Goal: Task Accomplishment & Management: Manage account settings

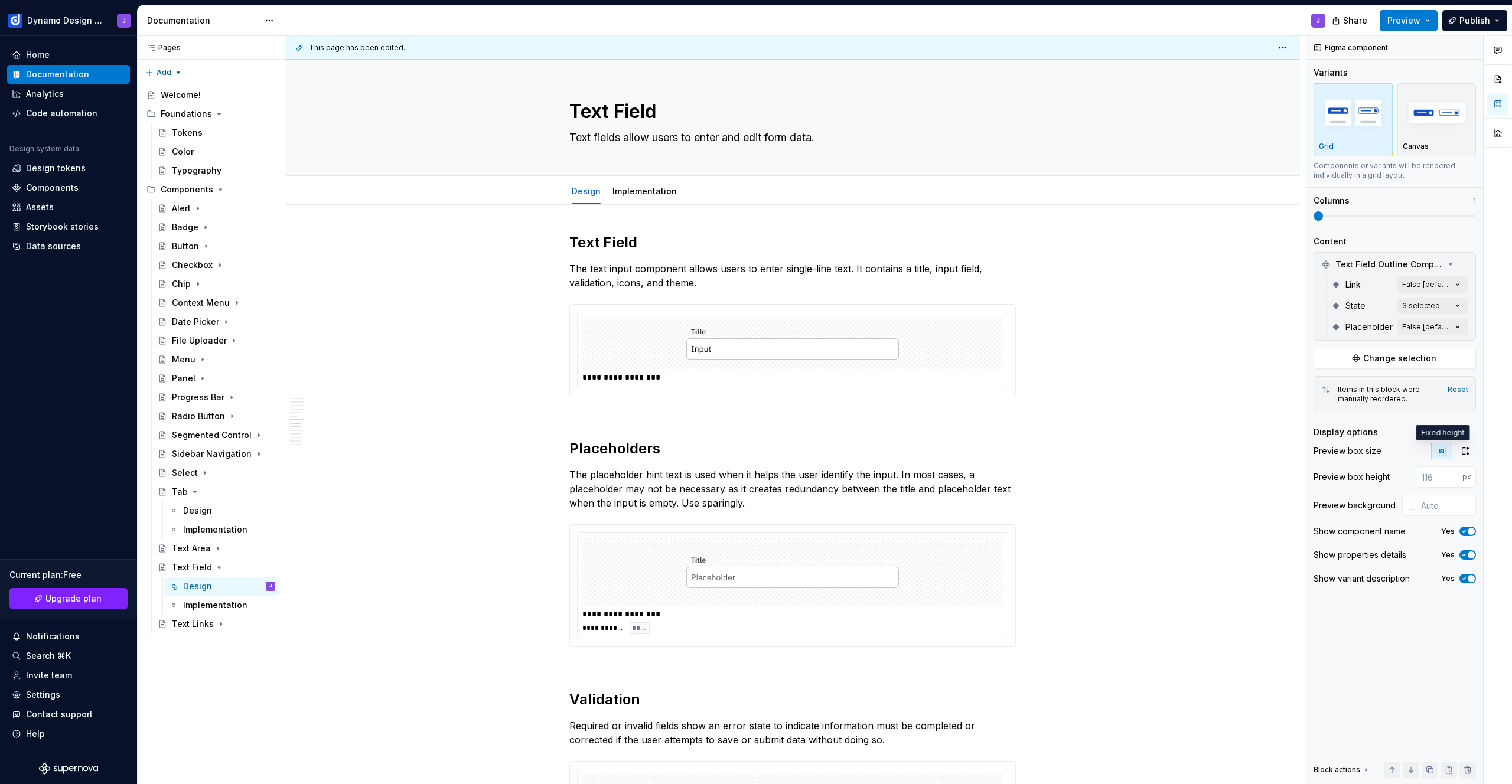
scroll to position [1752, 0]
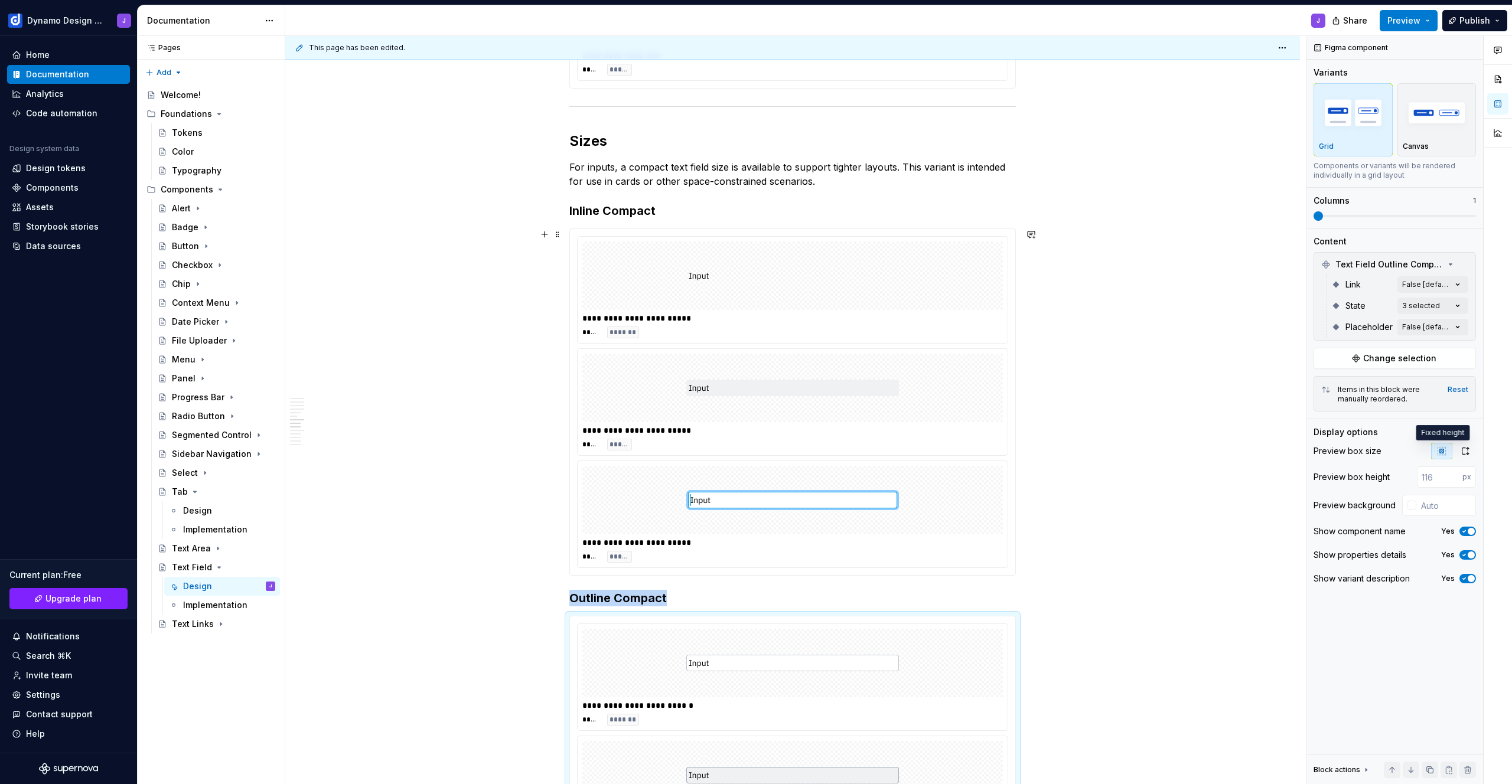
click at [860, 278] on img at bounding box center [792, 275] width 212 height 59
click at [1425, 285] on div "Comments Open comments No comments yet Select ‘Comment’ from the block context …" at bounding box center [1409, 410] width 206 height 749
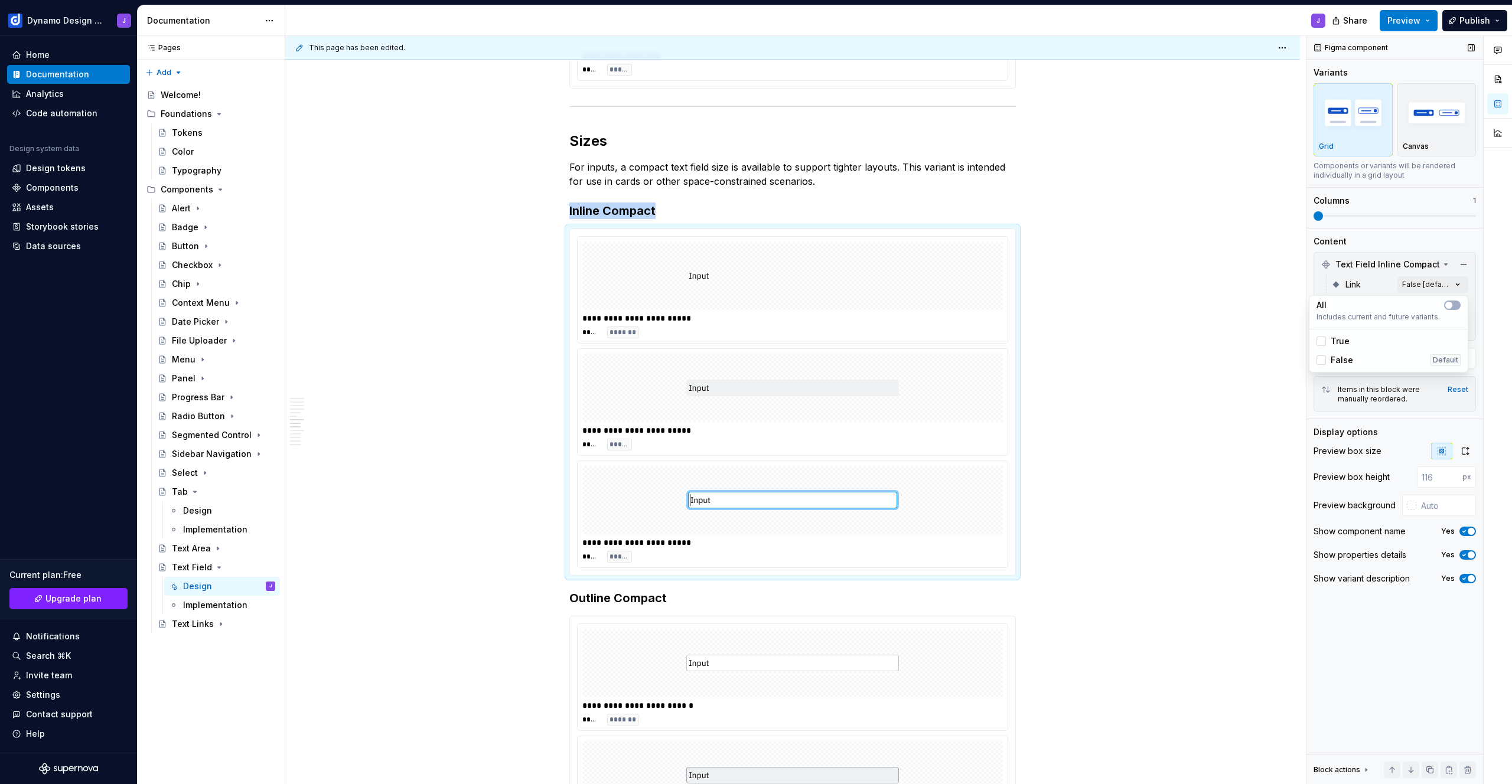
click at [1369, 274] on div "Comments Open comments No comments yet Select ‘Comment’ from the block context …" at bounding box center [1409, 410] width 206 height 749
click at [879, 257] on img at bounding box center [792, 275] width 212 height 59
click at [783, 315] on div "**********" at bounding box center [792, 318] width 421 height 12
click at [64, 243] on div "Data sources" at bounding box center [53, 246] width 55 height 12
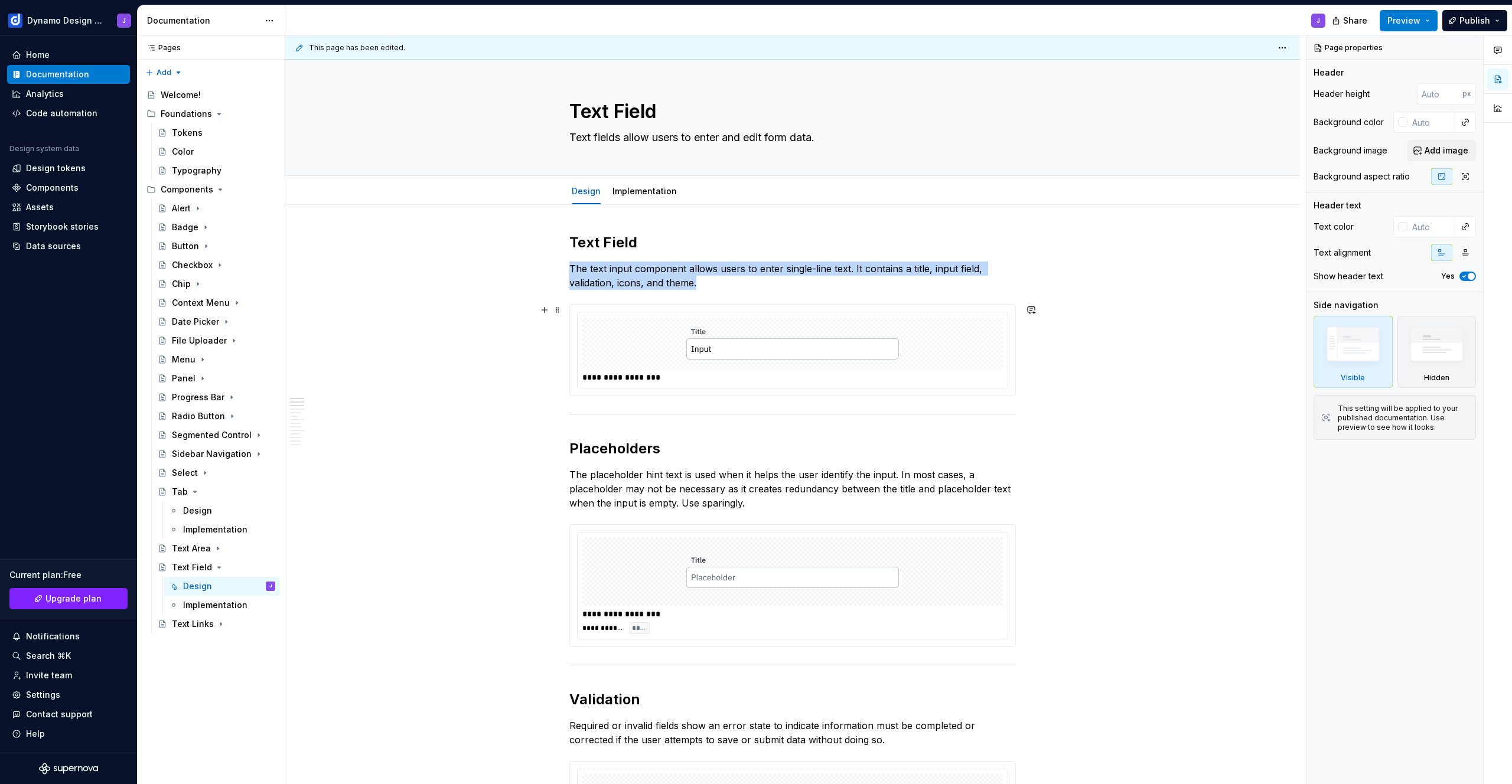
click at [605, 312] on div "**********" at bounding box center [792, 350] width 430 height 76
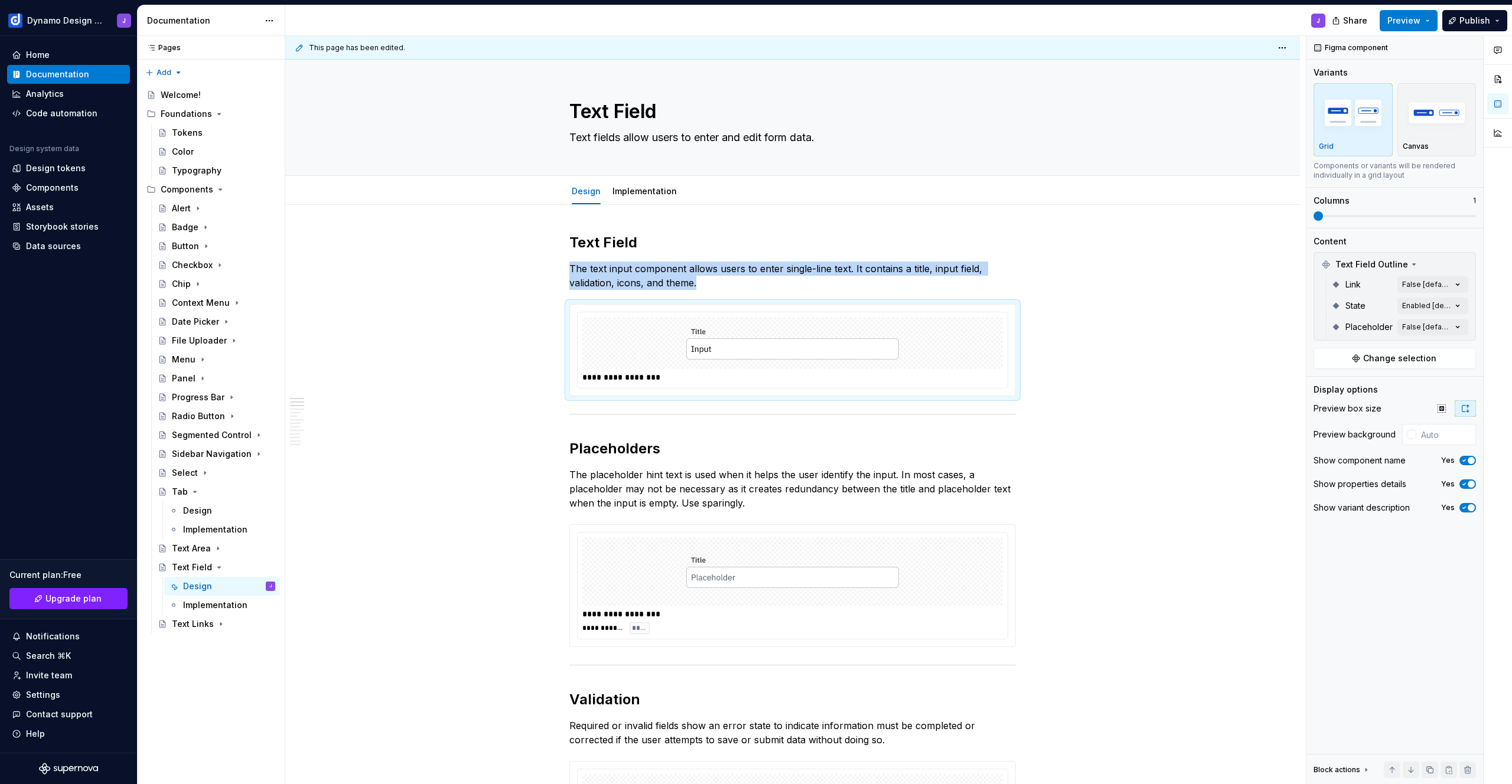
type textarea "*"
click at [900, 333] on div at bounding box center [792, 343] width 421 height 52
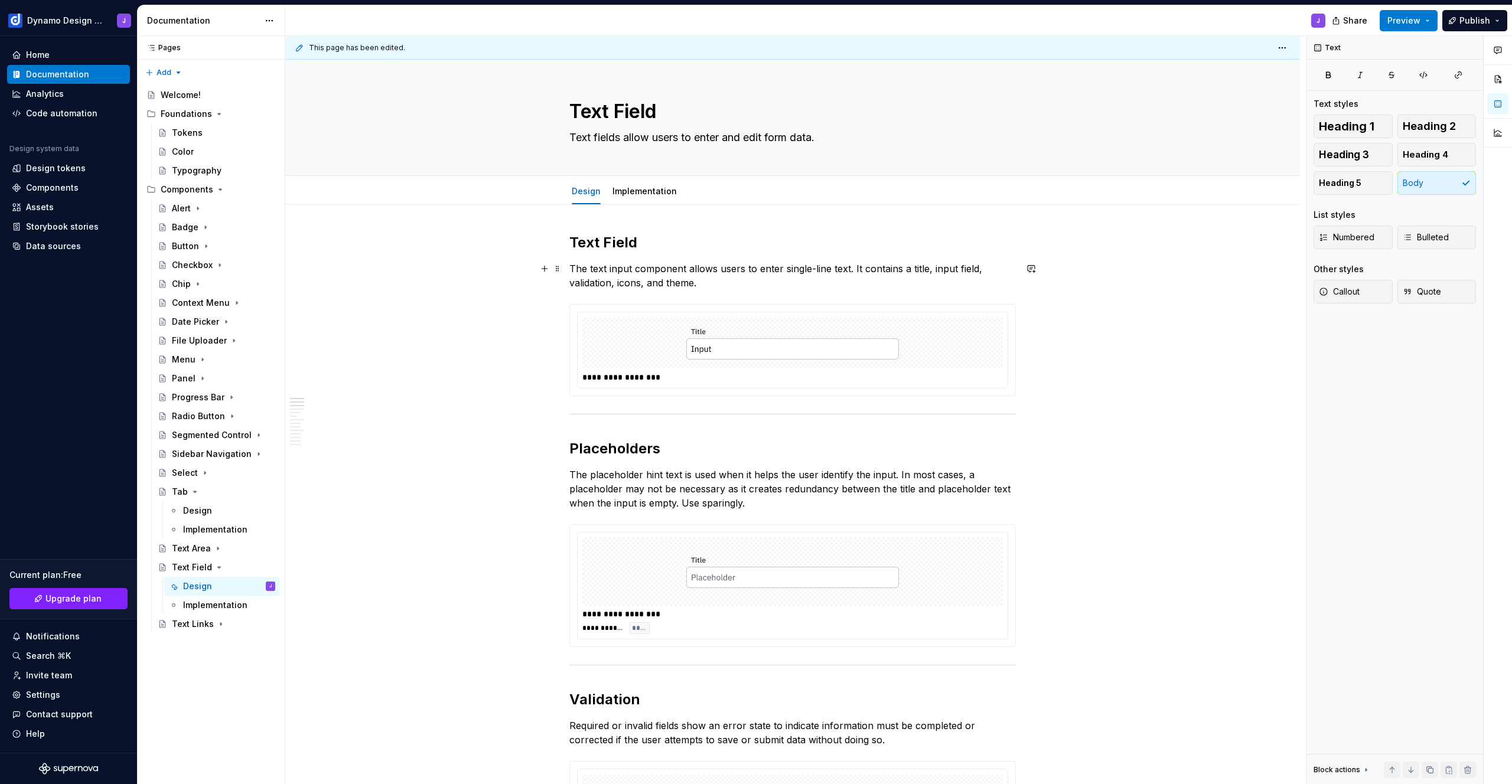
click at [720, 284] on p "The text input component allows users to enter single-line text. It contains a …" at bounding box center [792, 275] width 446 height 28
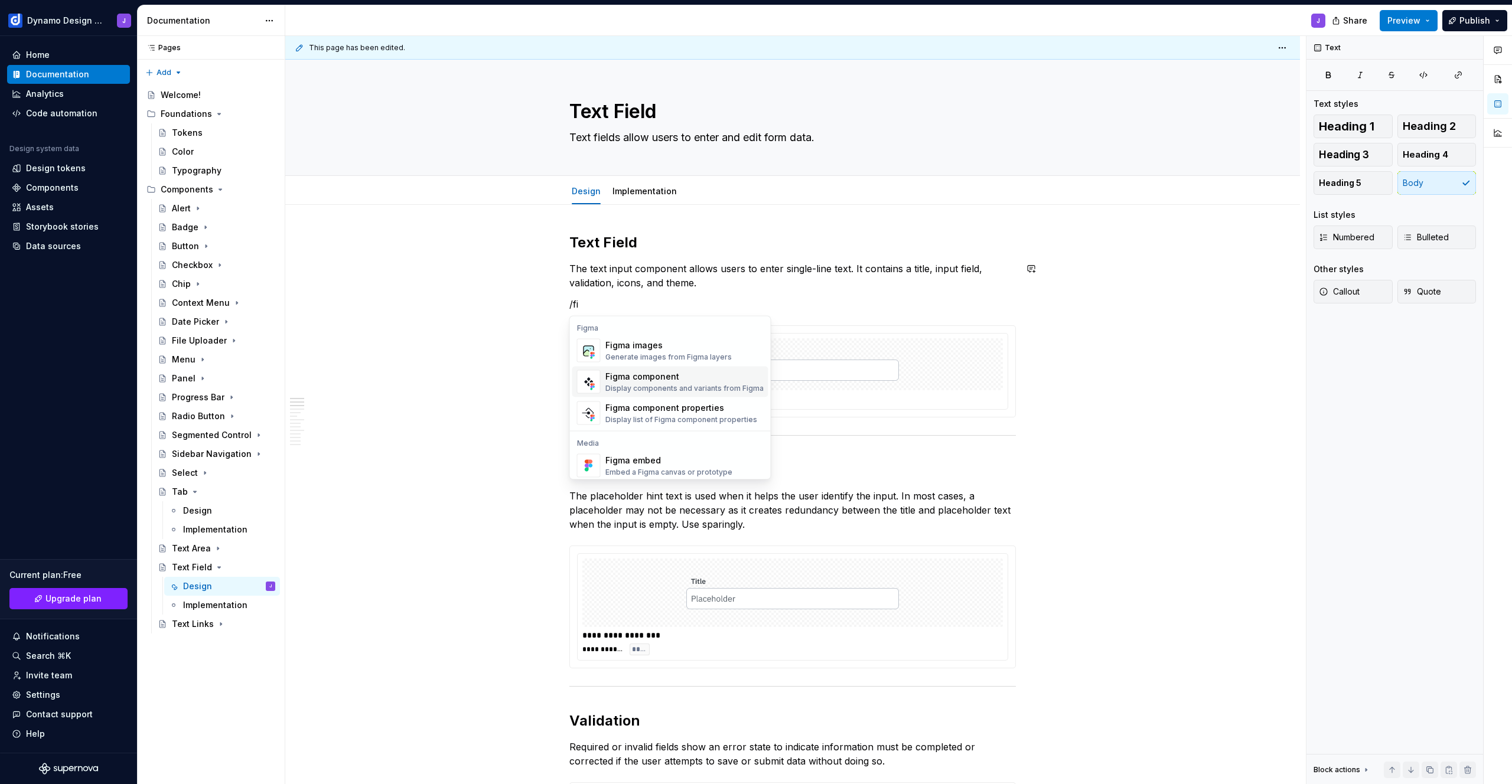
click at [641, 387] on div "Display components and variants from Figma" at bounding box center [685, 388] width 158 height 9
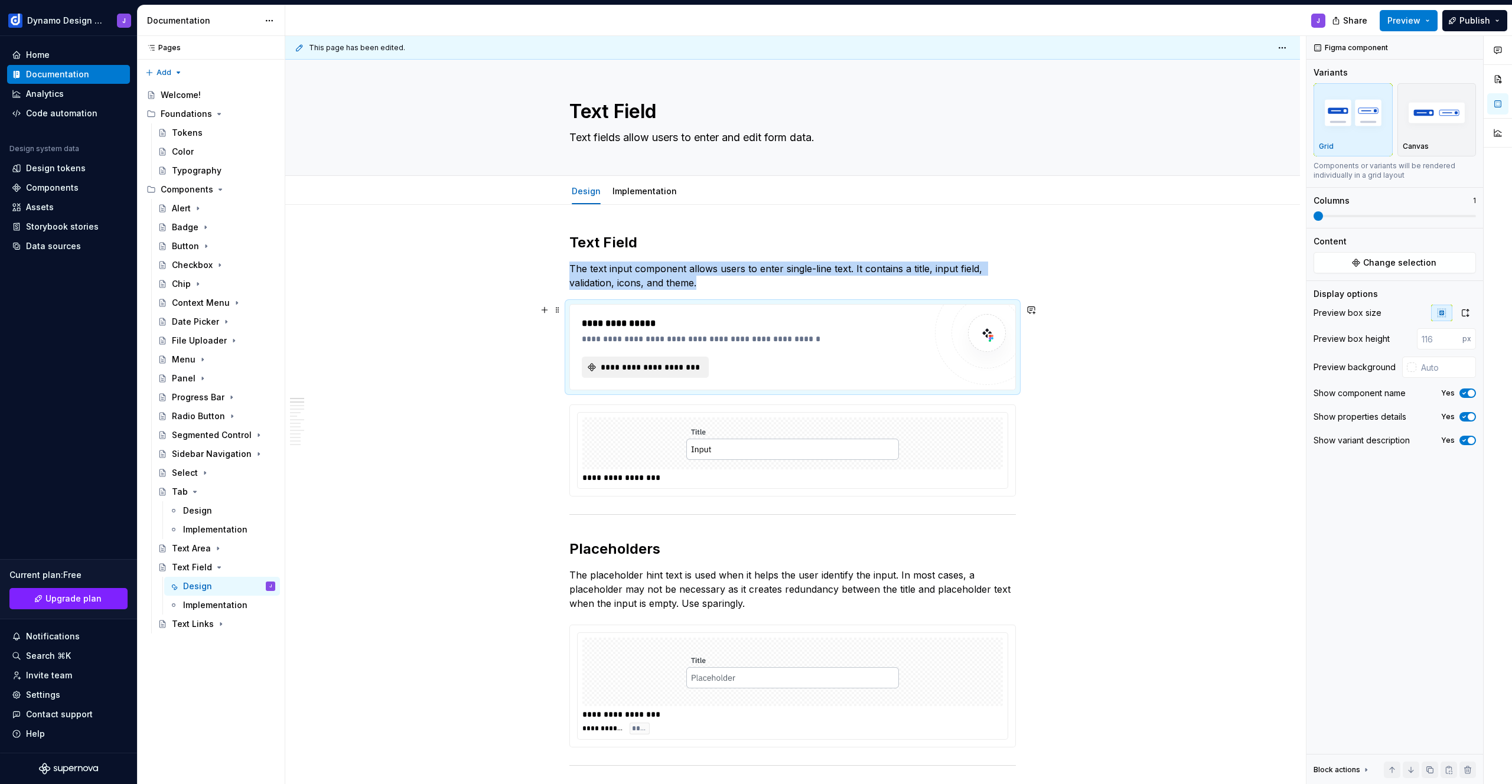
click at [637, 370] on span "**********" at bounding box center [649, 367] width 102 height 12
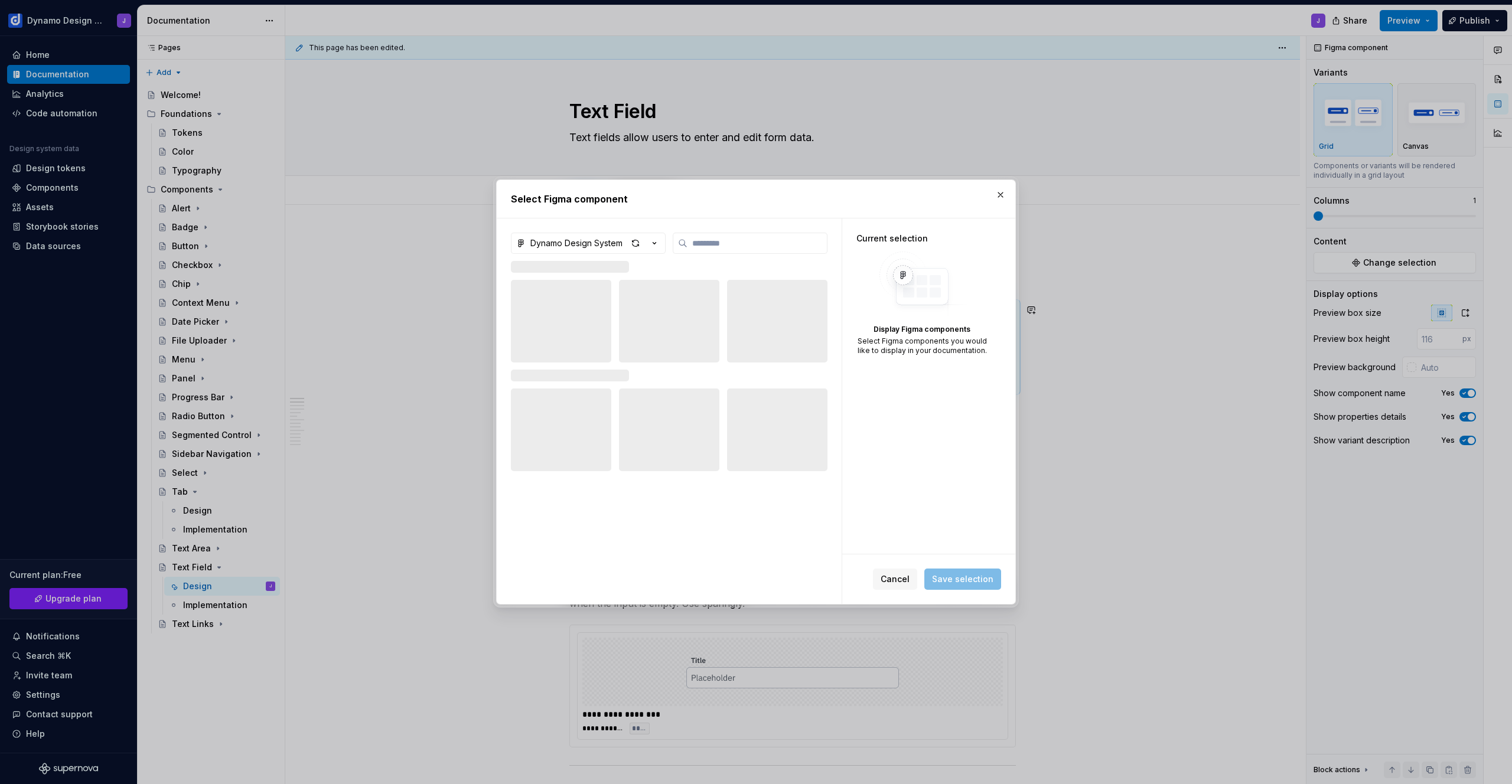
type textarea "*"
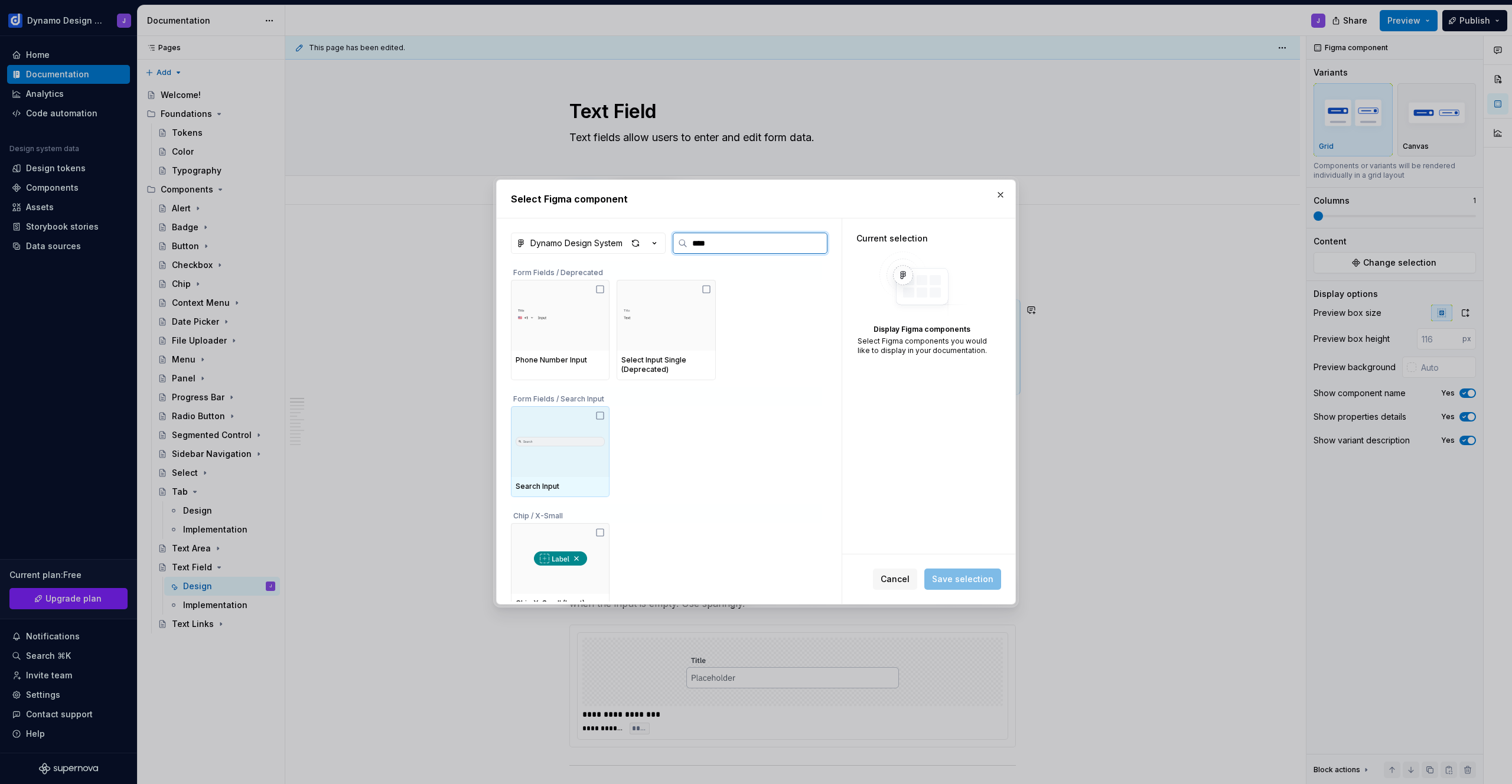
click at [583, 442] on img at bounding box center [560, 441] width 89 height 26
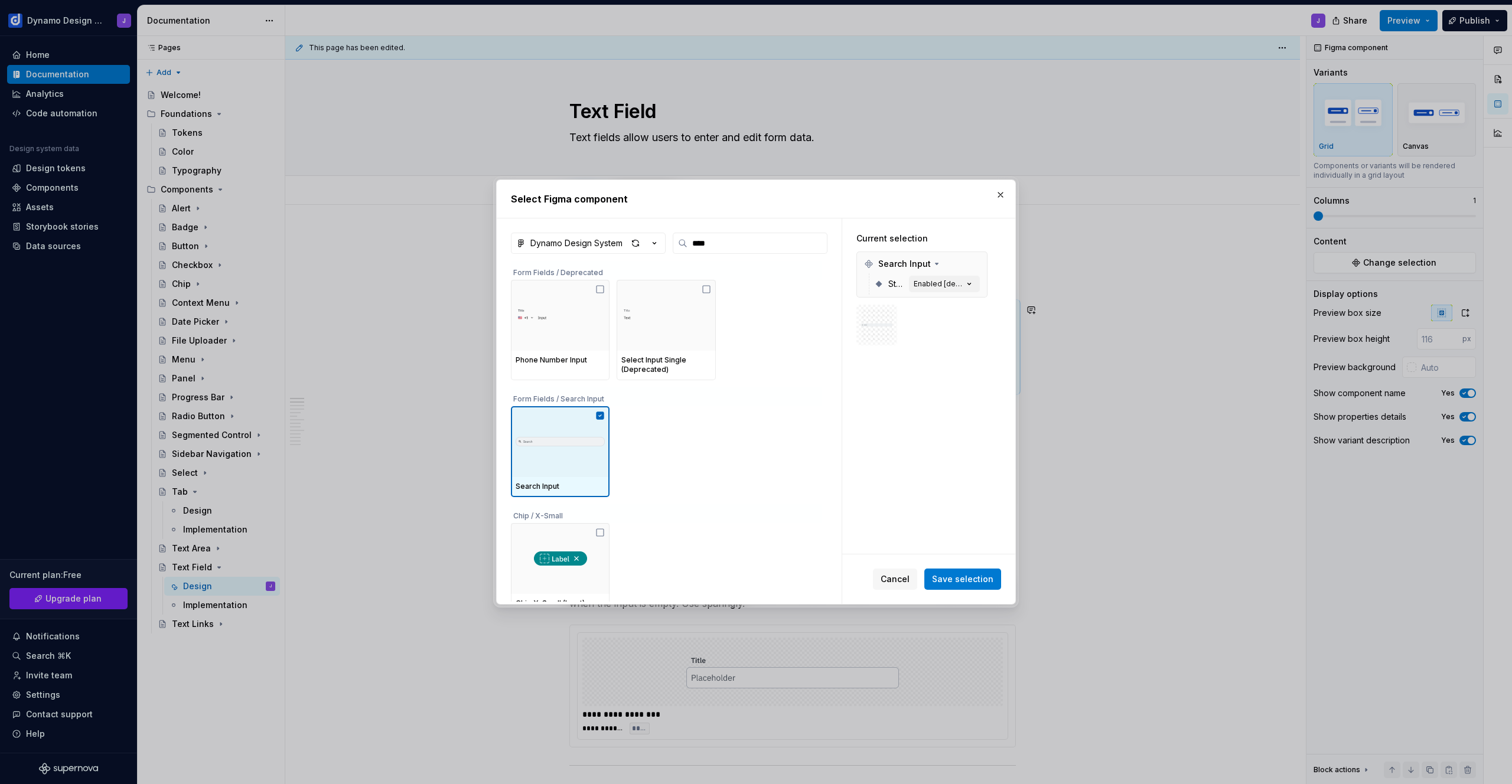
scroll to position [12, 0]
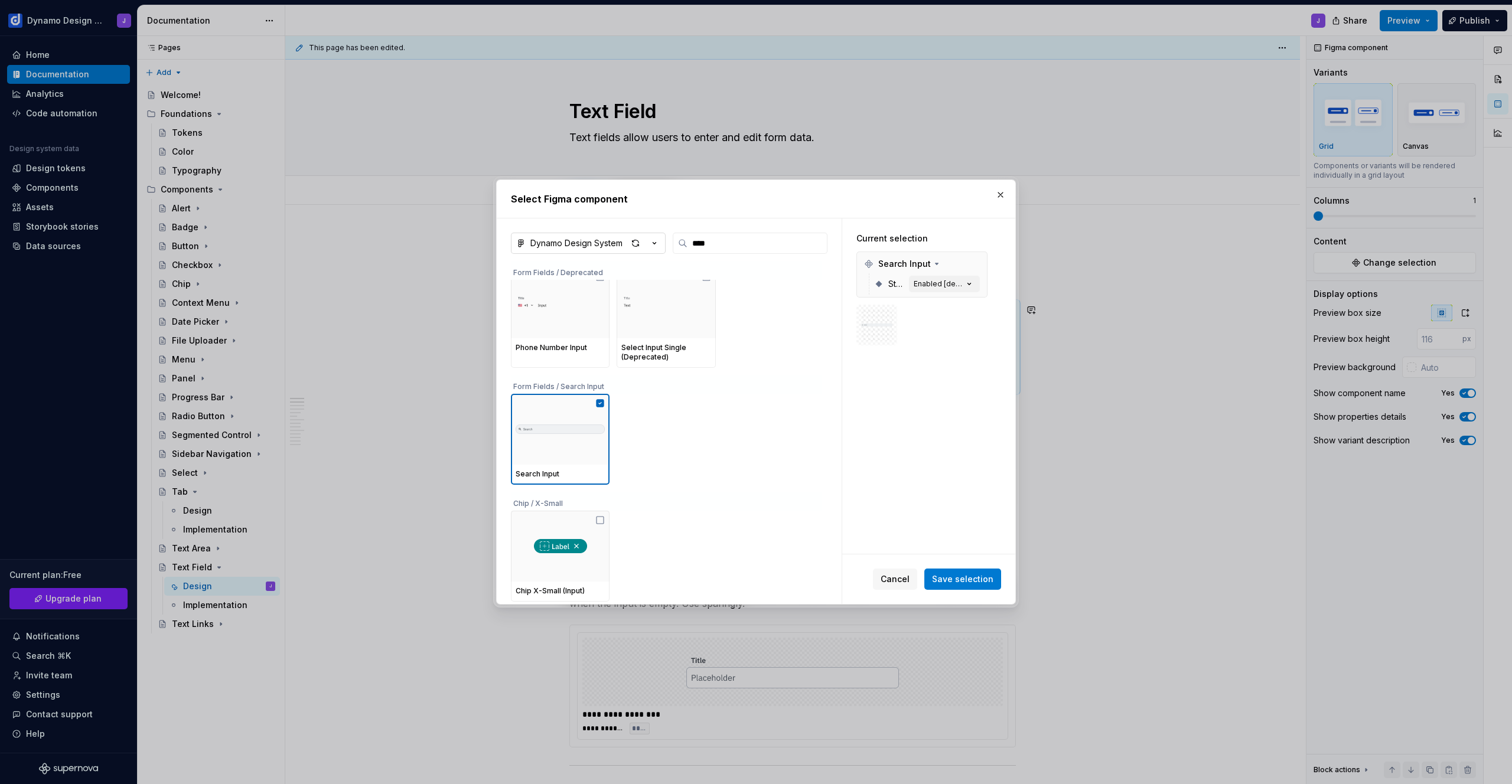
drag, startPoint x: 651, startPoint y: 234, endPoint x: 628, endPoint y: 233, distance: 23.0
click at [634, 233] on div "Dynamo Design System ****" at bounding box center [669, 243] width 317 height 21
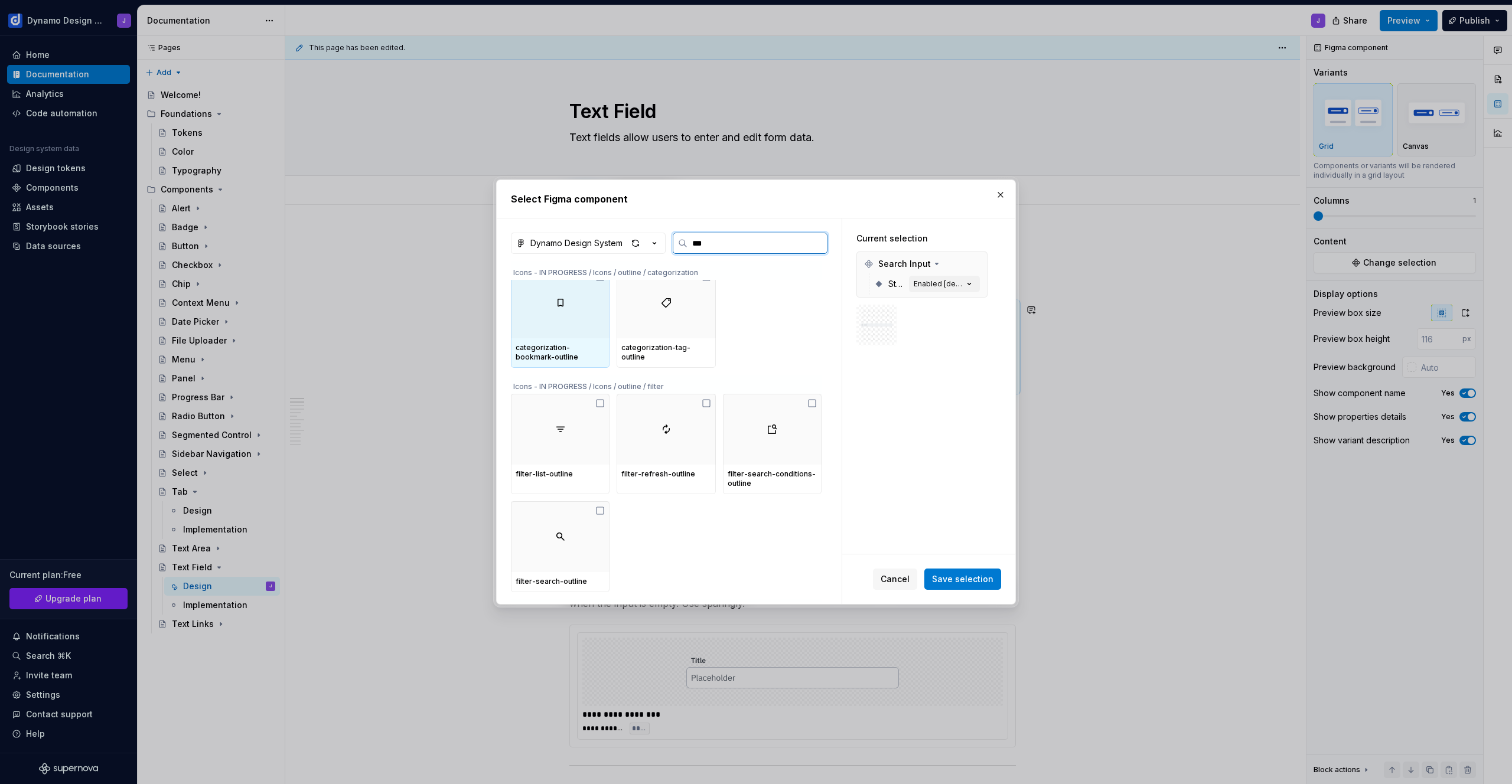
type input "****"
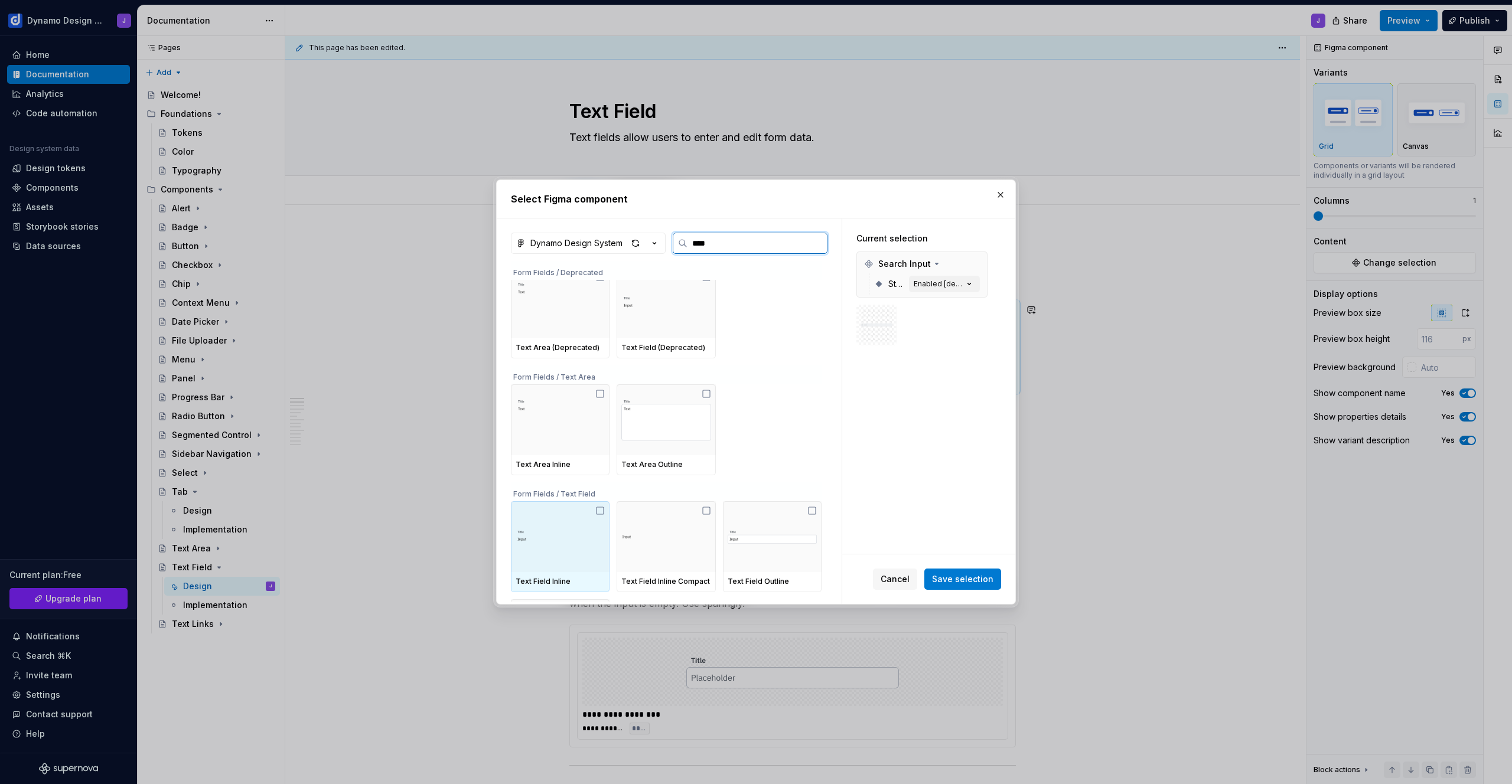
click at [573, 544] on img at bounding box center [560, 536] width 89 height 42
click at [973, 579] on span "Save selection" at bounding box center [962, 579] width 61 height 12
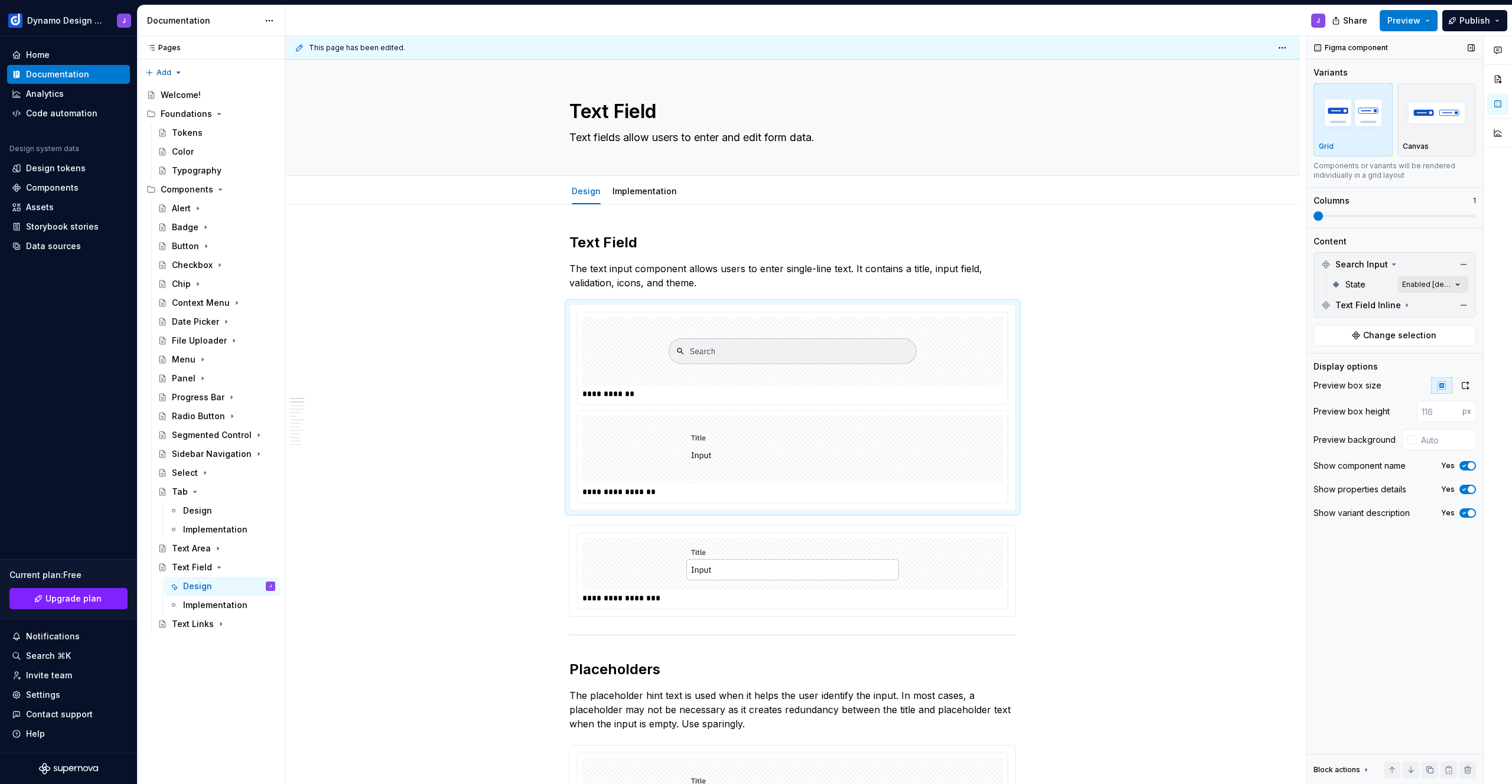
click at [1431, 284] on div "Comments Open comments No comments yet Select ‘Comment’ from the block context …" at bounding box center [1409, 410] width 206 height 749
drag, startPoint x: 1404, startPoint y: 259, endPoint x: 1355, endPoint y: 260, distance: 49.0
click at [1404, 259] on div "Comments Open comments No comments yet Select ‘Comment’ from the block context …" at bounding box center [1409, 410] width 206 height 749
click at [943, 349] on div at bounding box center [792, 352] width 421 height 69
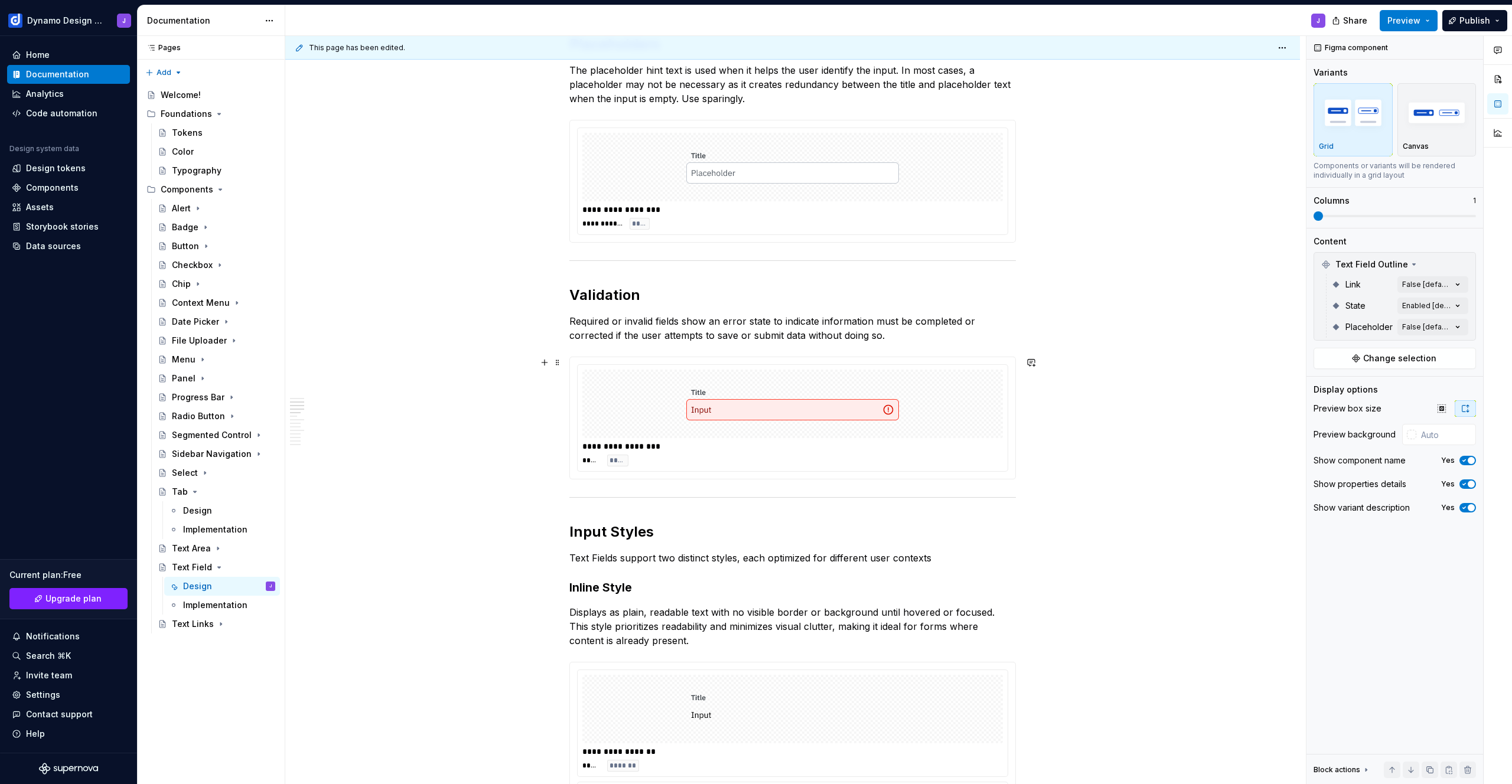
scroll to position [420, 0]
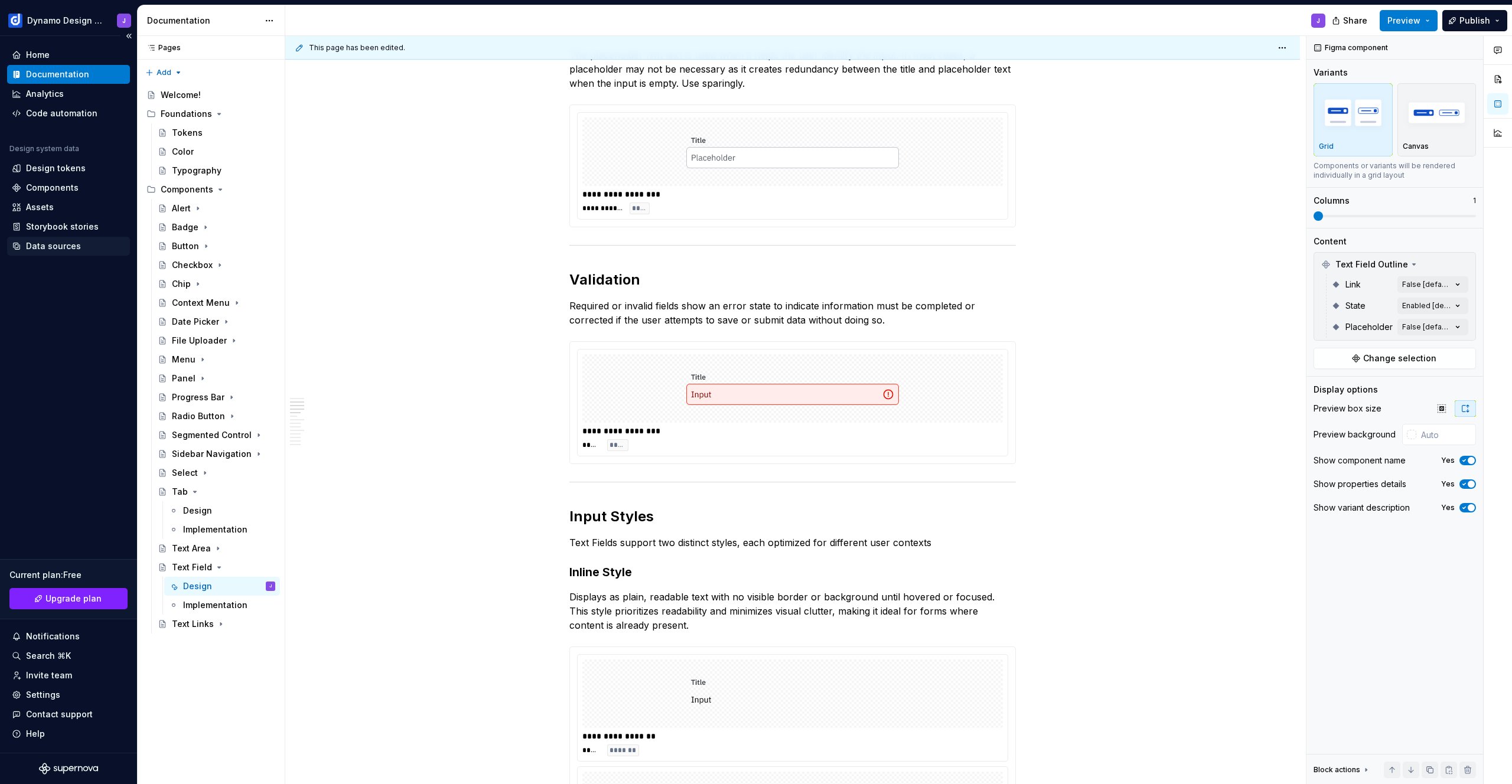
click at [59, 243] on div "Data sources" at bounding box center [53, 246] width 55 height 12
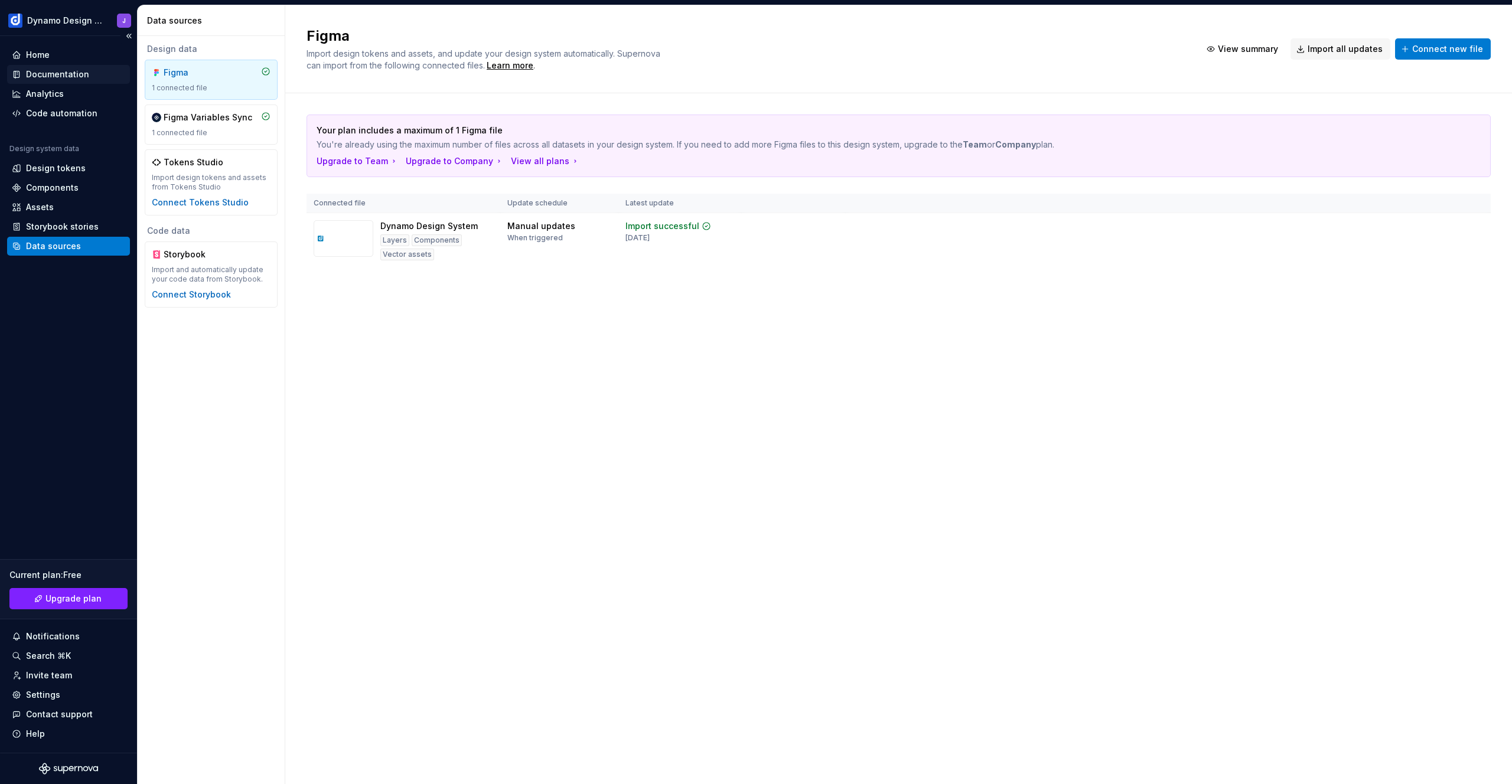
click at [46, 74] on div "Documentation" at bounding box center [57, 75] width 63 height 12
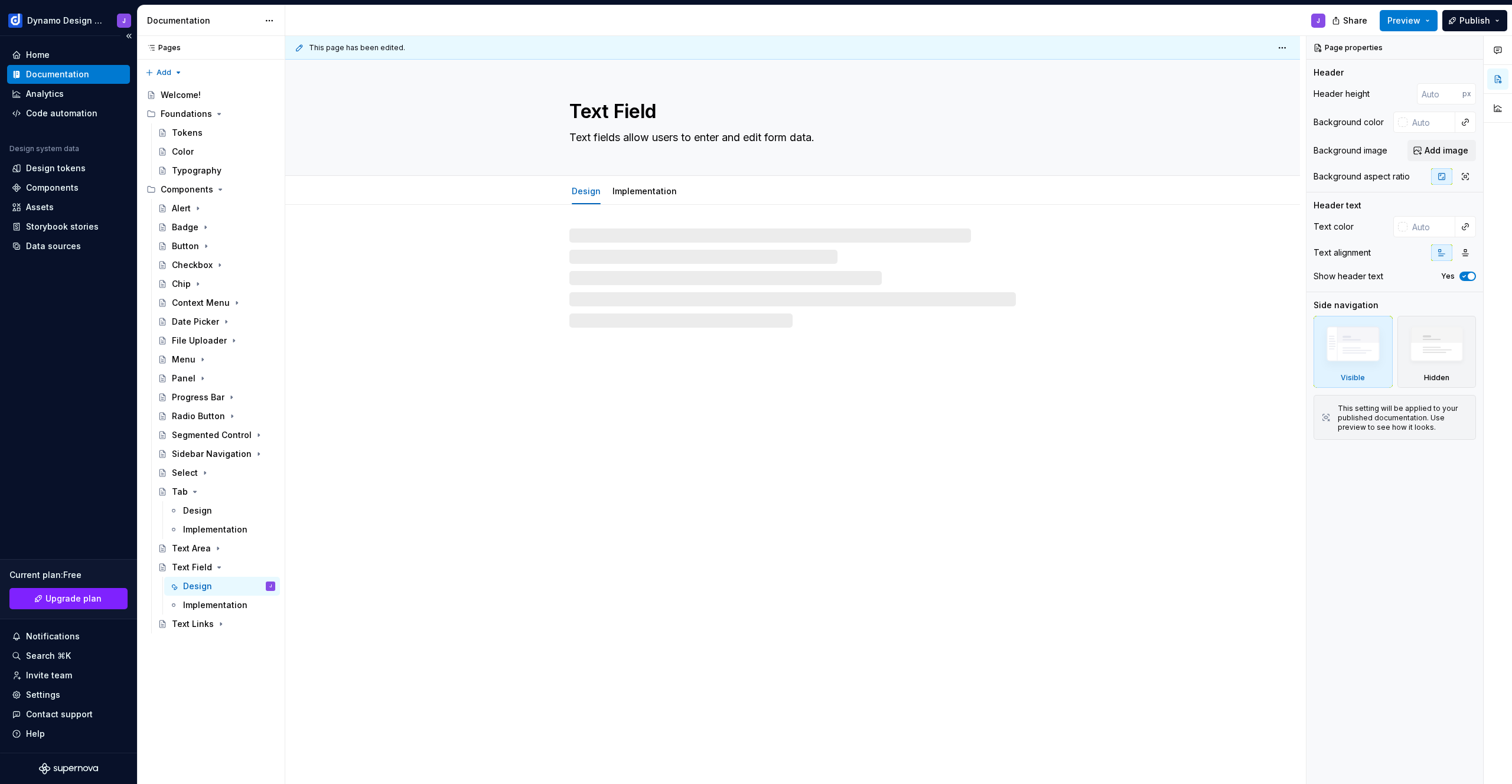
type textarea "*"
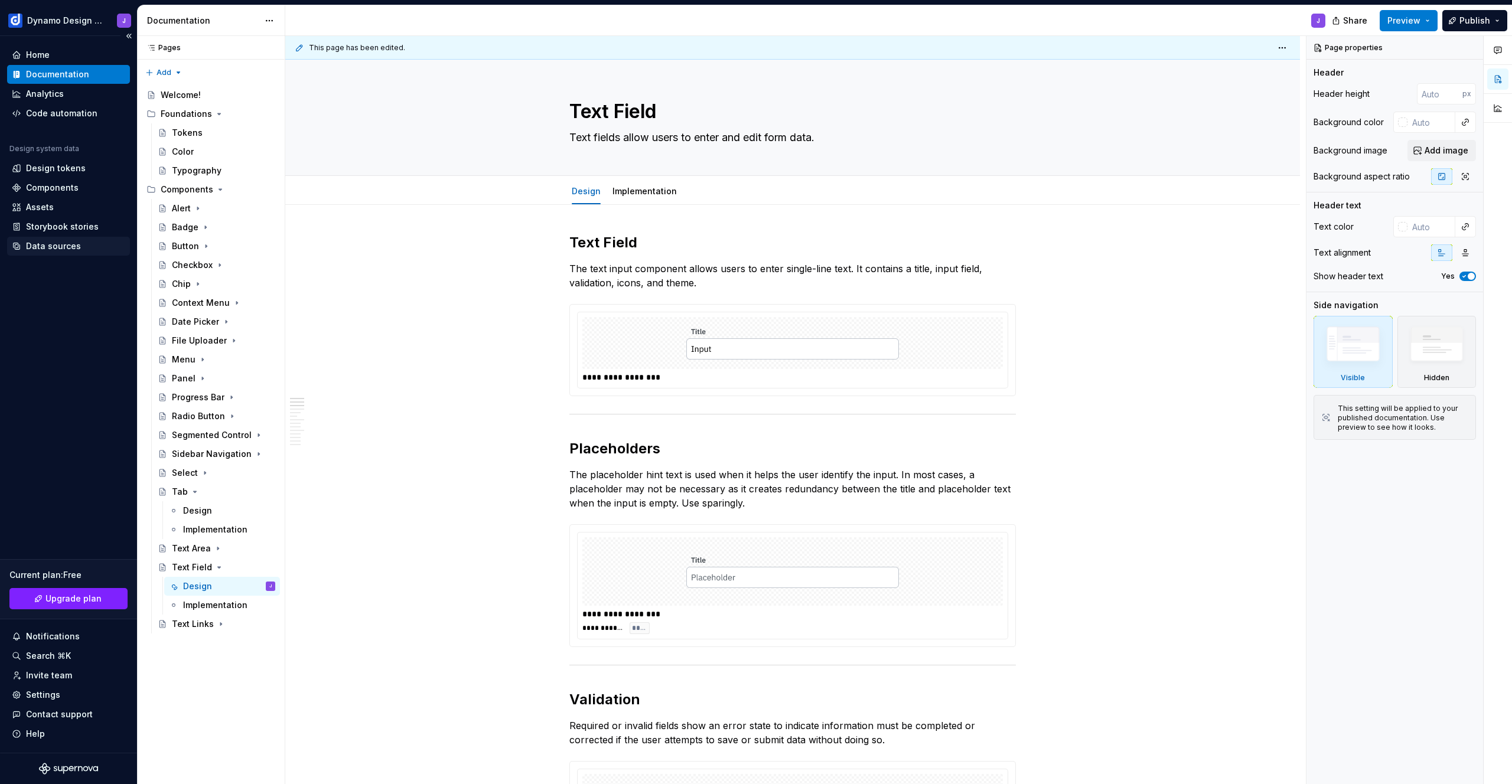
click at [62, 245] on div "Data sources" at bounding box center [53, 246] width 55 height 12
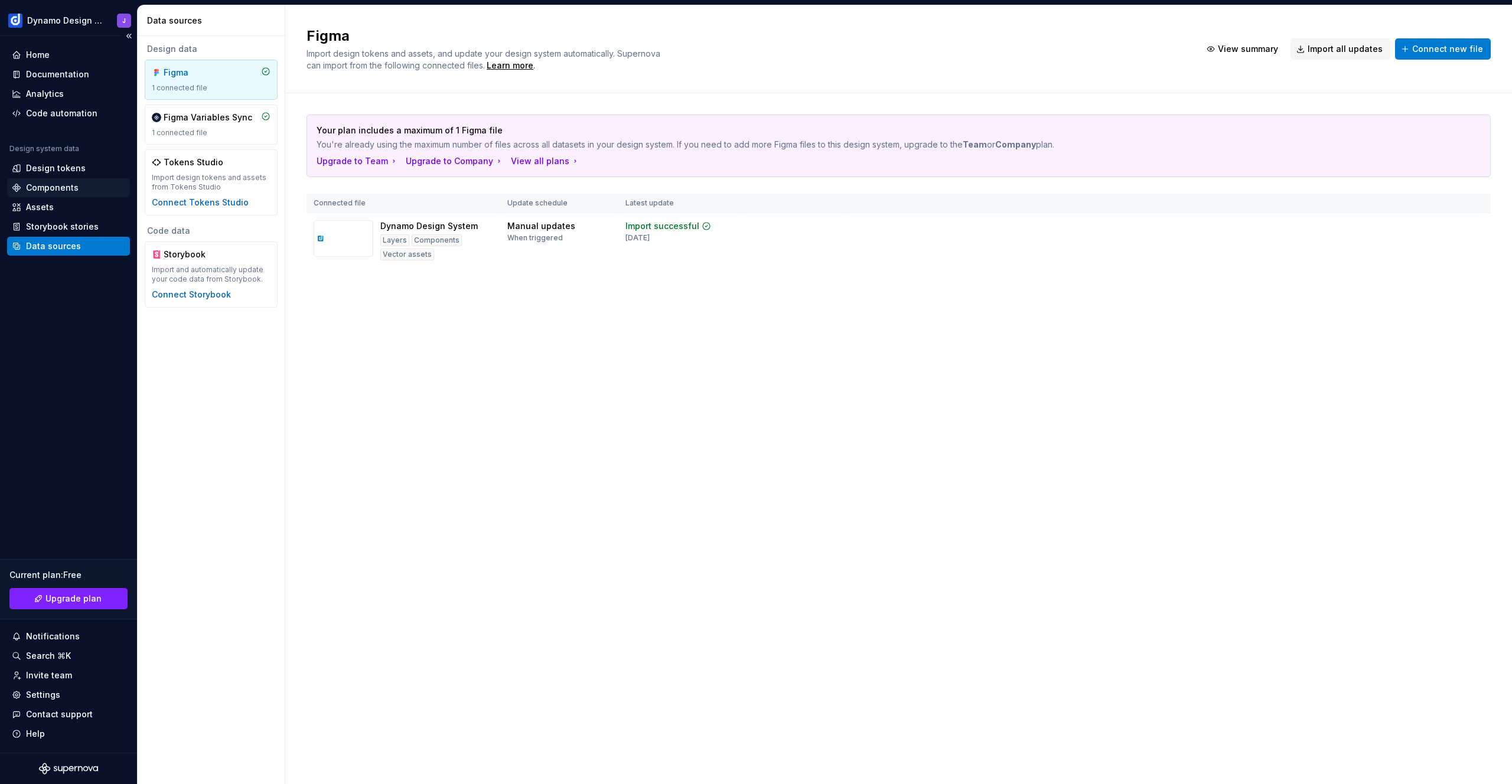
click at [58, 186] on div "Components" at bounding box center [52, 187] width 52 height 12
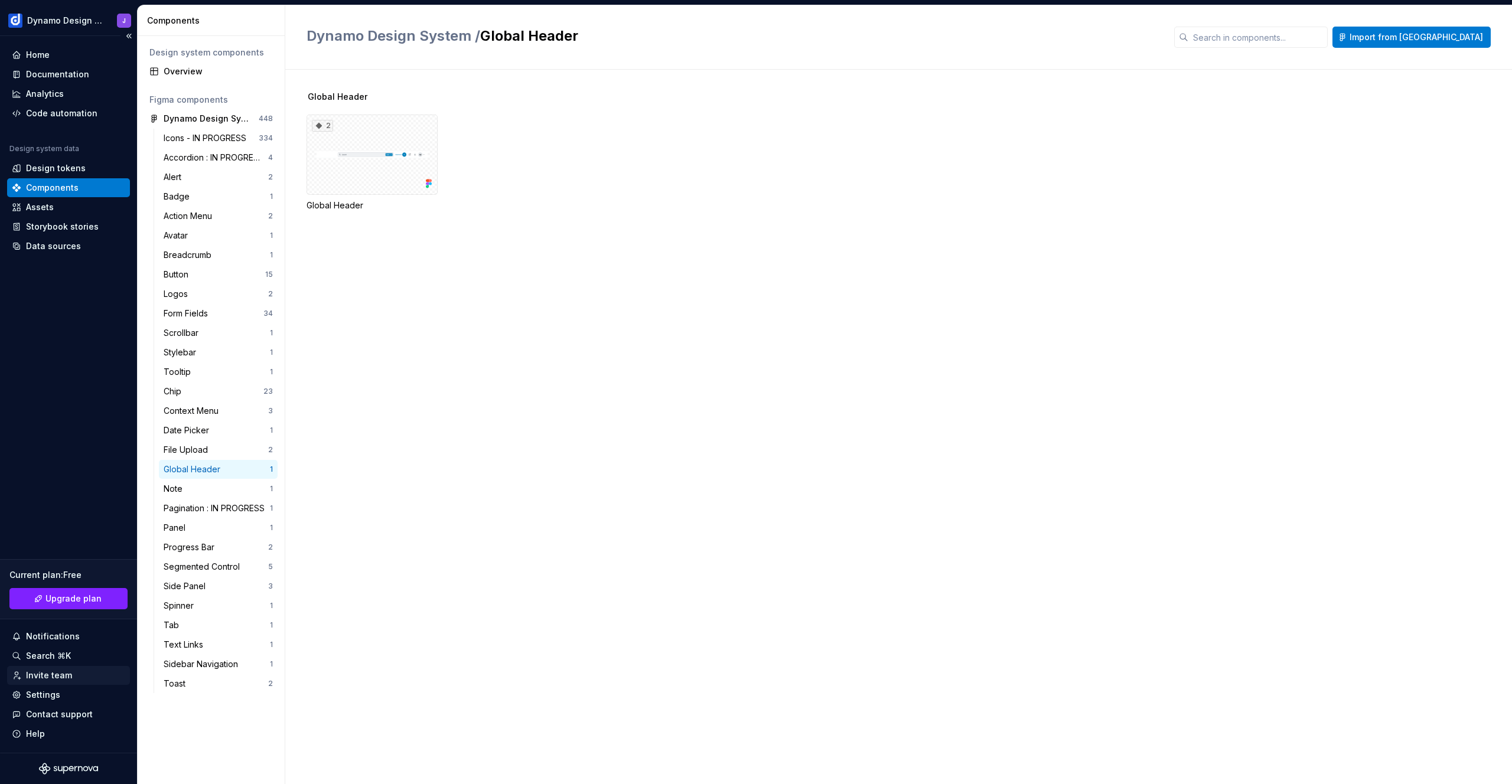
click at [51, 675] on div "Invite team" at bounding box center [49, 676] width 46 height 12
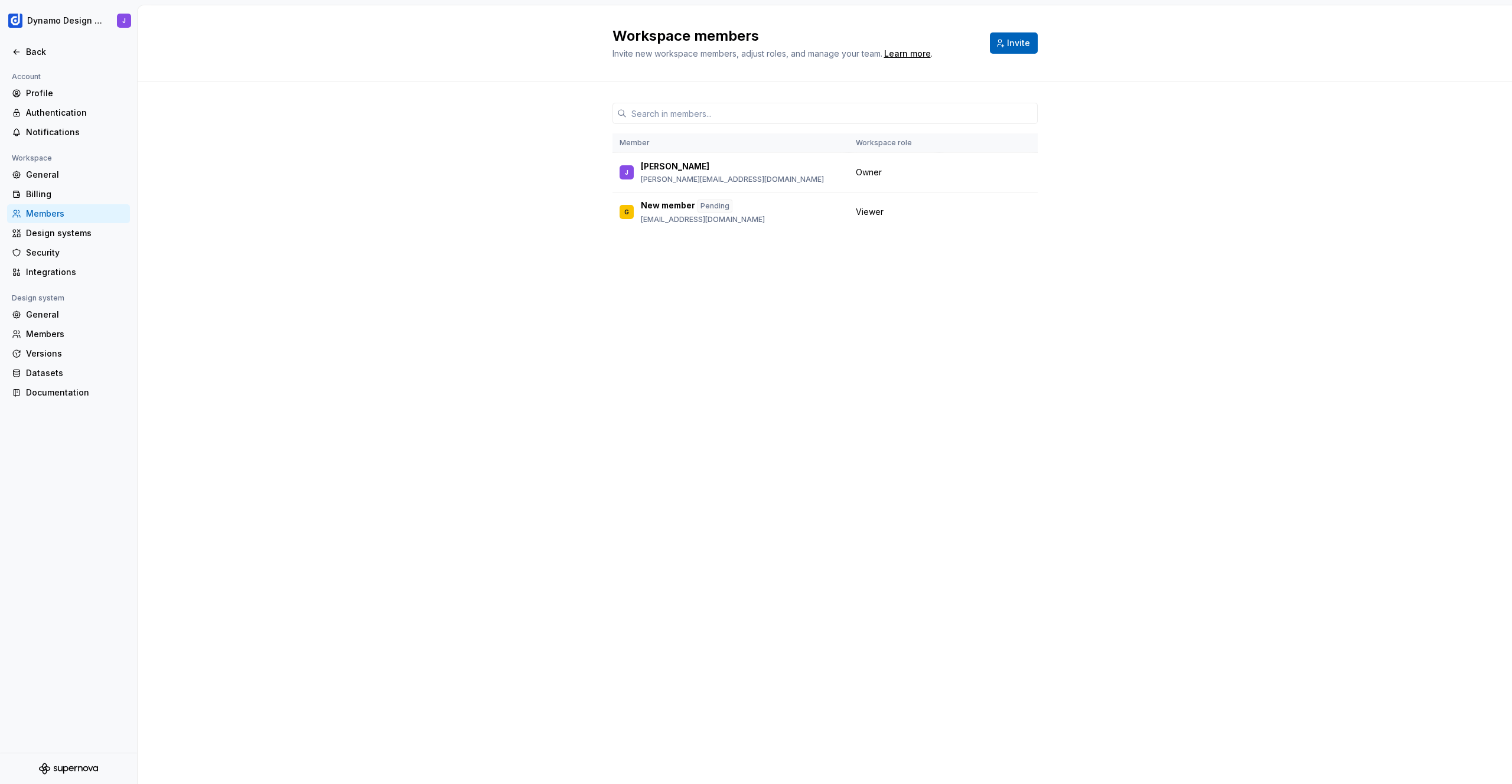
click at [1022, 43] on span "Invite" at bounding box center [1018, 43] width 23 height 12
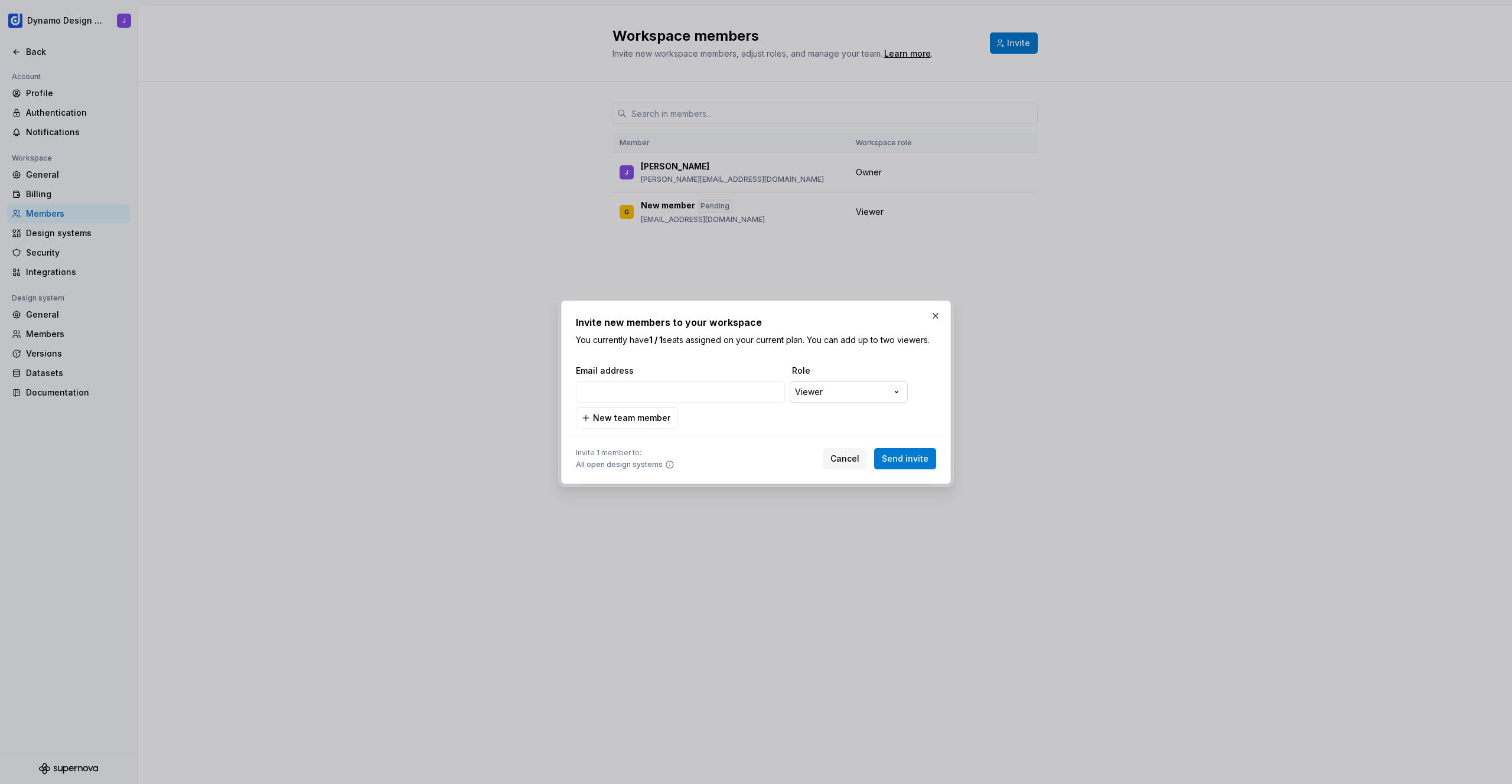
click at [847, 400] on div "**********" at bounding box center [756, 392] width 1512 height 784
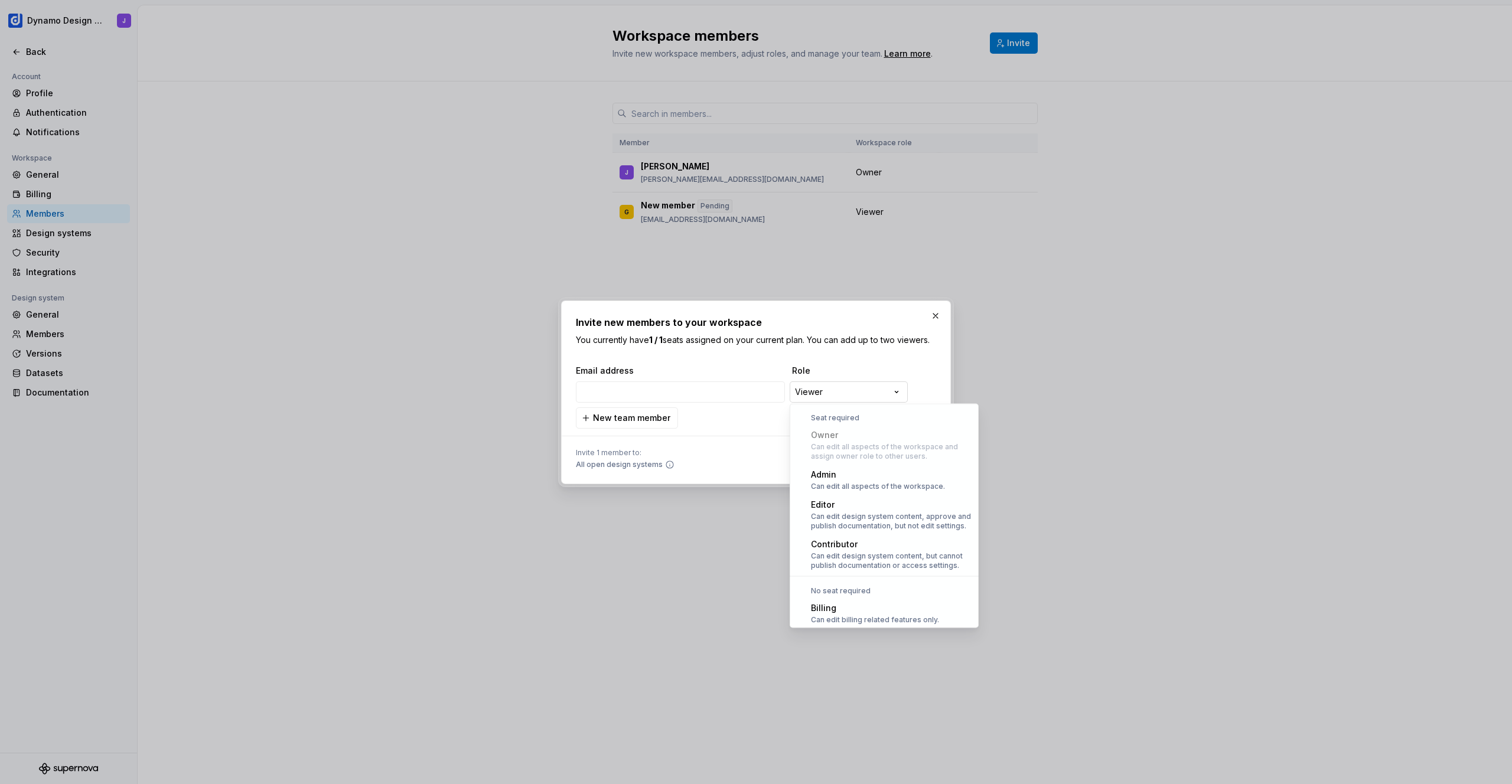
scroll to position [33, 0]
click at [734, 436] on div "**********" at bounding box center [756, 392] width 1512 height 784
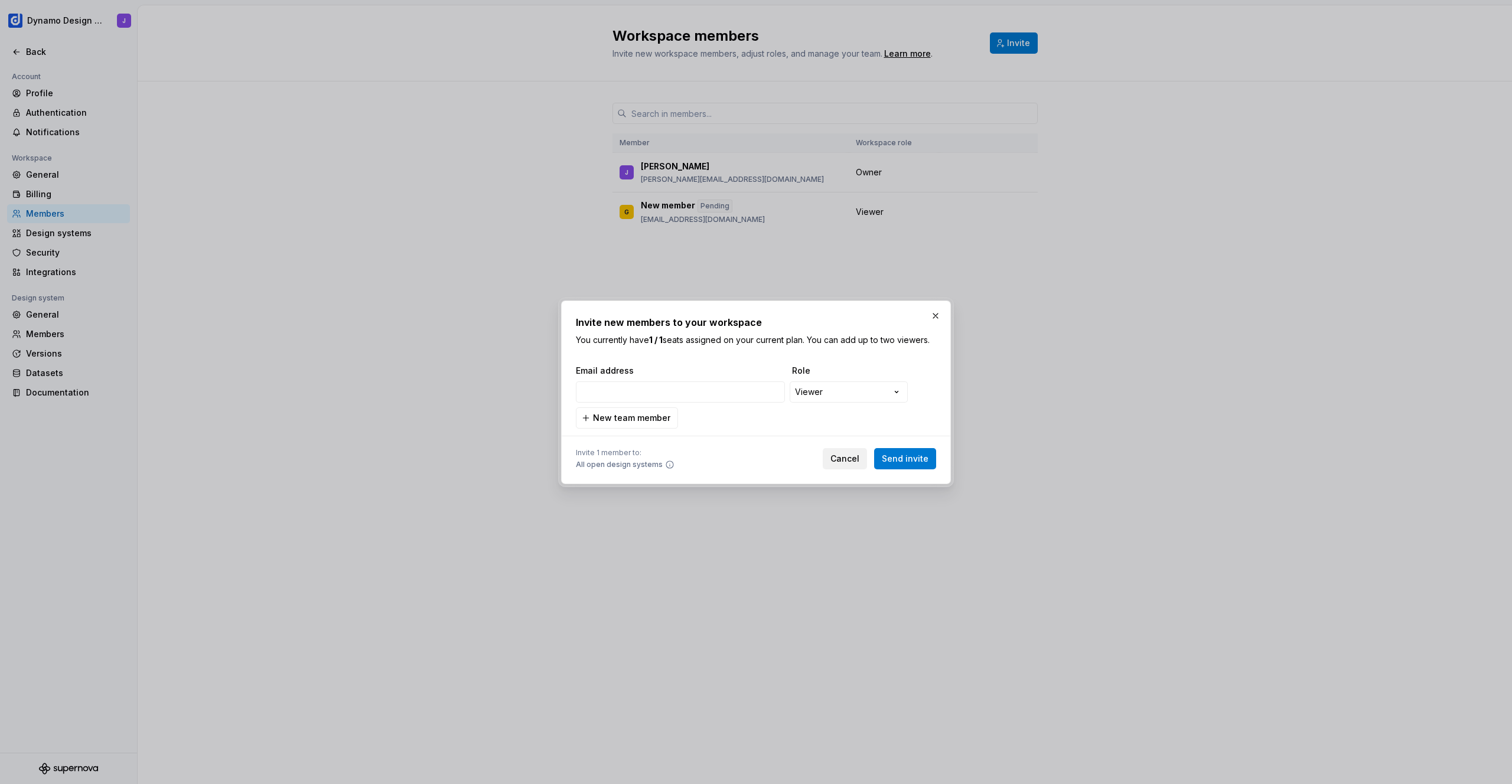
click at [846, 458] on span "Cancel" at bounding box center [845, 459] width 29 height 12
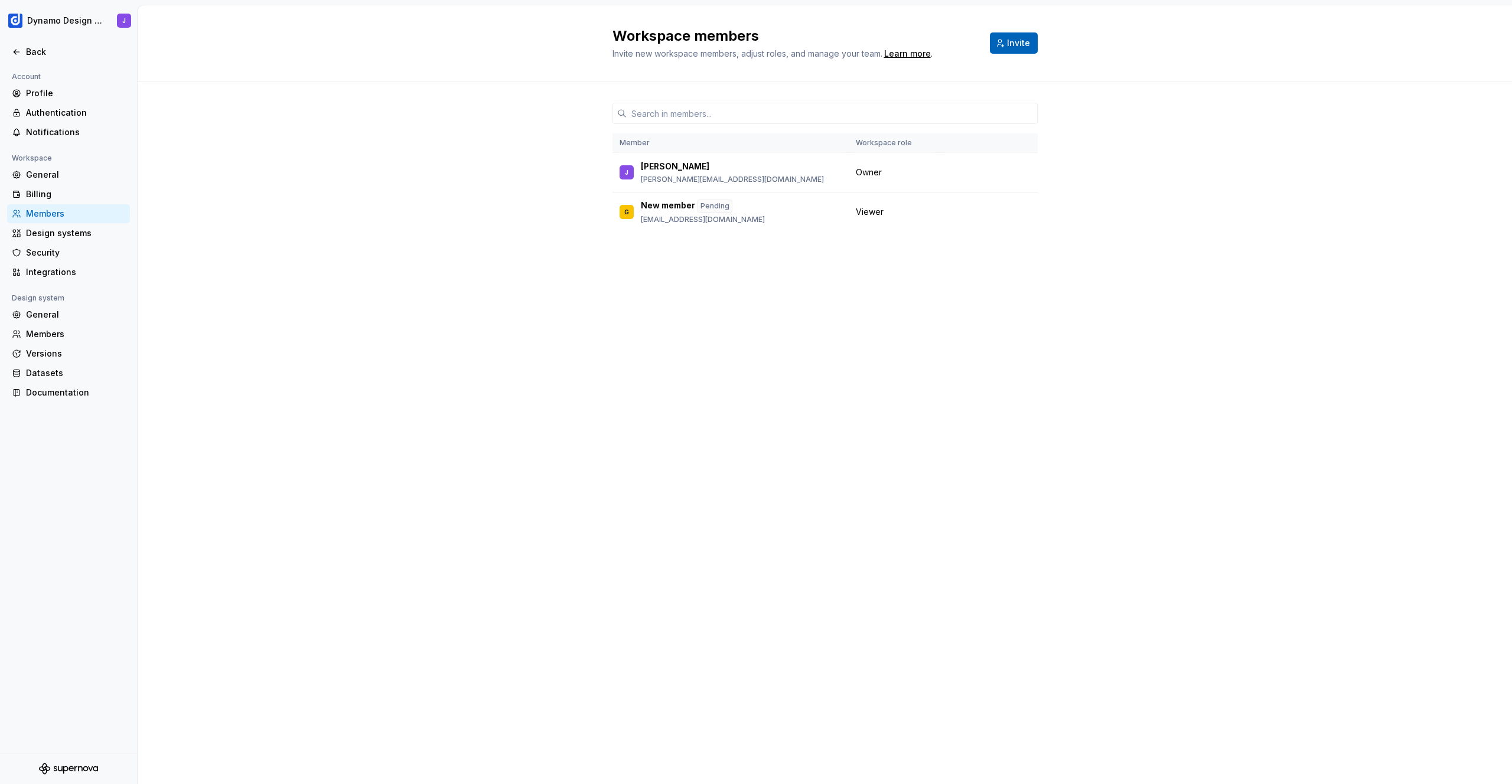
click at [1022, 40] on span "Invite" at bounding box center [1018, 43] width 23 height 12
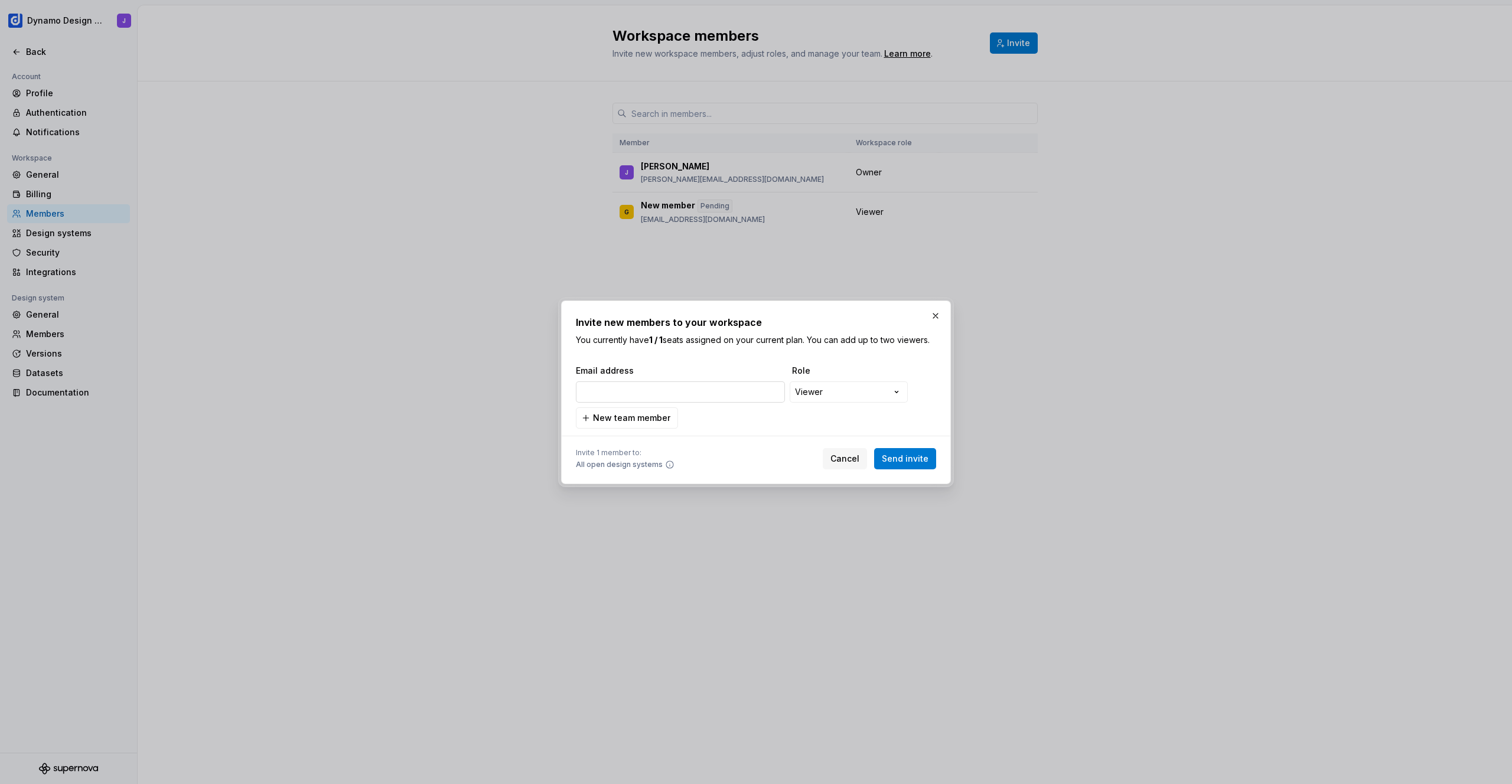
type input "[EMAIL_ADDRESS][DOMAIN_NAME]"
click at [868, 393] on div "**********" at bounding box center [756, 392] width 1512 height 784
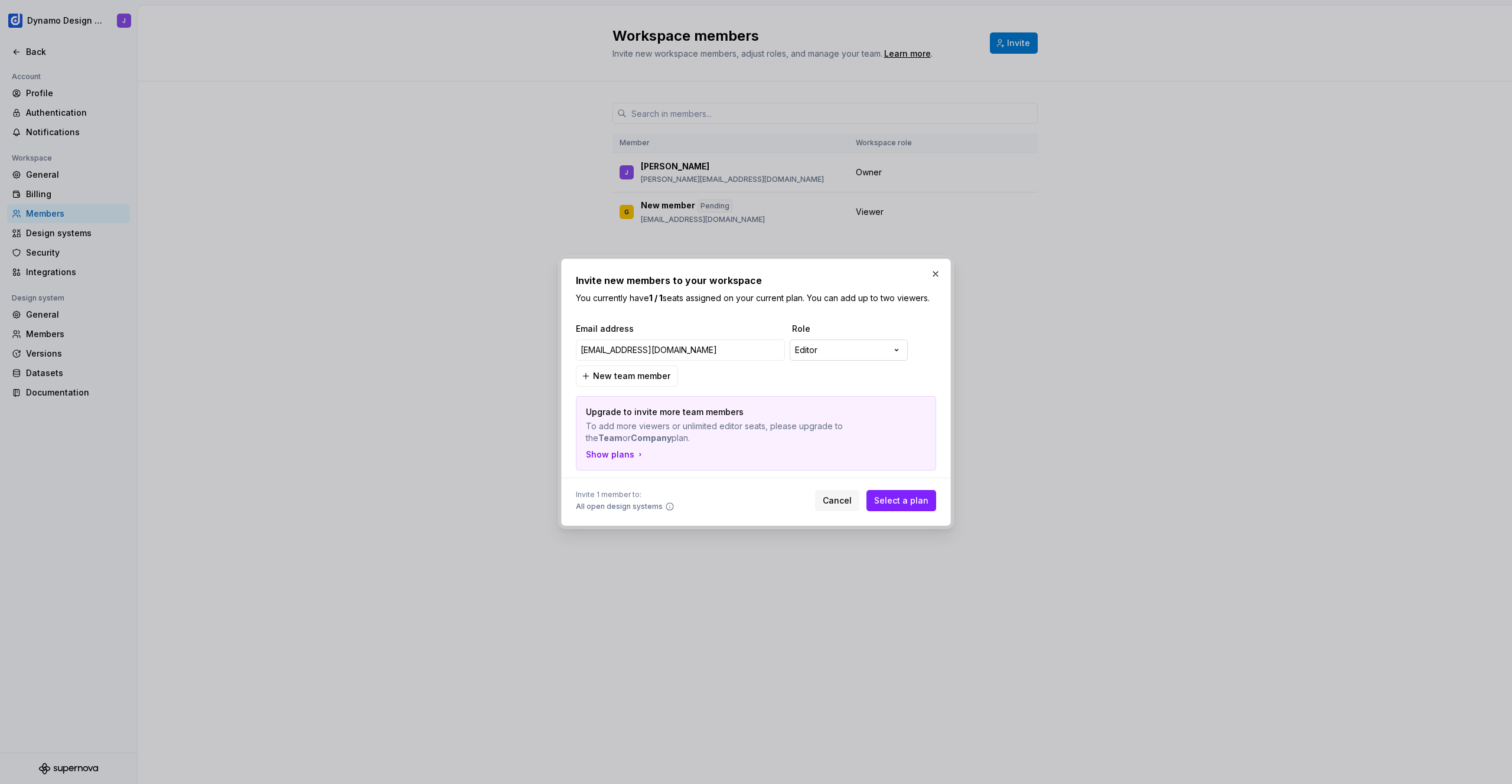
click at [833, 346] on div "**********" at bounding box center [756, 392] width 1512 height 784
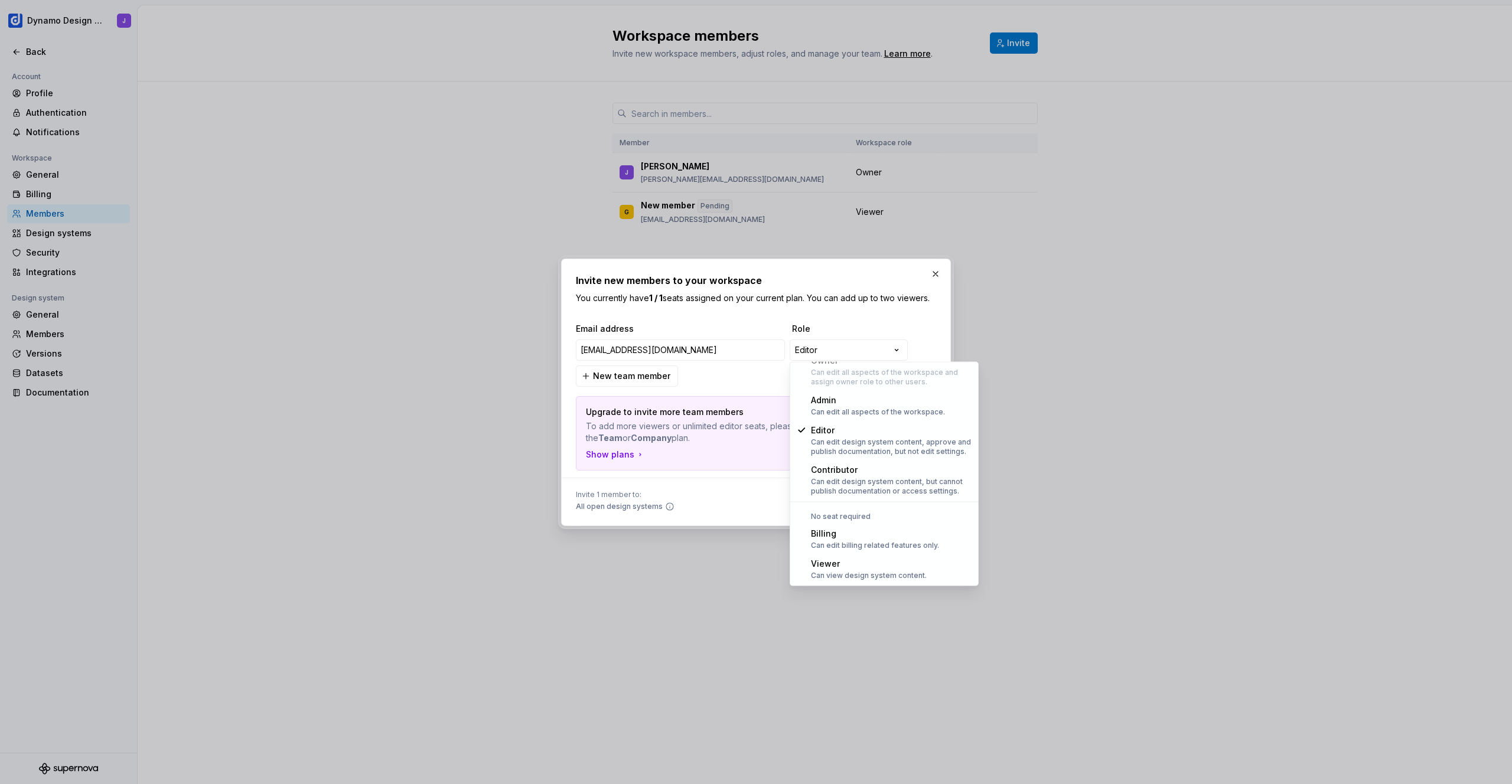
select select "******"
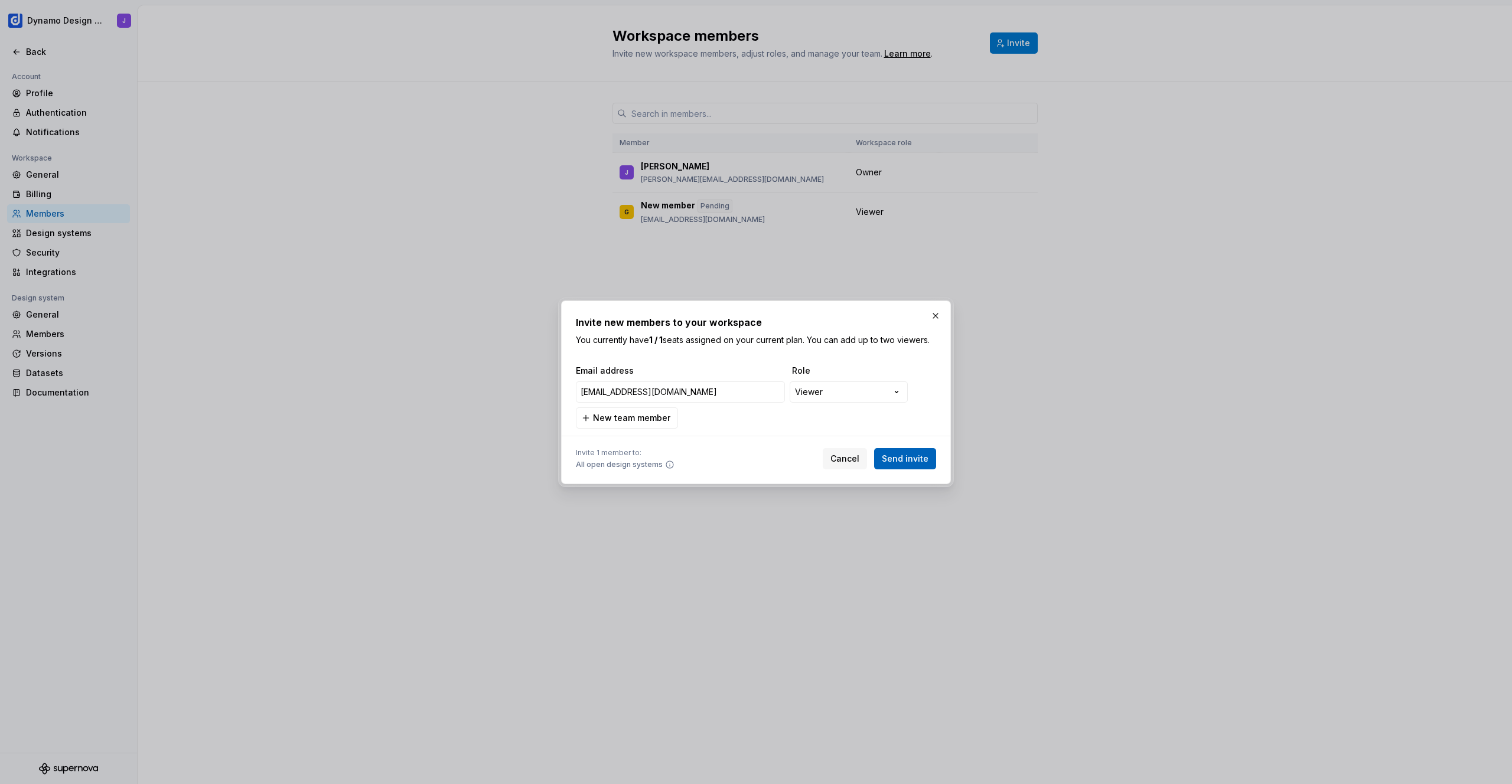
click at [903, 458] on span "Send invite" at bounding box center [905, 459] width 46 height 12
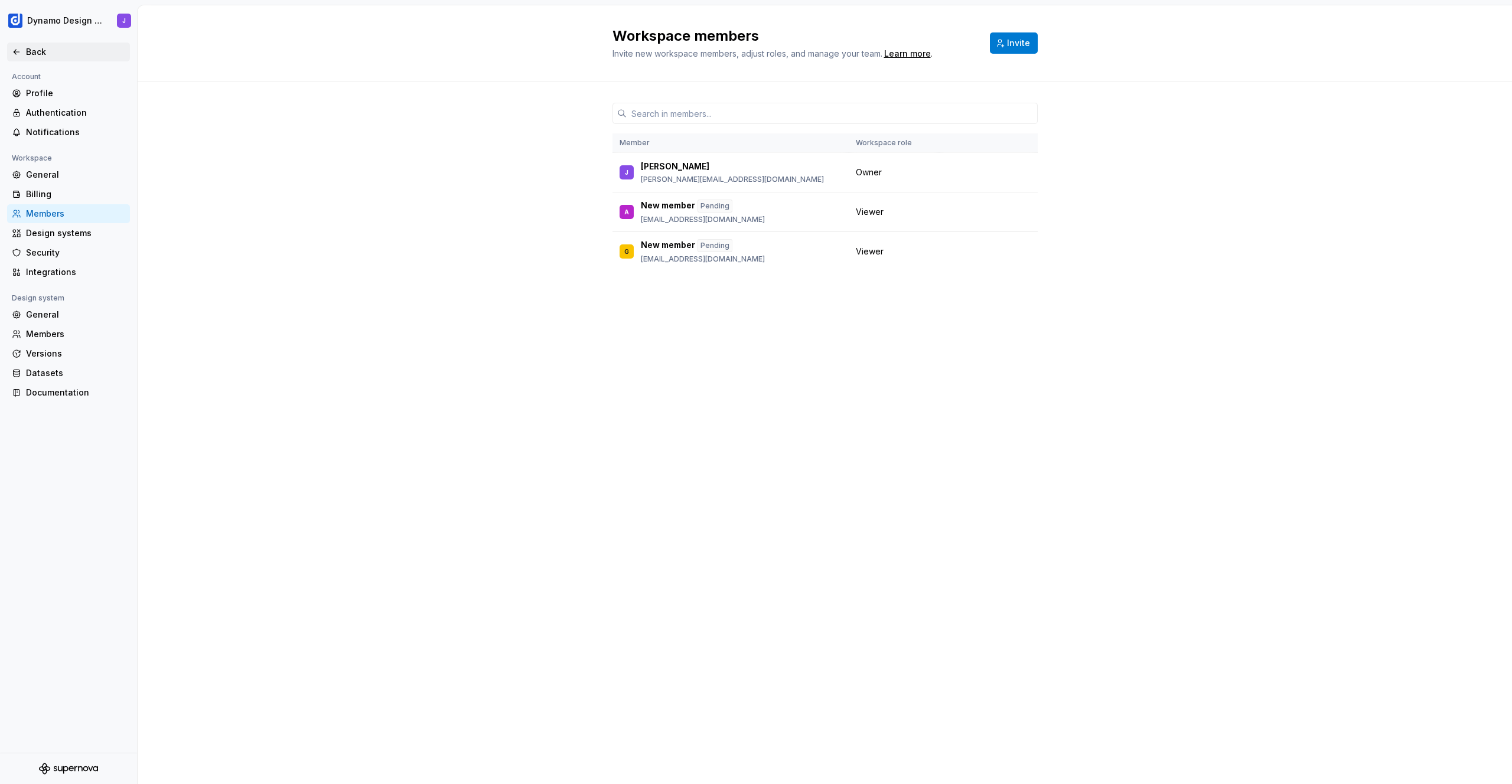
click at [14, 55] on icon at bounding box center [16, 52] width 9 height 9
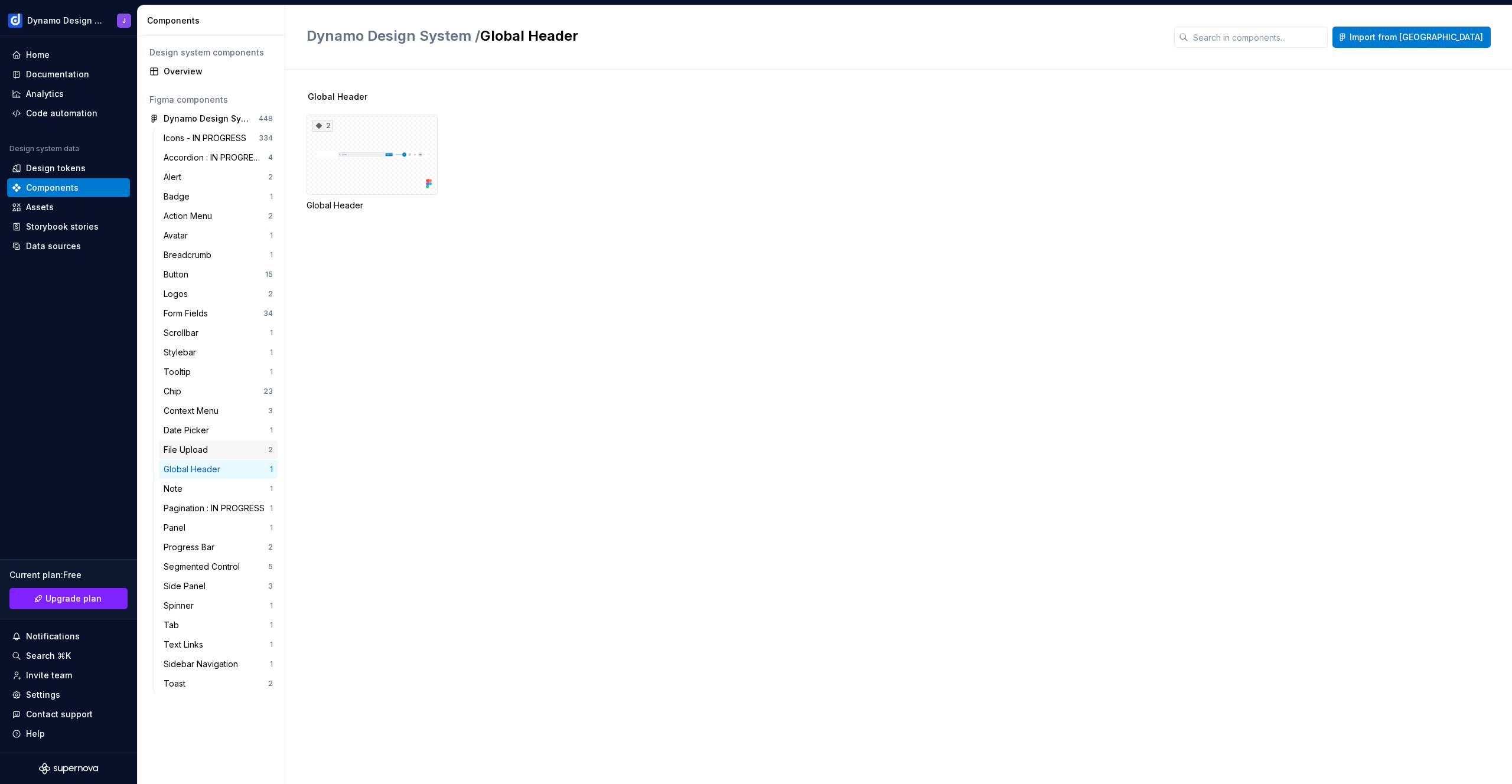
click at [193, 452] on div "File Upload" at bounding box center [187, 450] width 49 height 12
click at [197, 431] on div "Date Picker" at bounding box center [188, 431] width 50 height 12
click at [200, 409] on div "Context Menu" at bounding box center [193, 411] width 59 height 12
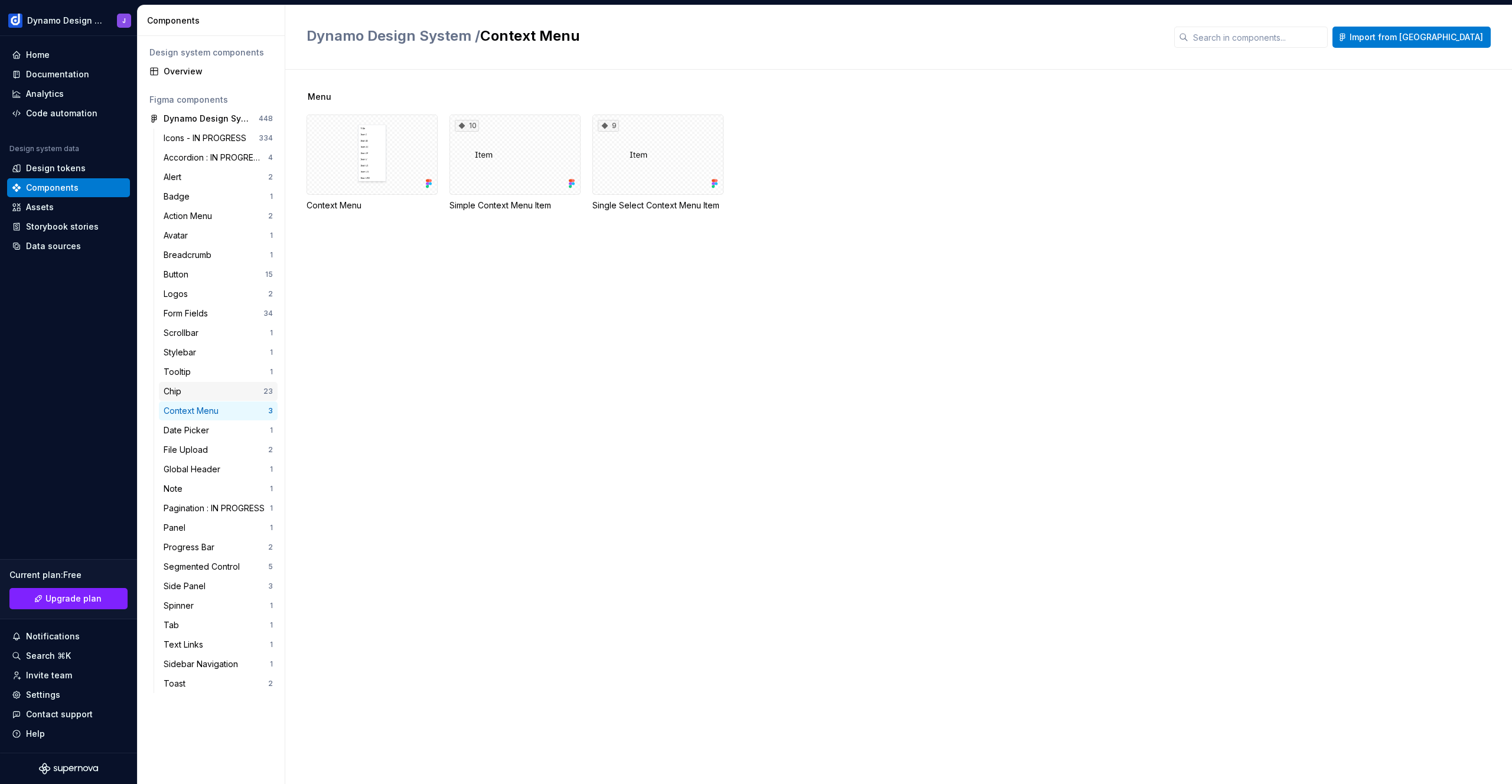
click at [191, 390] on div "Chip" at bounding box center [213, 391] width 100 height 12
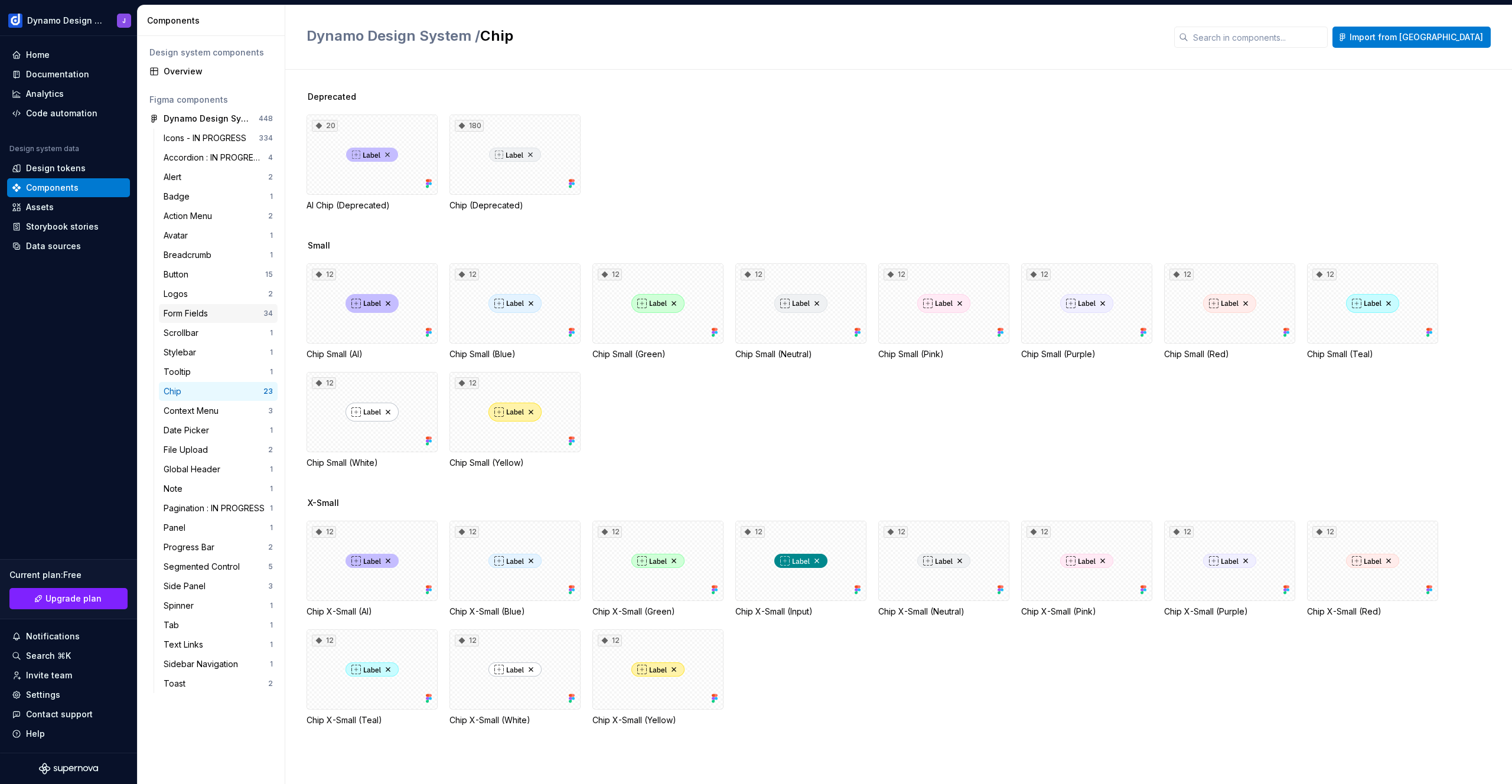
click at [187, 314] on div "Form Fields" at bounding box center [187, 314] width 49 height 12
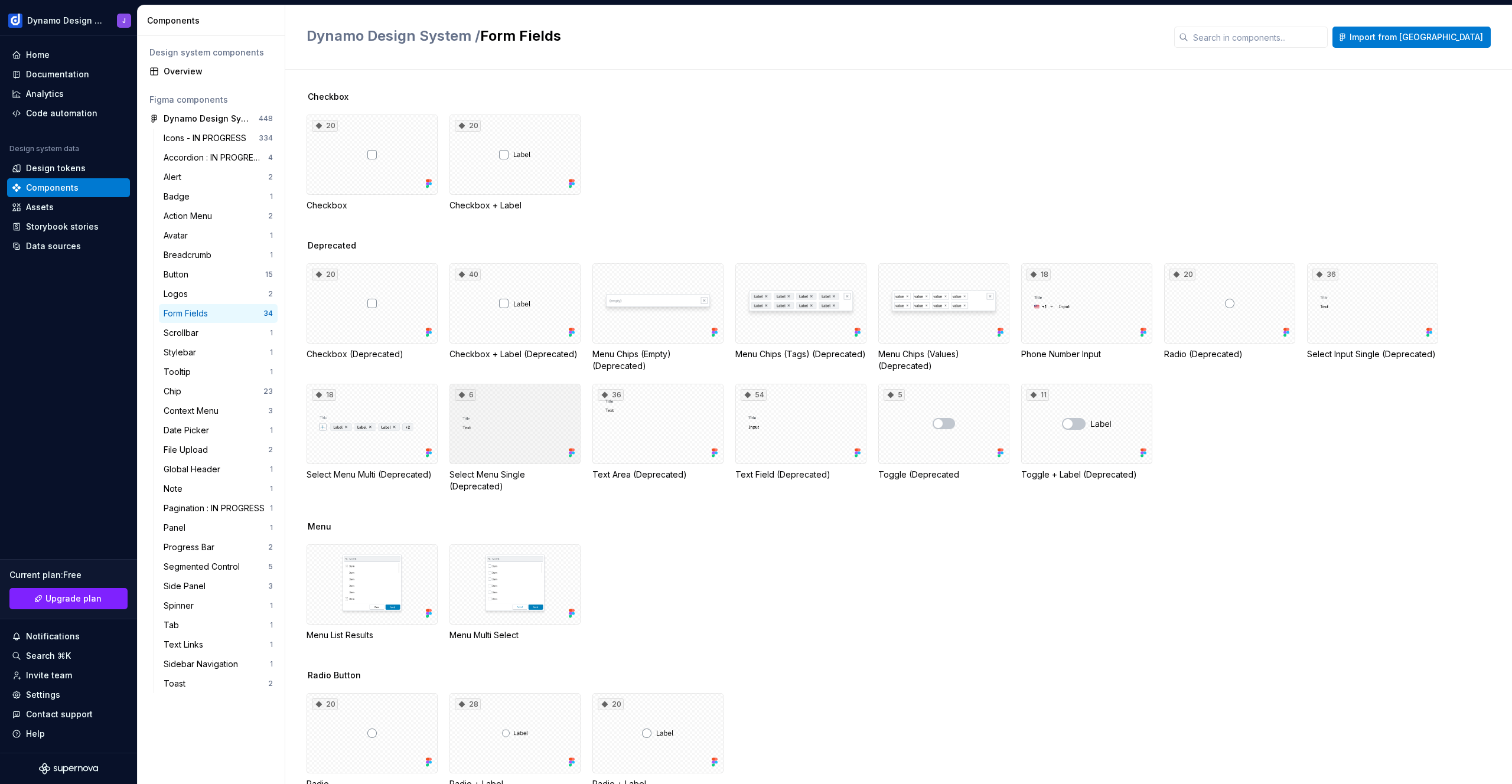
click at [512, 428] on div "6" at bounding box center [514, 423] width 131 height 80
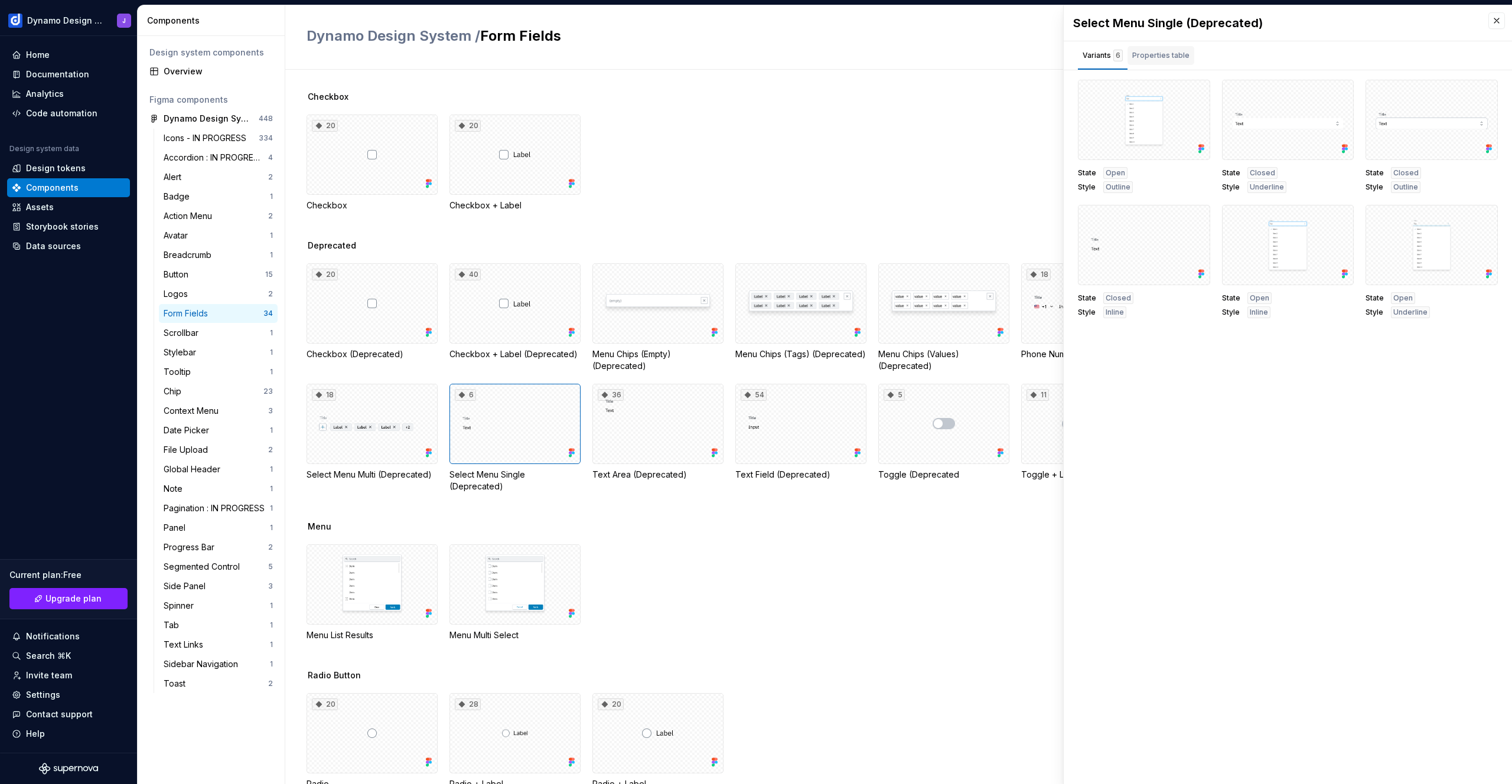
click at [1165, 56] on div "Properties table" at bounding box center [1160, 56] width 58 height 12
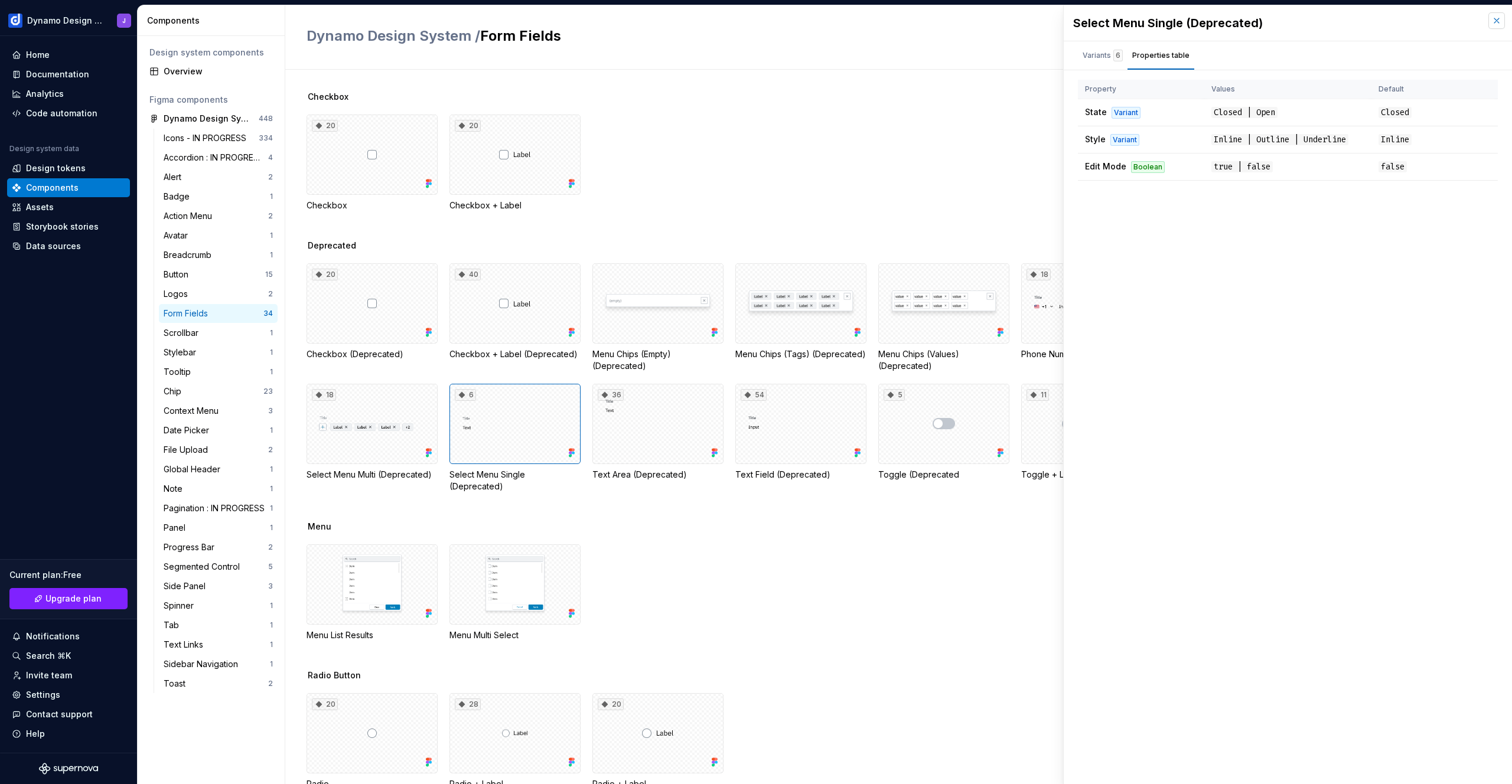
click at [1498, 23] on button "button" at bounding box center [1496, 20] width 16 height 16
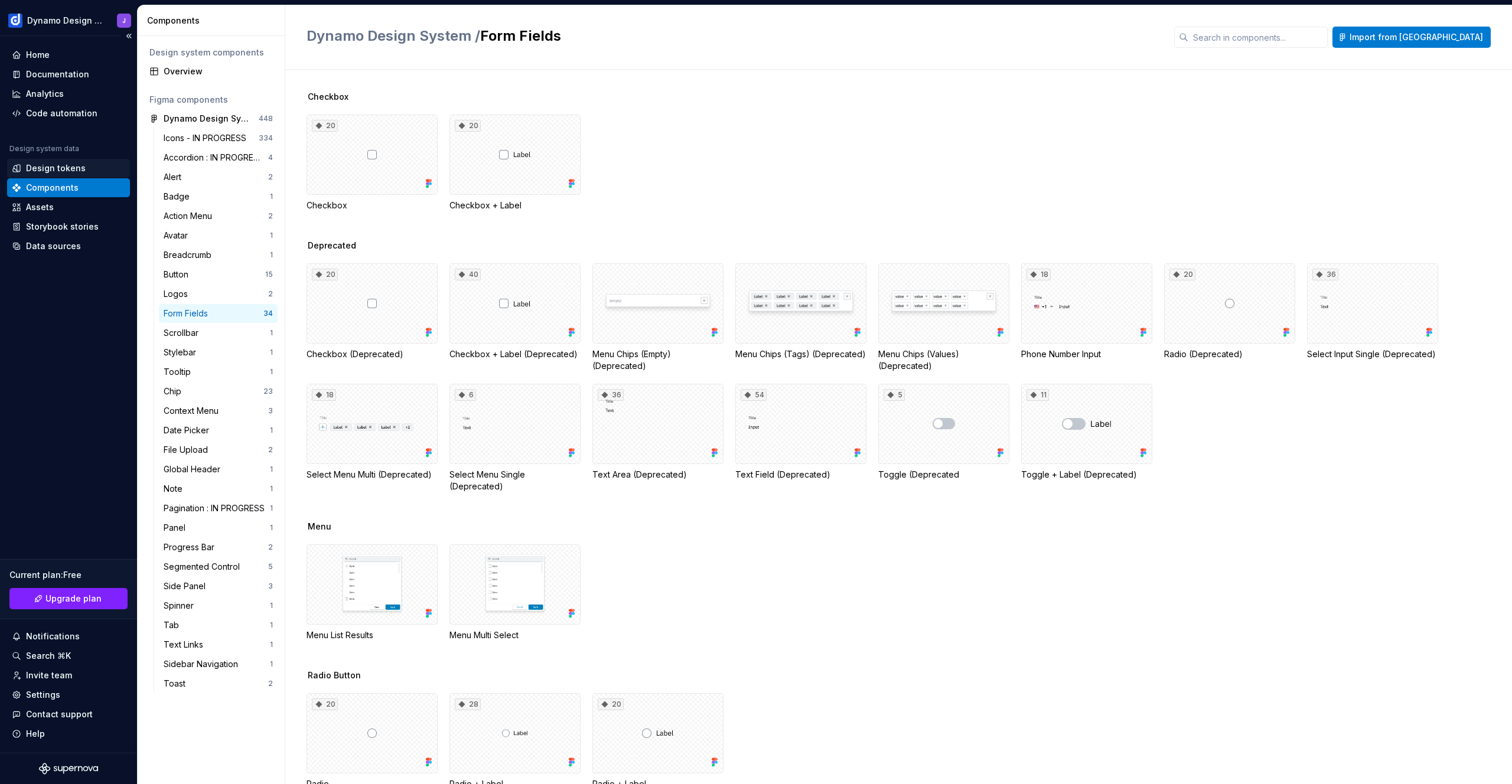
click at [77, 171] on div "Design tokens" at bounding box center [55, 168] width 59 height 12
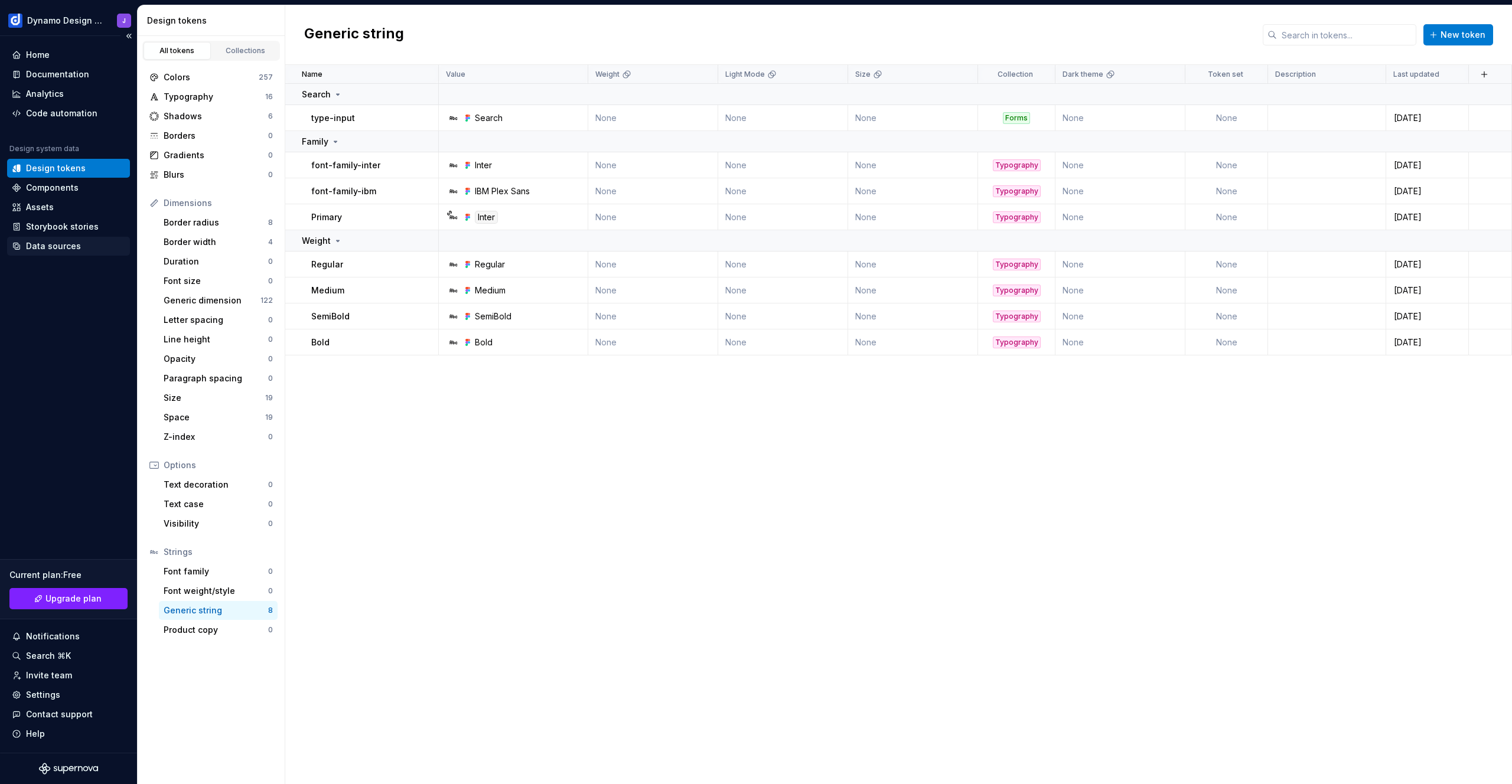
click at [57, 246] on div "Data sources" at bounding box center [53, 246] width 55 height 12
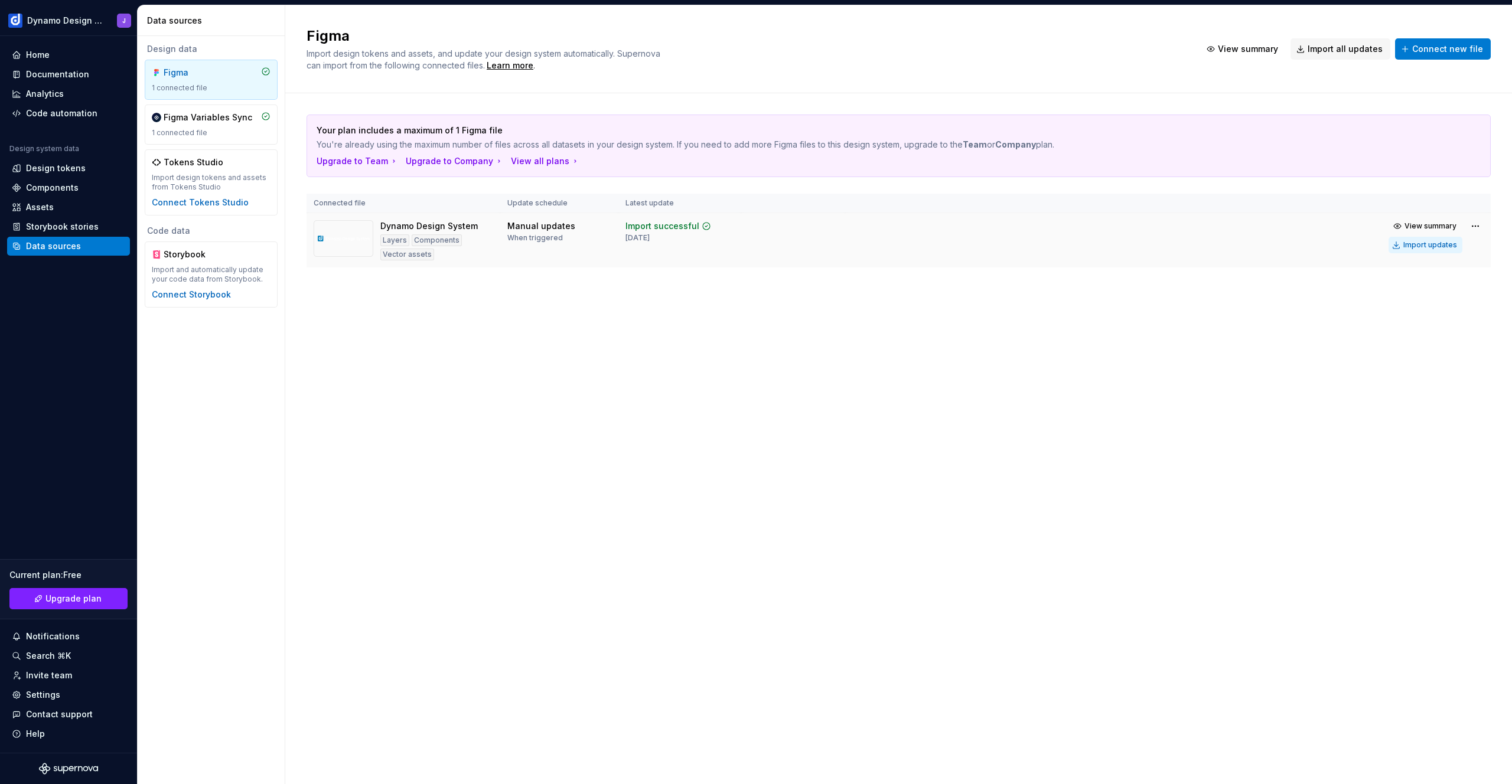
click at [1425, 247] on div "Import updates" at bounding box center [1429, 244] width 53 height 9
click at [52, 167] on div "Design tokens" at bounding box center [55, 168] width 59 height 12
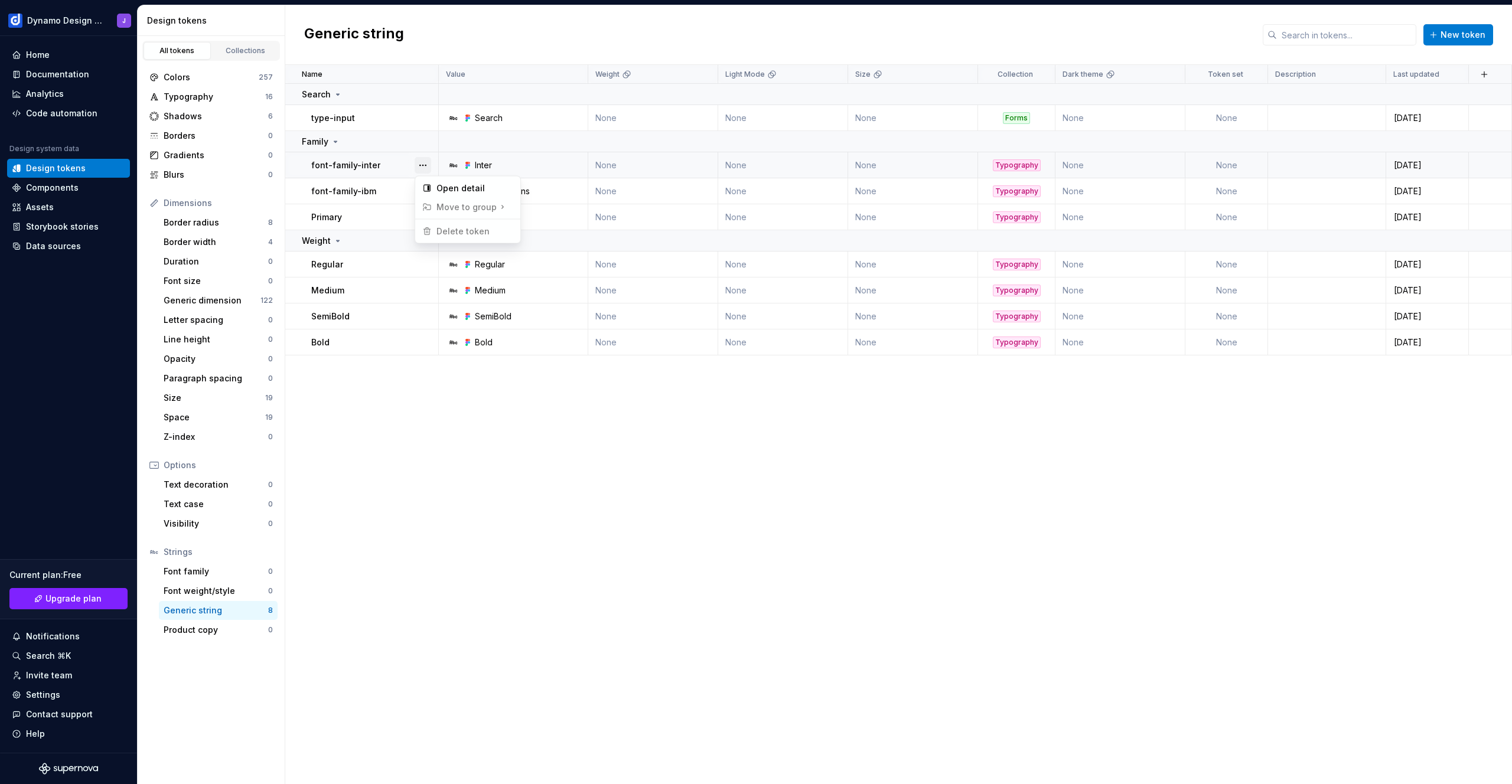
click at [424, 165] on button "button" at bounding box center [422, 165] width 16 height 16
click at [441, 196] on div "Open detail" at bounding box center [467, 188] width 101 height 19
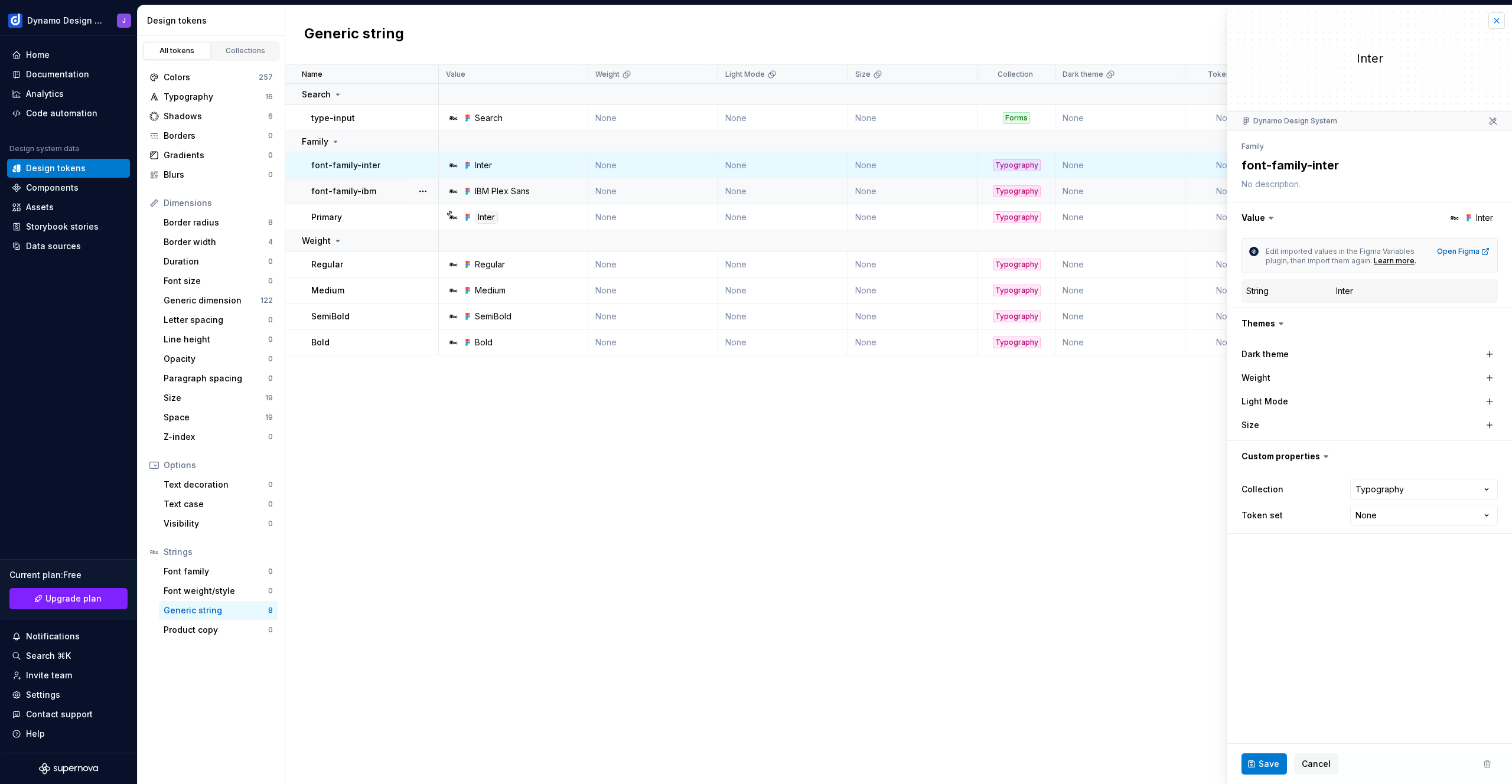
click at [1493, 21] on button "button" at bounding box center [1496, 20] width 16 height 16
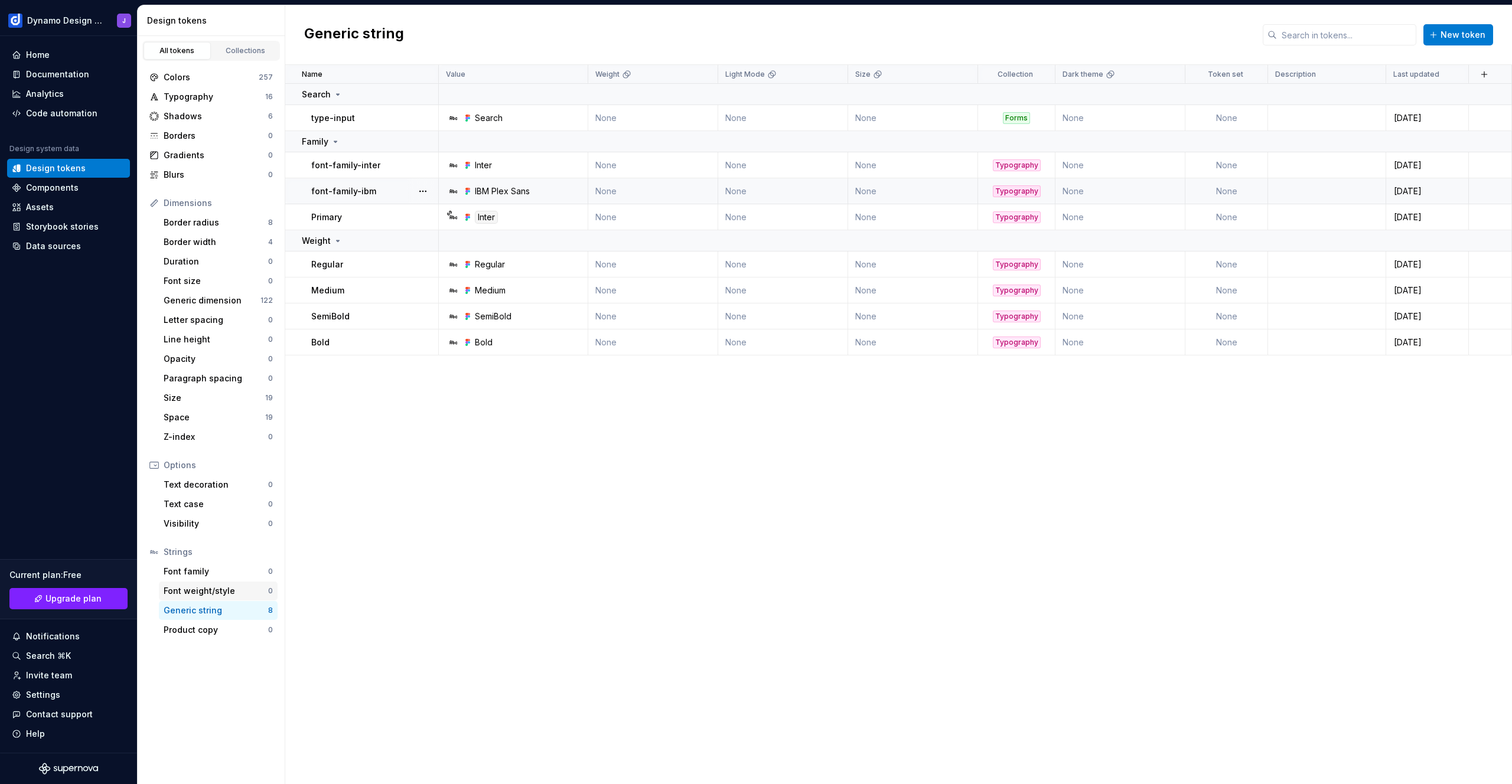
click at [214, 591] on div "Font weight/style" at bounding box center [216, 591] width 105 height 12
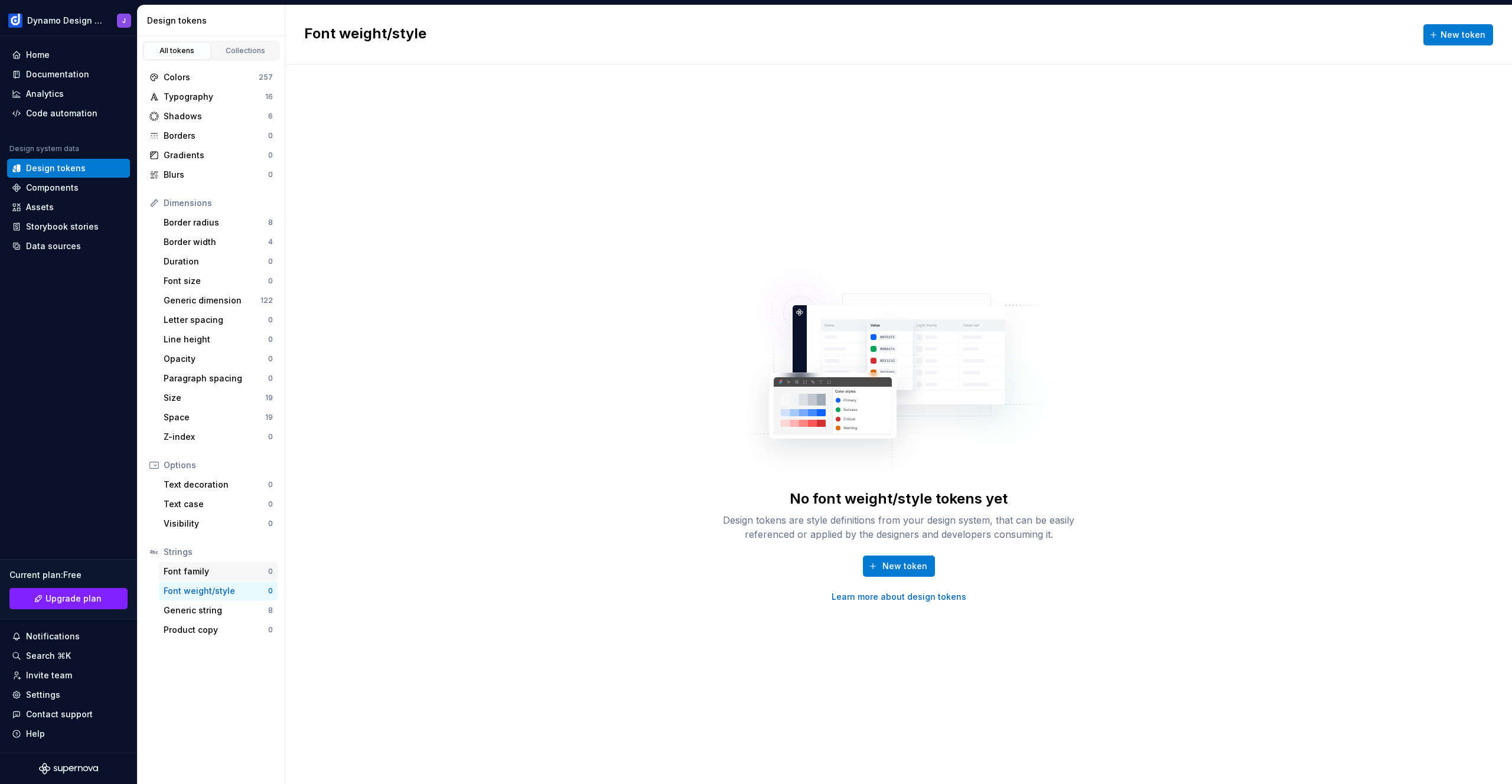
click at [212, 572] on div "Font family" at bounding box center [216, 572] width 105 height 12
click at [212, 628] on div "Product copy" at bounding box center [216, 630] width 105 height 12
click at [224, 611] on div "Generic string" at bounding box center [216, 610] width 105 height 12
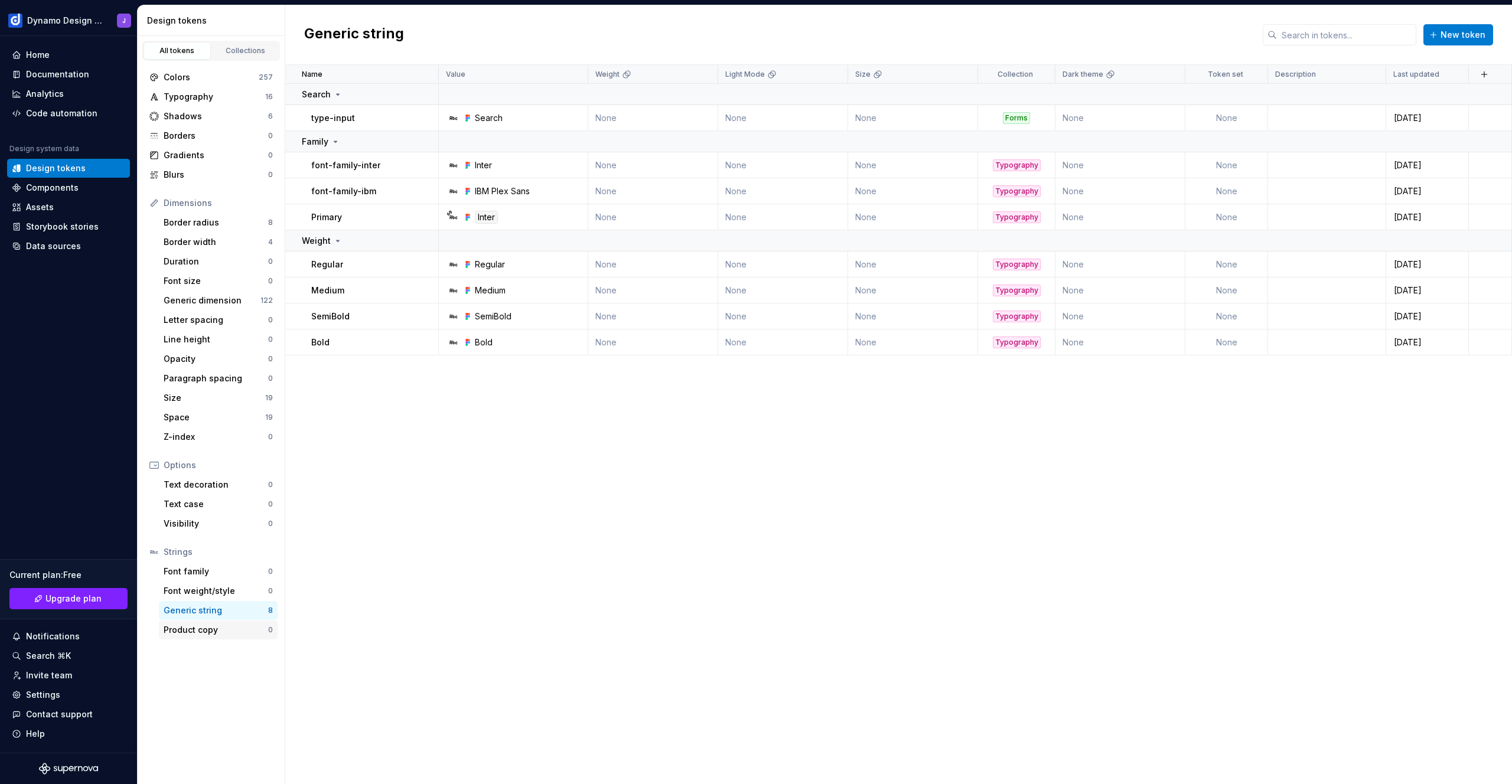
click at [220, 634] on div "Product copy" at bounding box center [216, 630] width 105 height 12
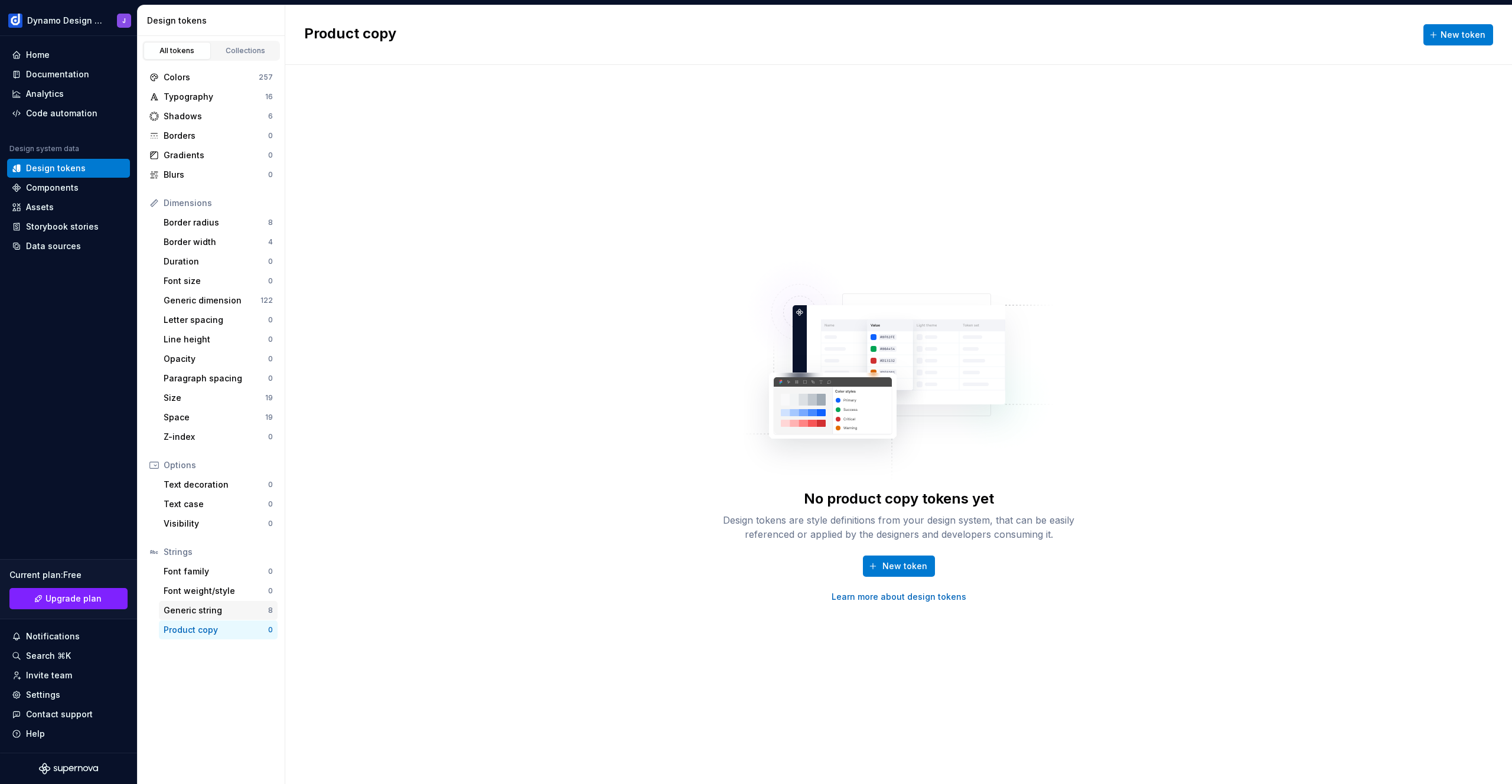
click at [218, 616] on div "Generic string" at bounding box center [216, 610] width 105 height 12
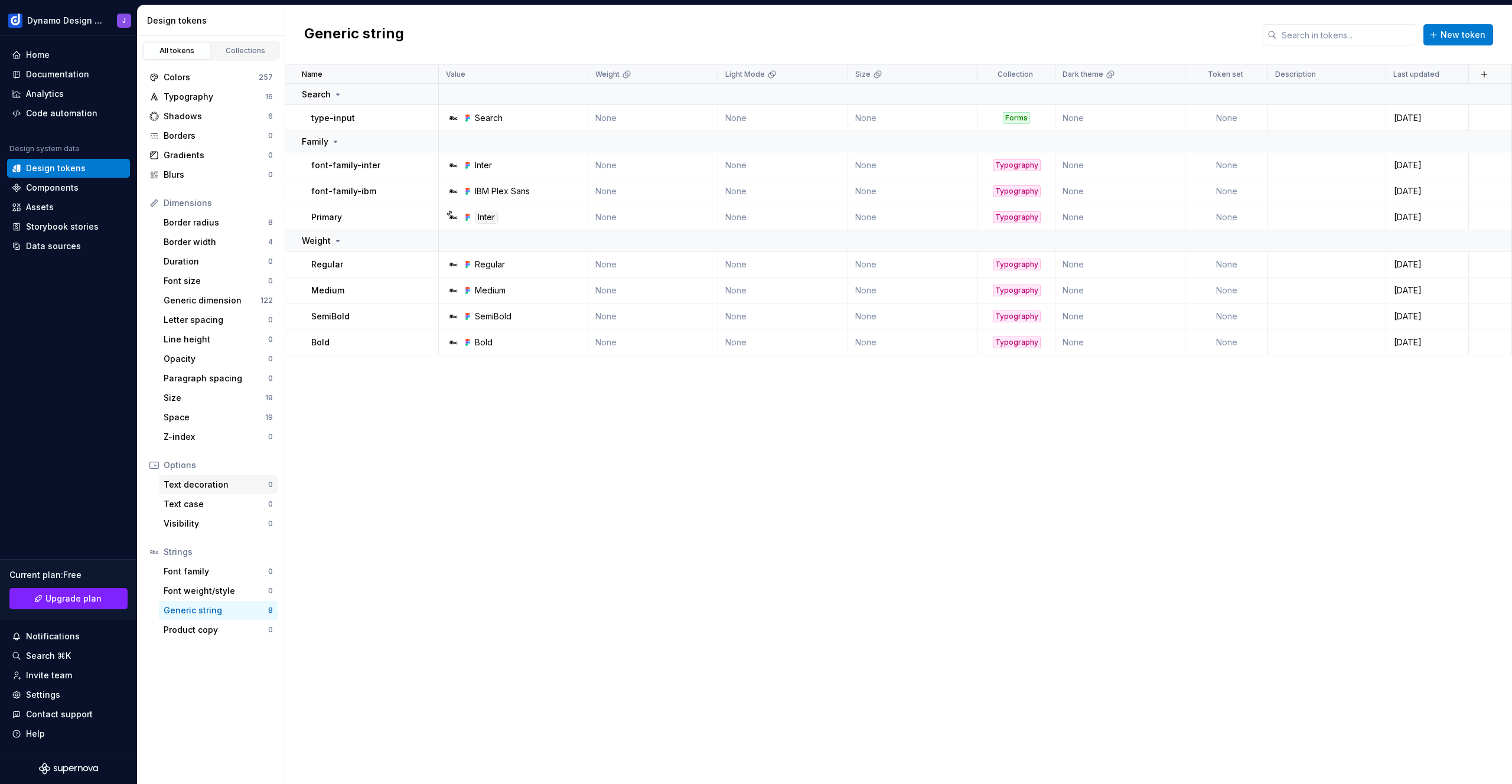
click at [199, 485] on div "Text decoration" at bounding box center [216, 485] width 105 height 12
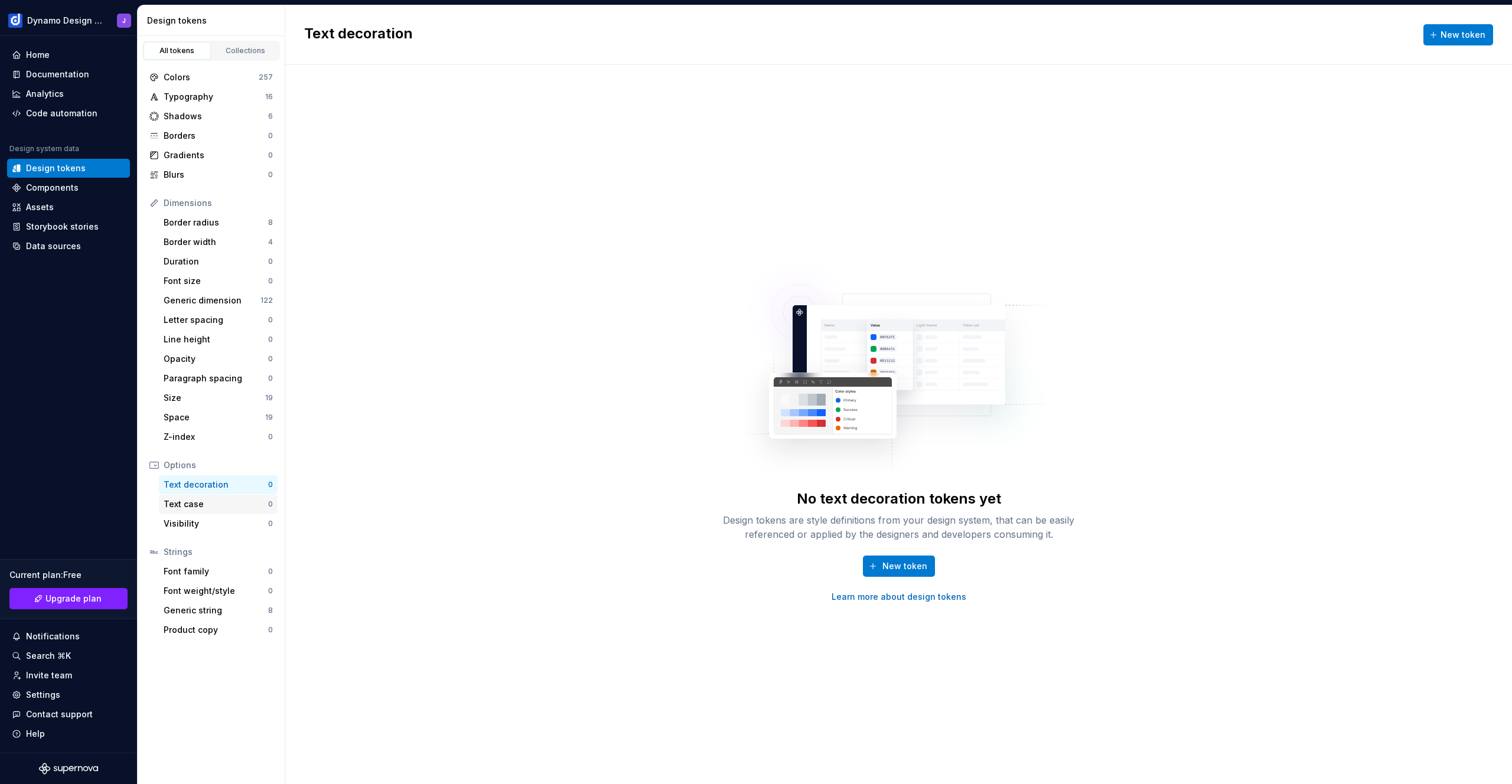
click at [202, 505] on div "Text case" at bounding box center [216, 504] width 105 height 12
click at [200, 524] on div "Visibility" at bounding box center [216, 524] width 105 height 12
click at [193, 435] on div "Z-index" at bounding box center [216, 437] width 105 height 12
click at [194, 414] on div "Space" at bounding box center [214, 418] width 101 height 12
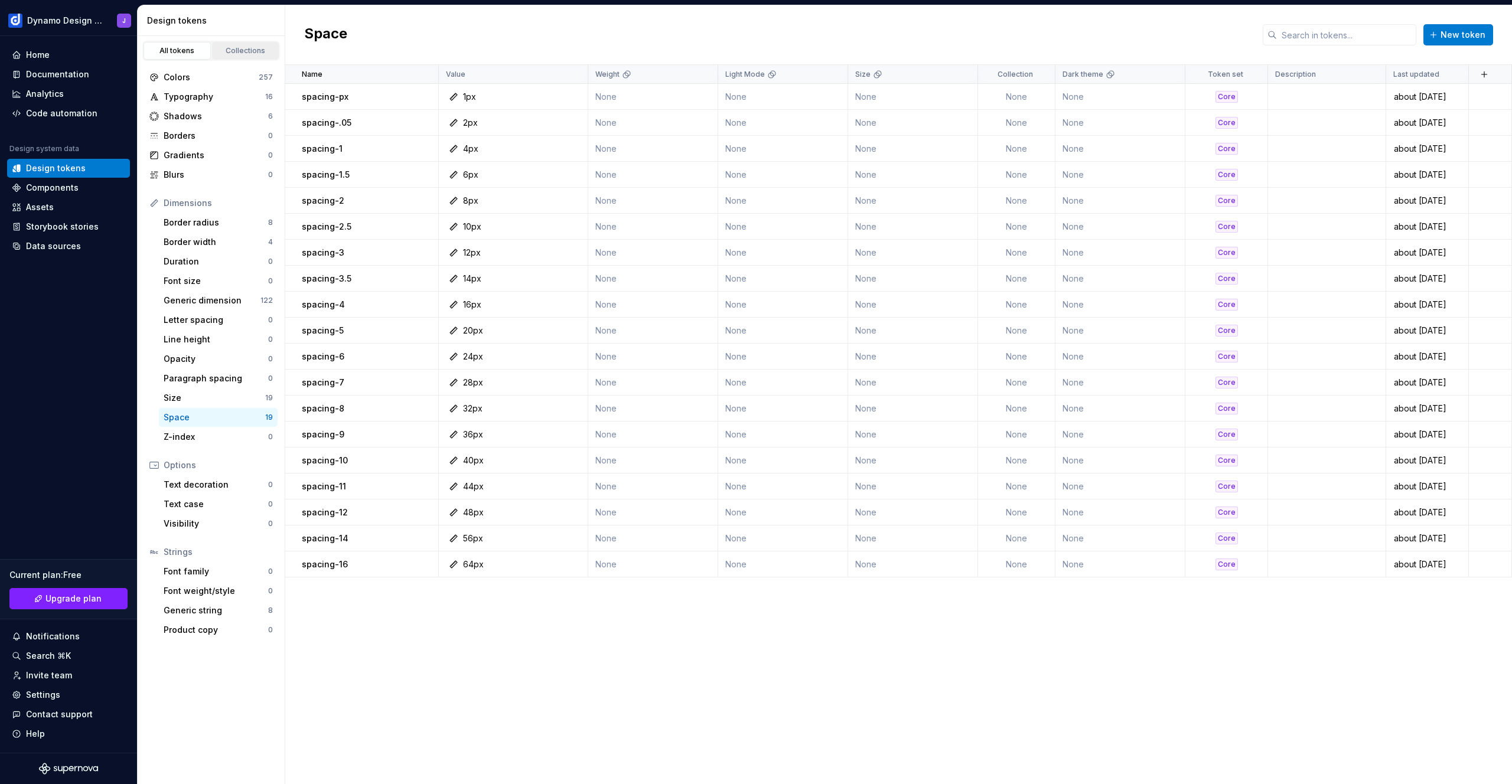
click at [239, 47] on div "Collections" at bounding box center [245, 51] width 59 height 9
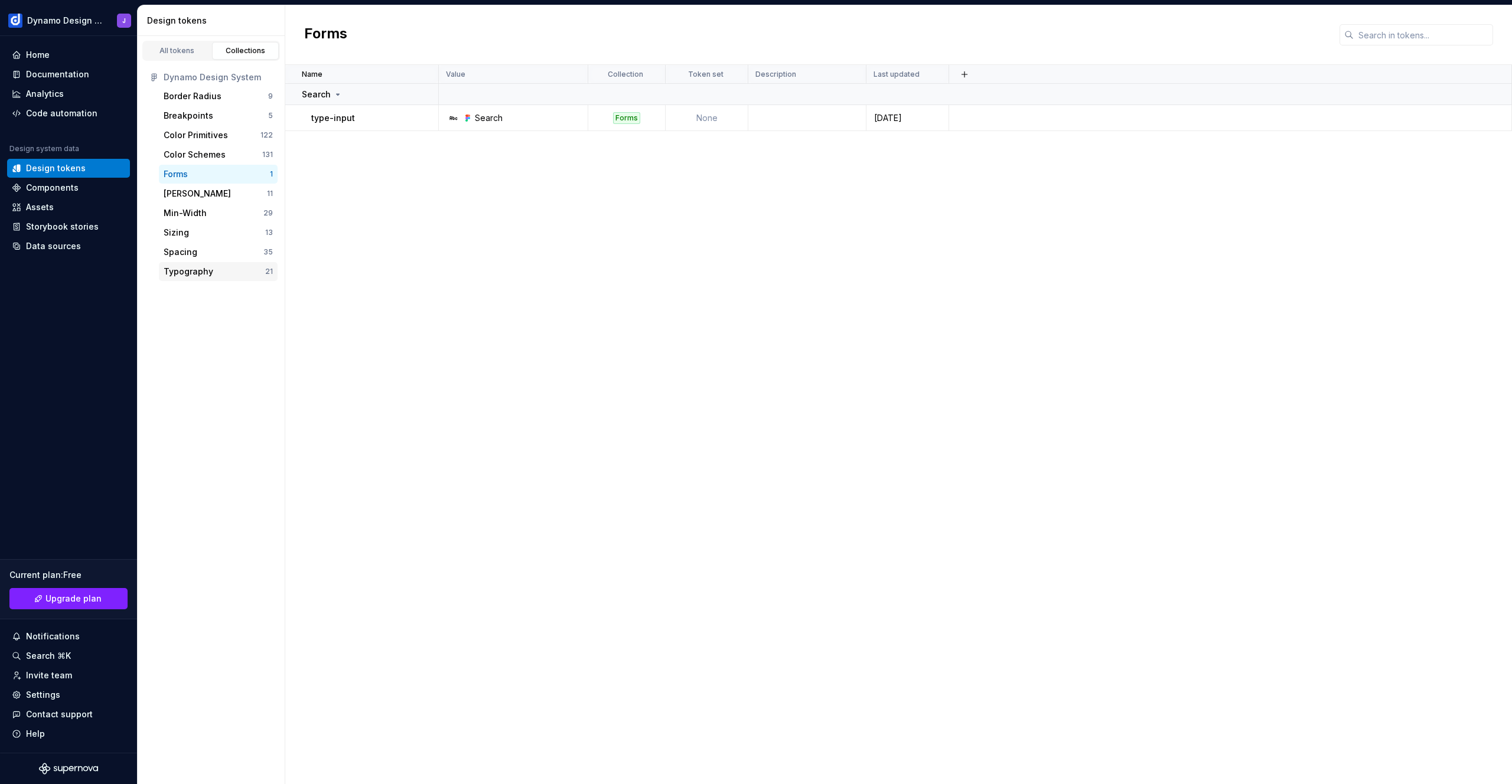
click at [190, 266] on div "Typography" at bounding box center [188, 272] width 50 height 12
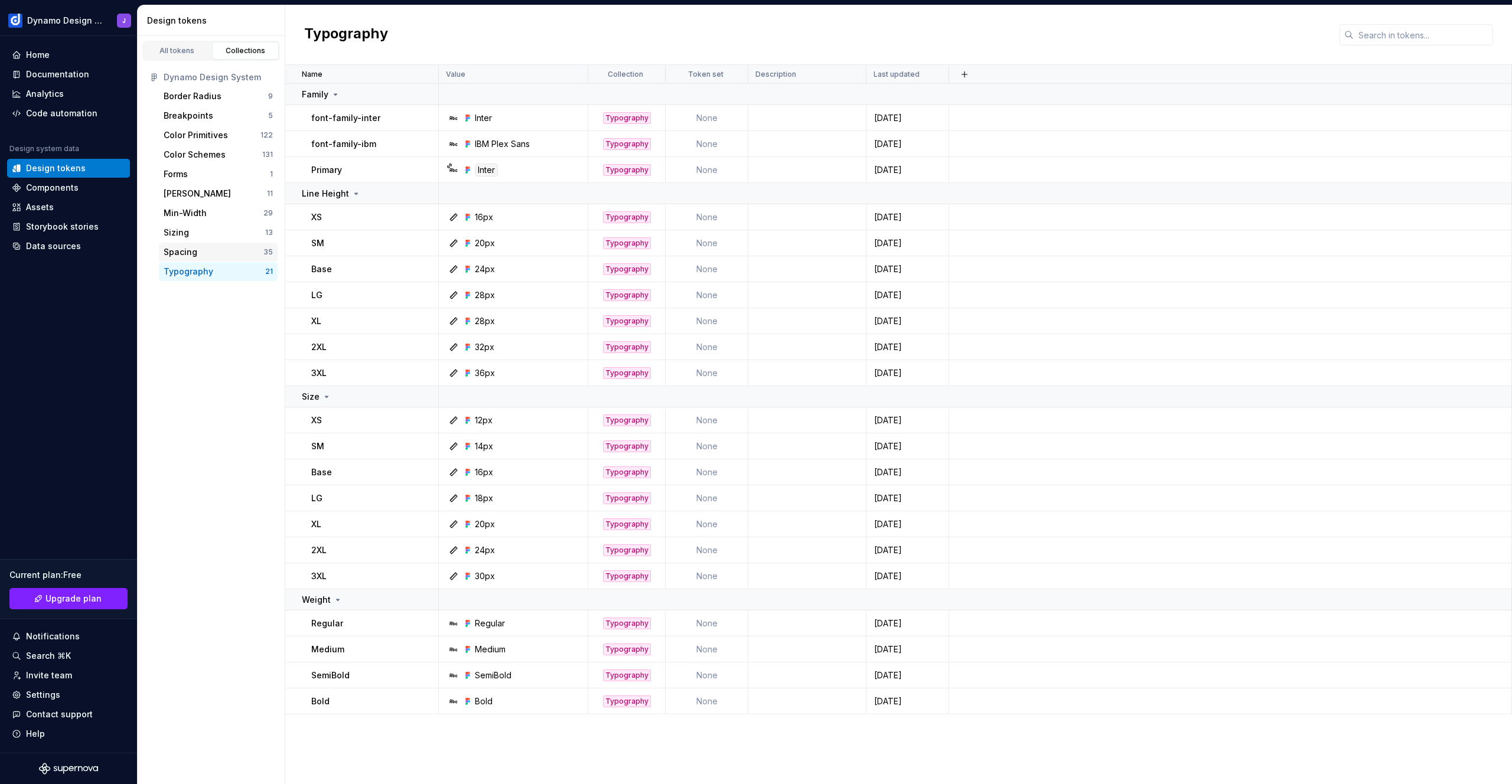
click at [208, 254] on div "Spacing" at bounding box center [213, 252] width 100 height 12
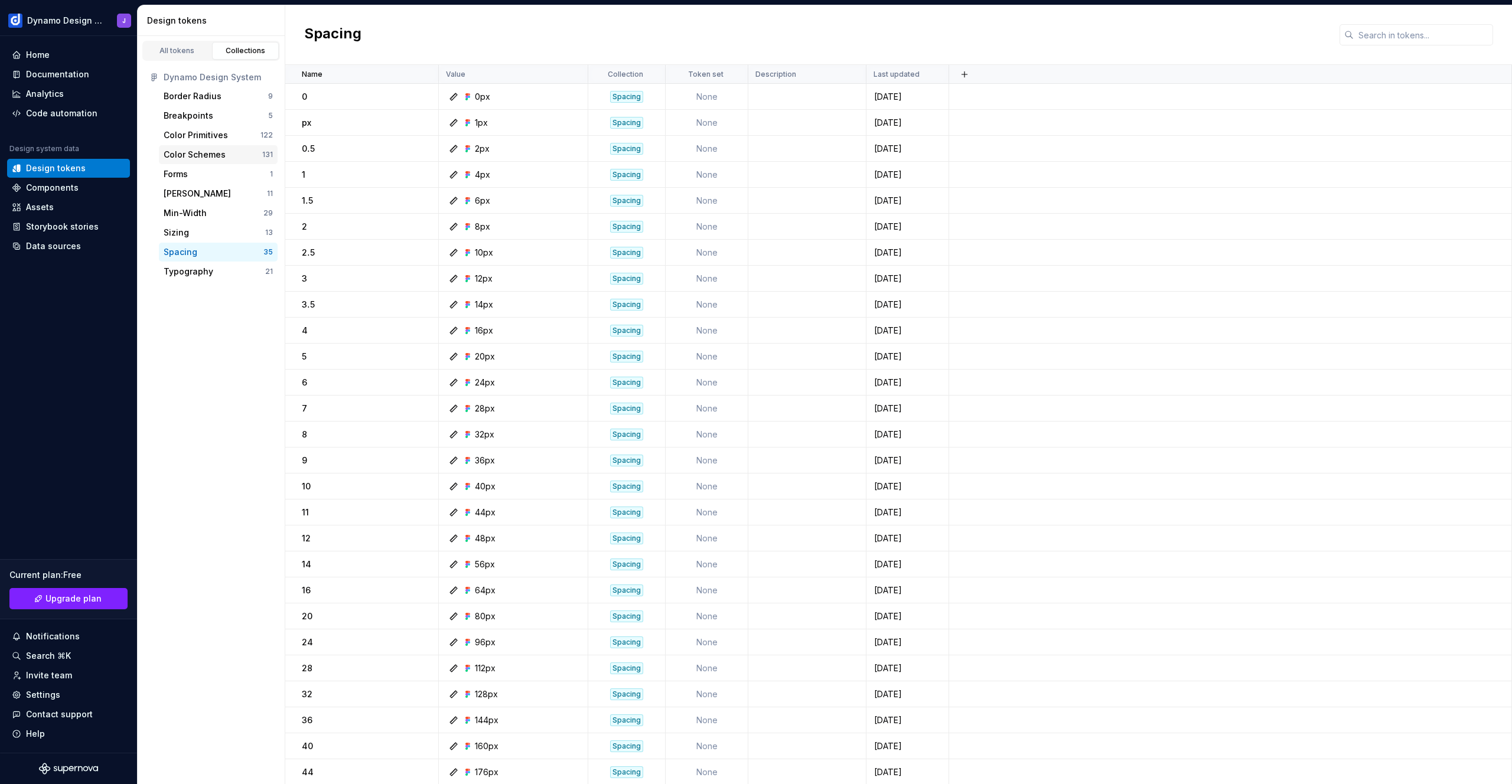
click at [206, 161] on div "Color Schemes 131" at bounding box center [218, 155] width 119 height 19
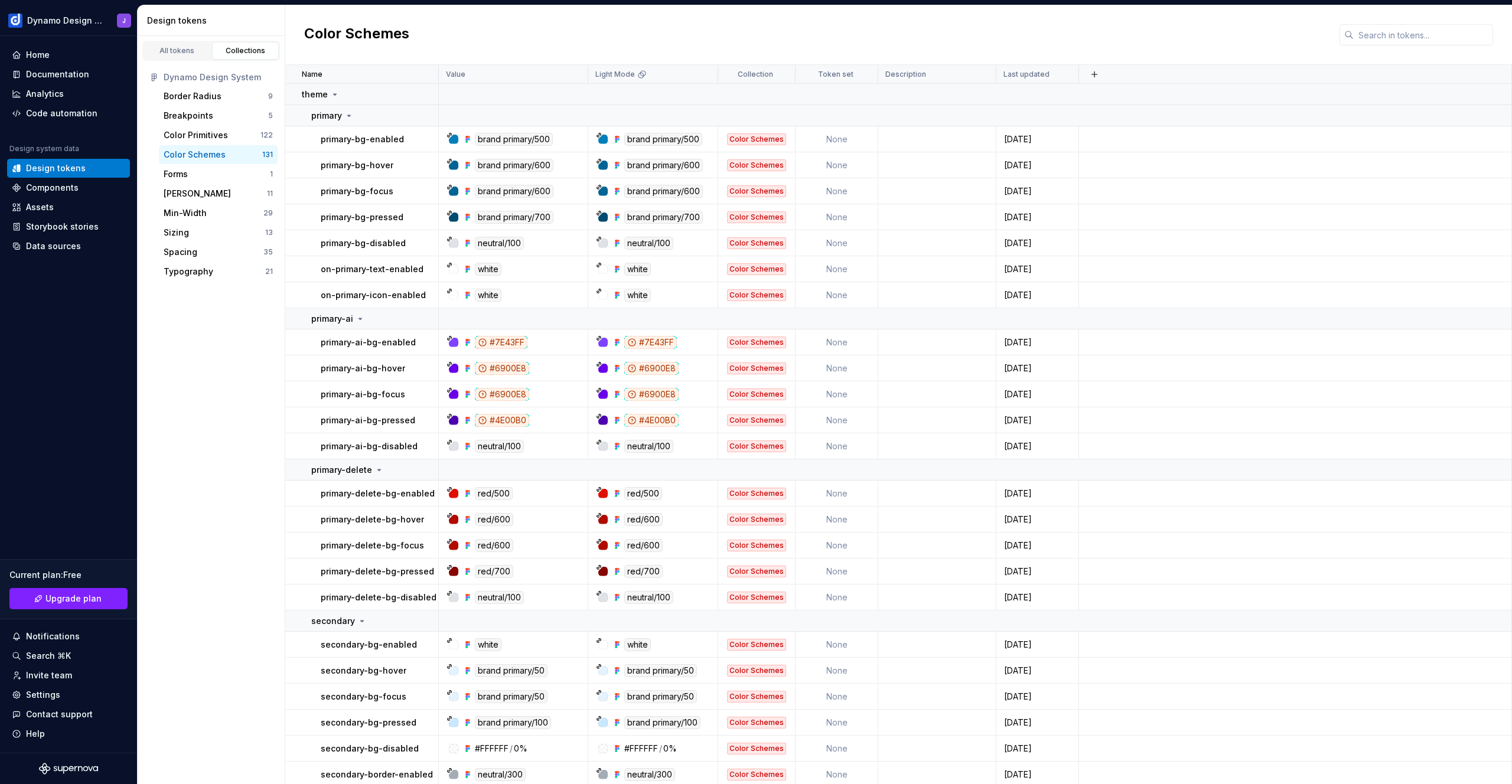
click at [525, 138] on div "brand primary/500" at bounding box center [513, 138] width 78 height 13
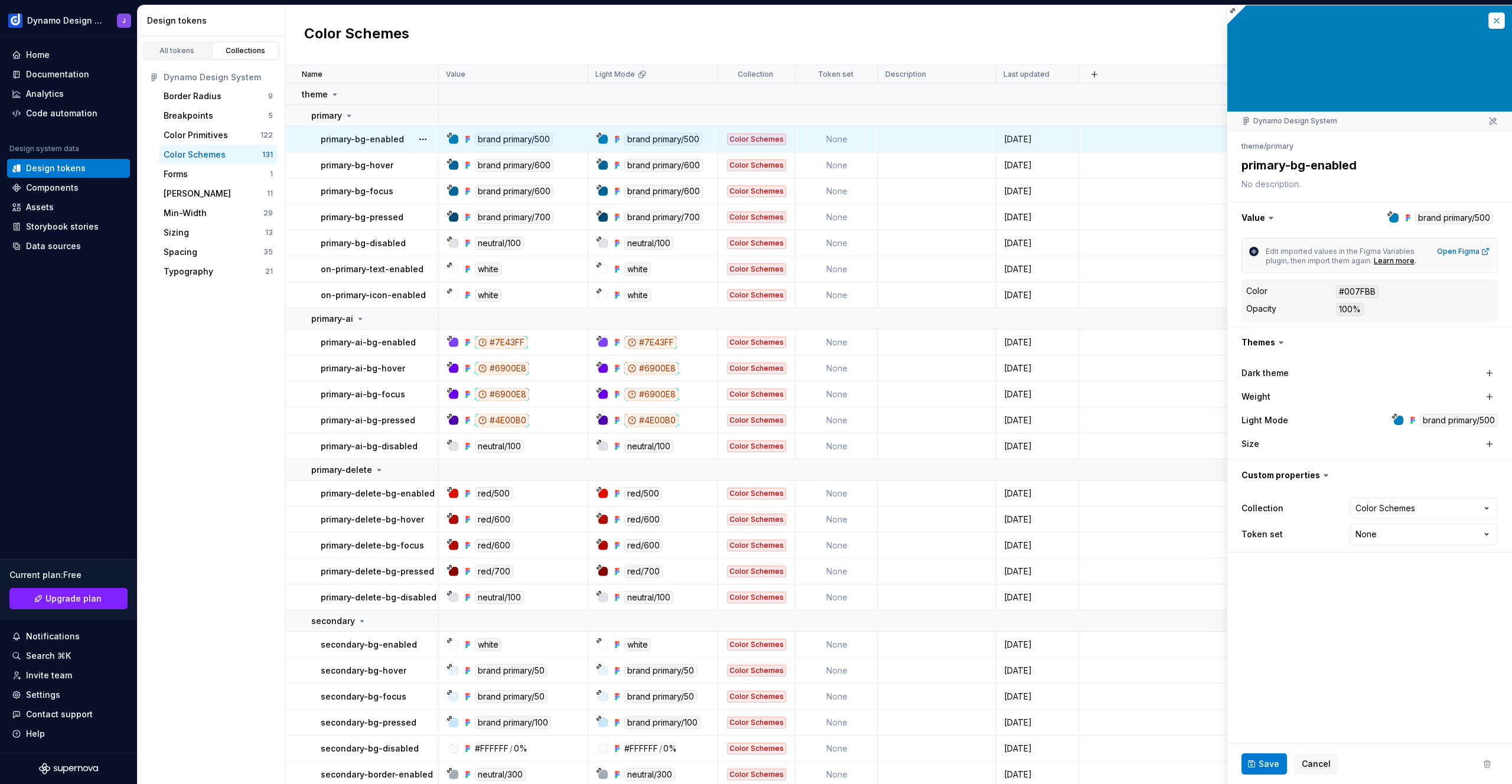
click at [1493, 21] on button "button" at bounding box center [1496, 20] width 16 height 16
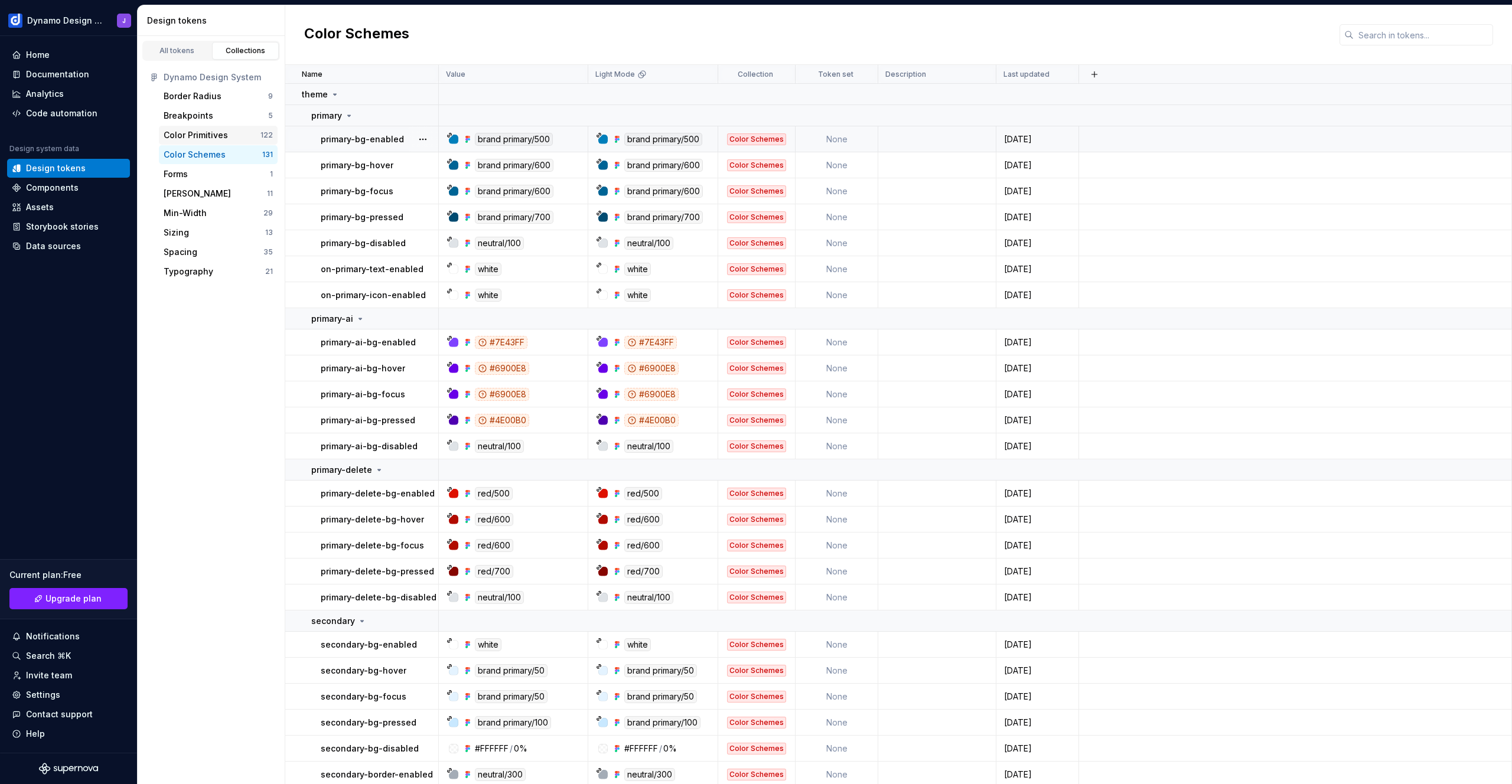
click at [208, 130] on div "Color Primitives" at bounding box center [195, 135] width 65 height 12
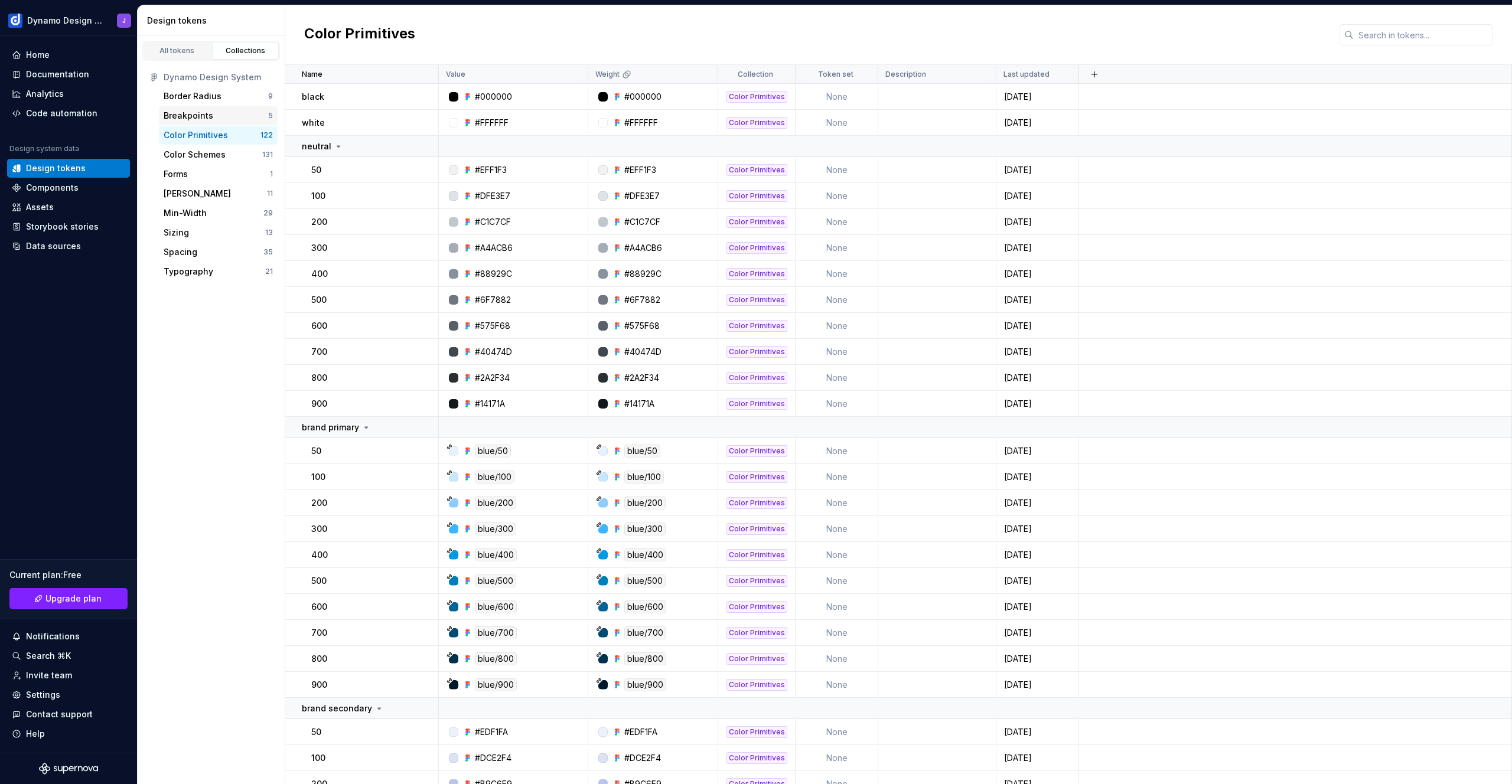
click at [212, 118] on div "Breakpoints" at bounding box center [216, 116] width 105 height 12
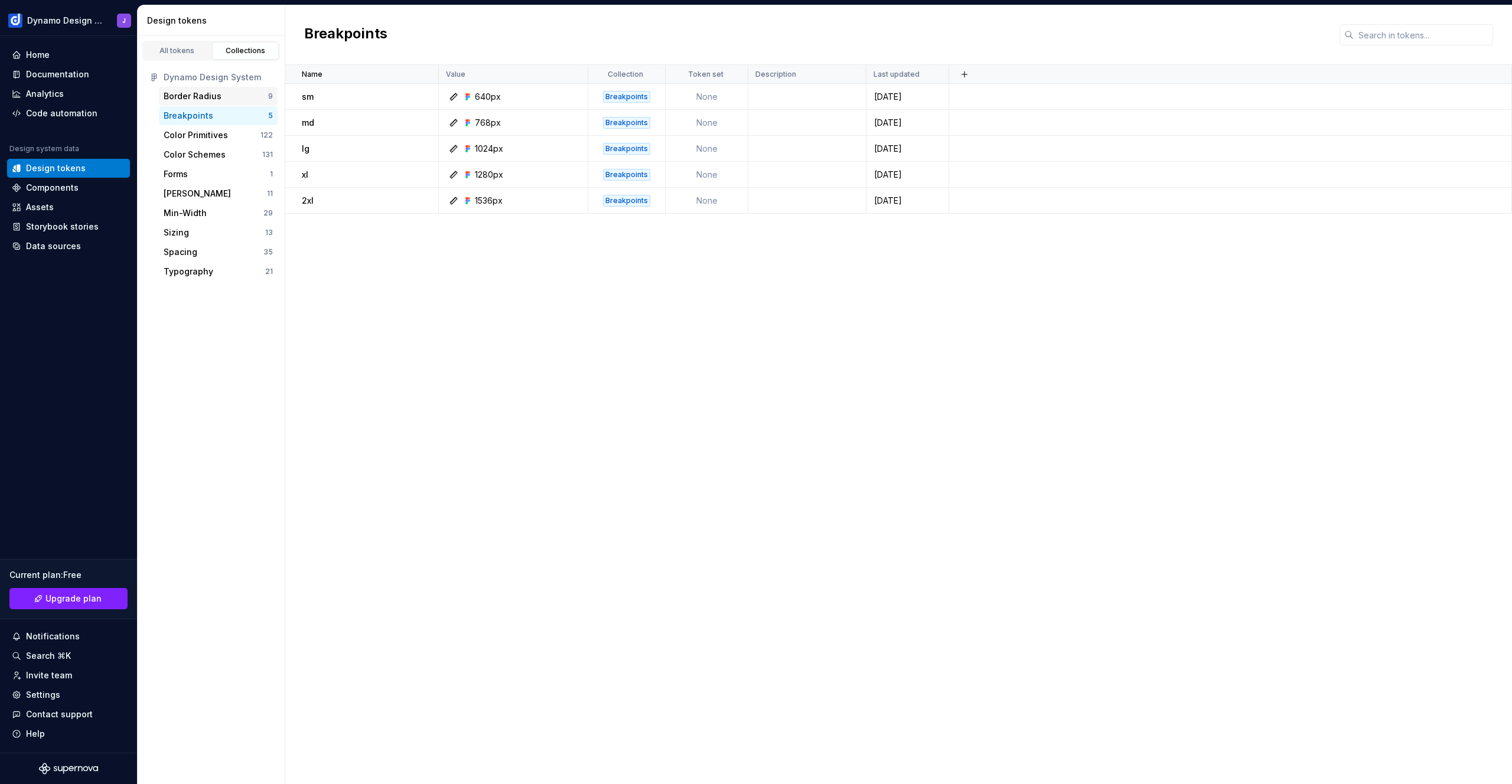
click at [220, 96] on div "Border Radius" at bounding box center [216, 96] width 105 height 12
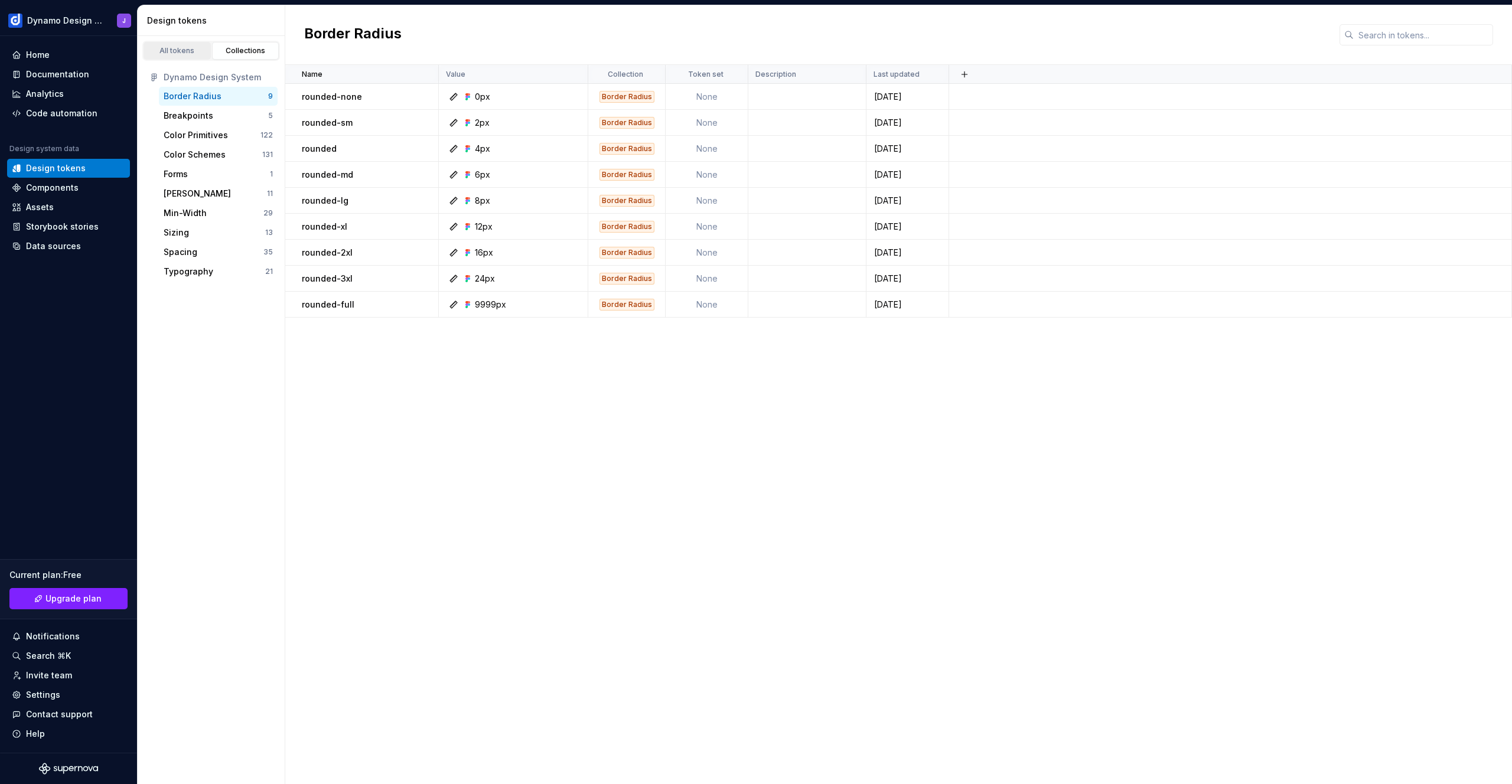
click at [178, 51] on div "All tokens" at bounding box center [177, 51] width 59 height 9
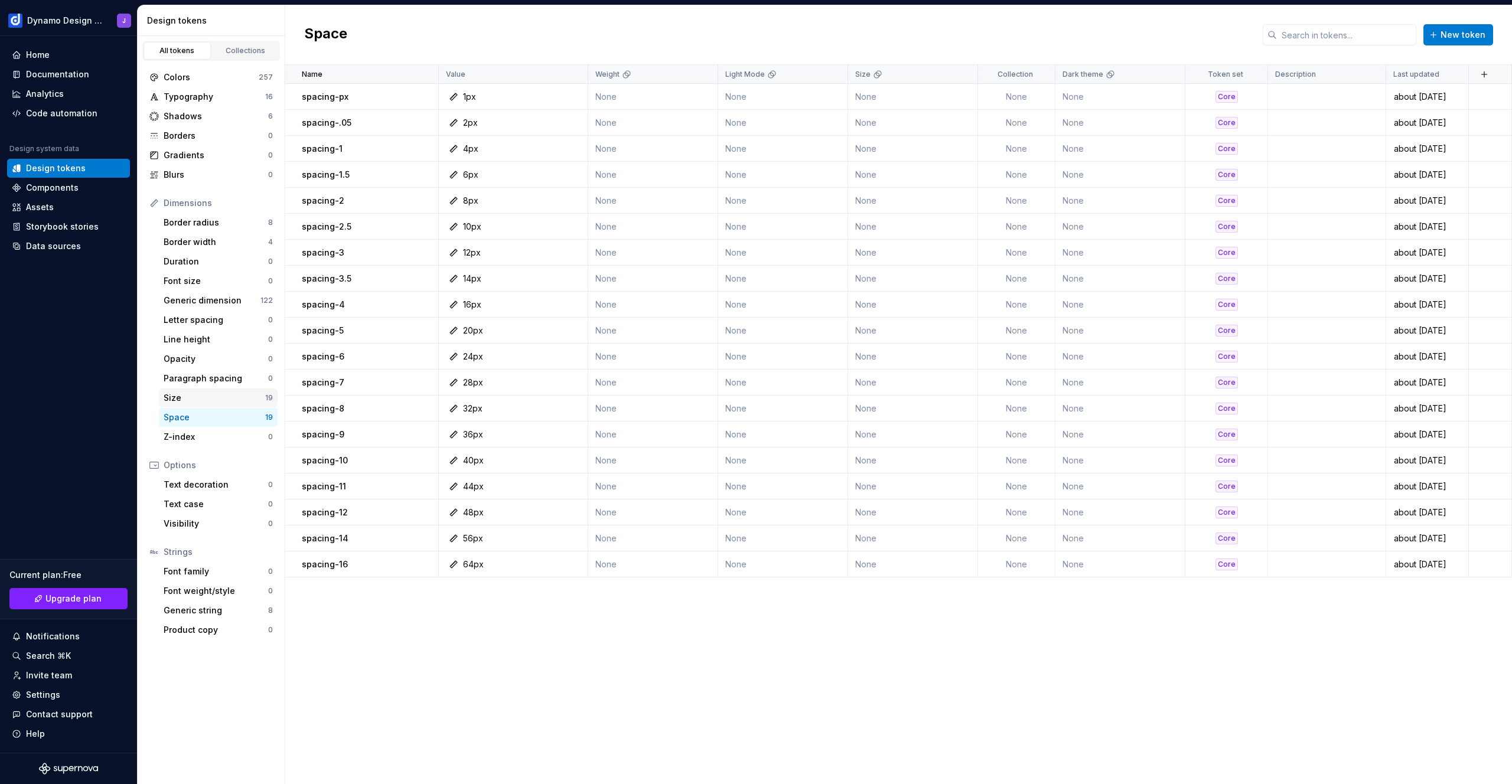
click at [181, 392] on div "Size" at bounding box center [214, 398] width 101 height 12
click at [52, 58] on div "Home" at bounding box center [69, 55] width 114 height 12
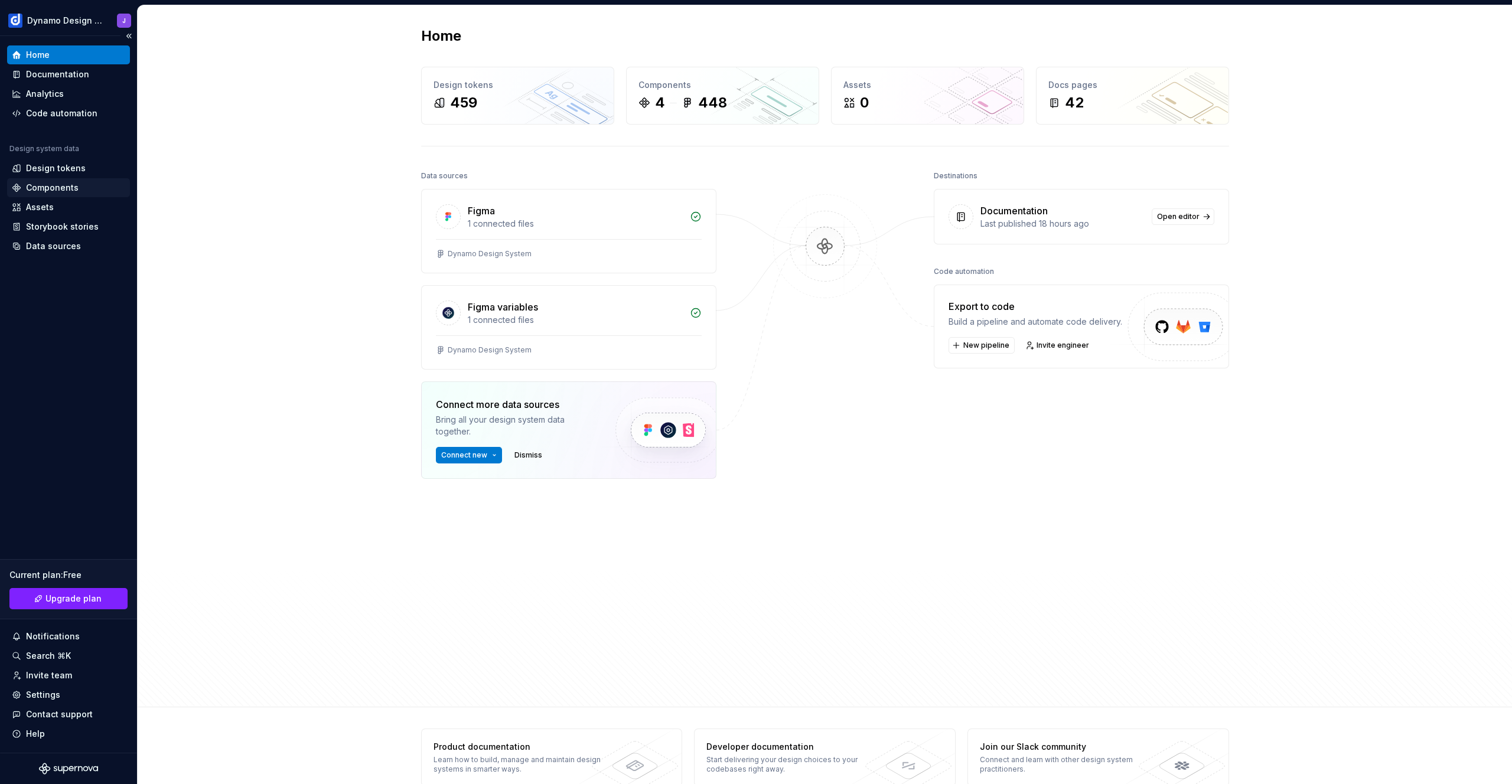
click at [73, 186] on div "Components" at bounding box center [52, 187] width 52 height 12
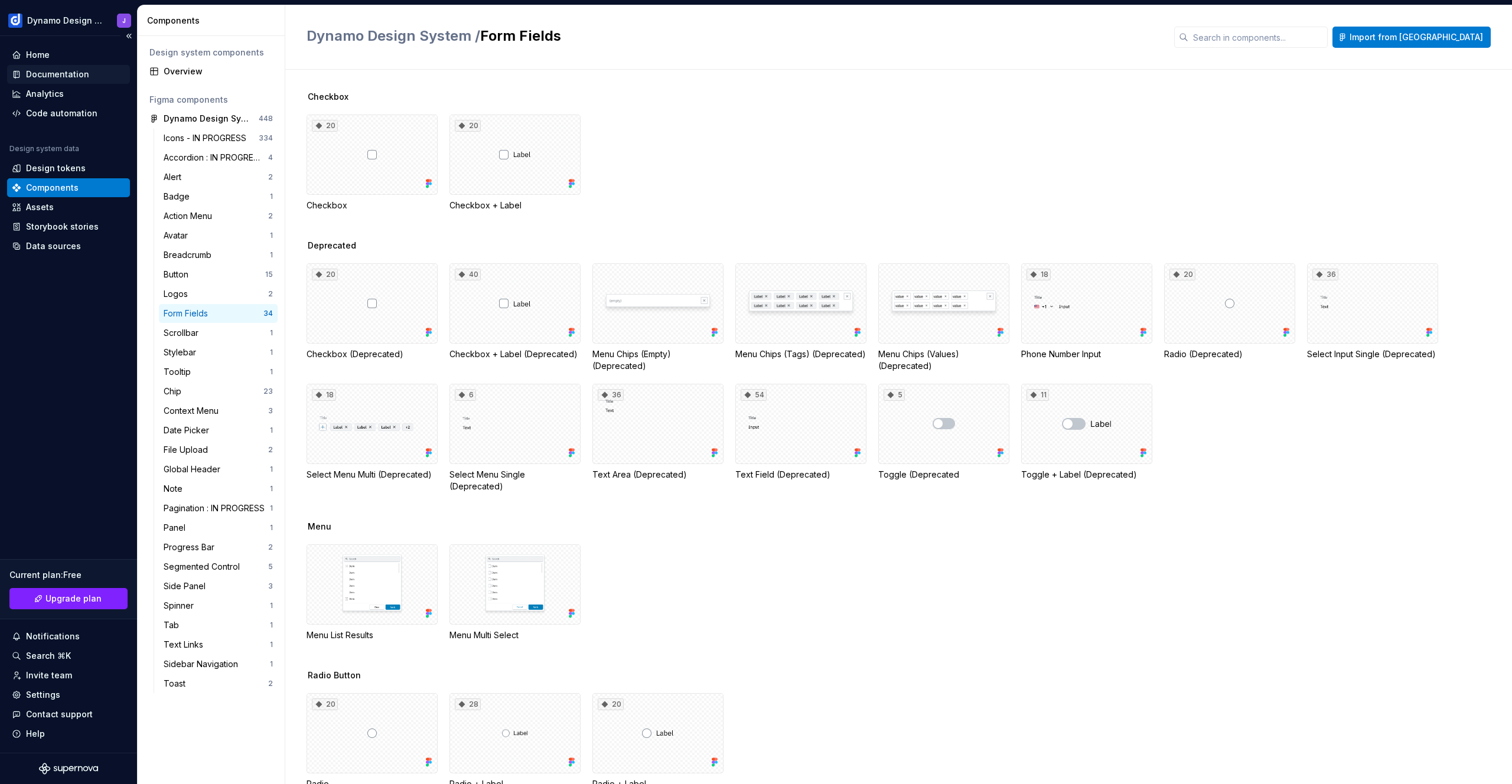
click at [76, 74] on div "Documentation" at bounding box center [57, 75] width 63 height 12
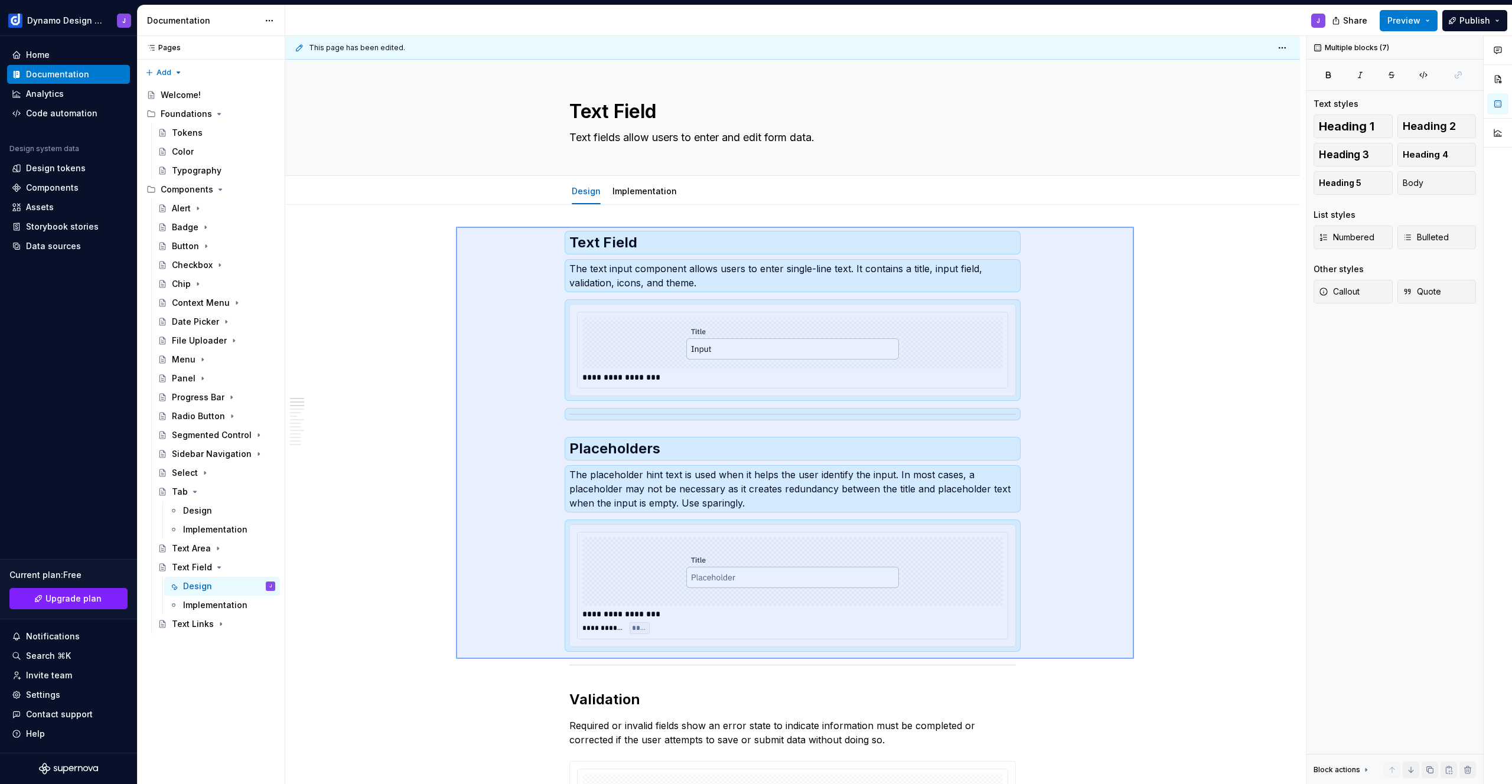
drag, startPoint x: 467, startPoint y: 231, endPoint x: 1129, endPoint y: 649, distance: 782.9
click at [1129, 649] on div "**********" at bounding box center [796, 410] width 1020 height 749
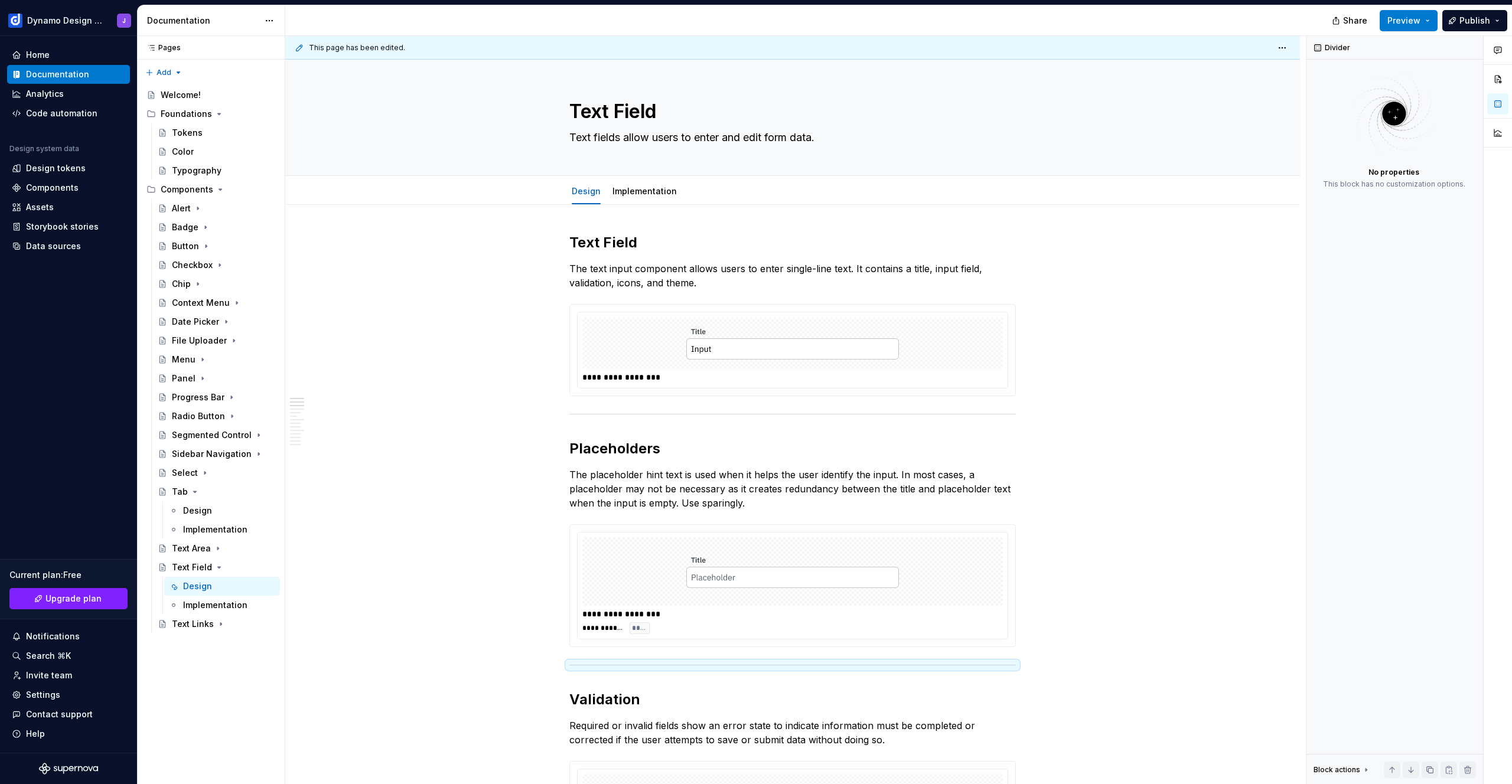
type textarea "*"
